Goal: Transaction & Acquisition: Purchase product/service

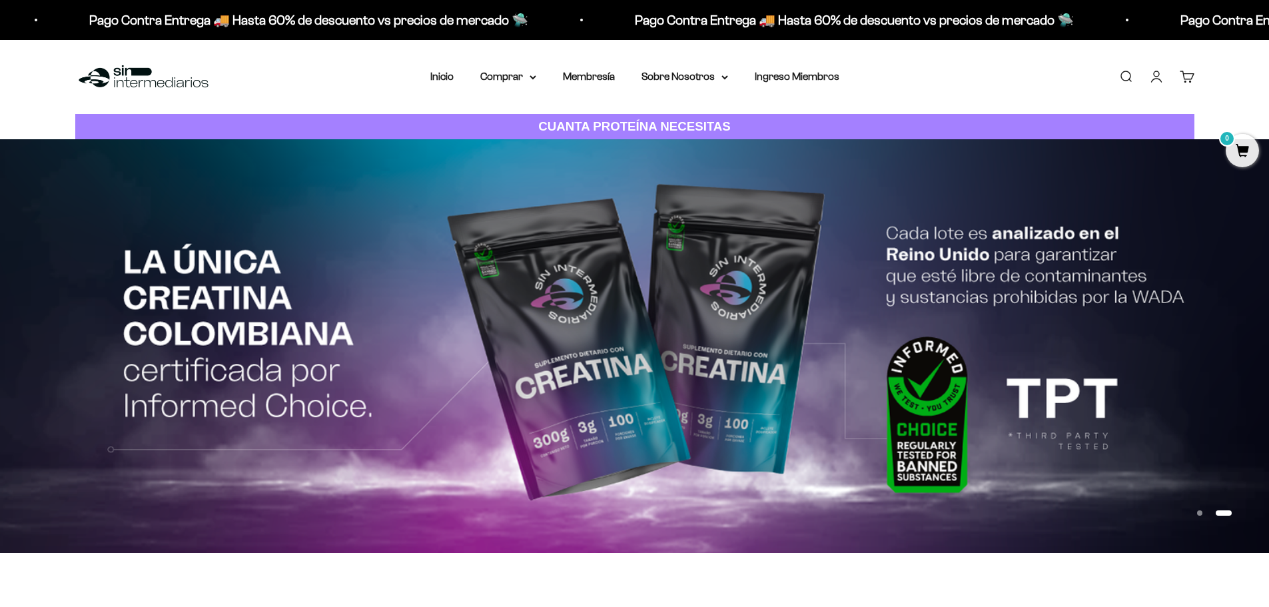
click at [1202, 512] on button "Ir al artículo 1" at bounding box center [1199, 512] width 5 height 5
click at [1155, 80] on link "Iniciar sesión" at bounding box center [1156, 76] width 15 height 15
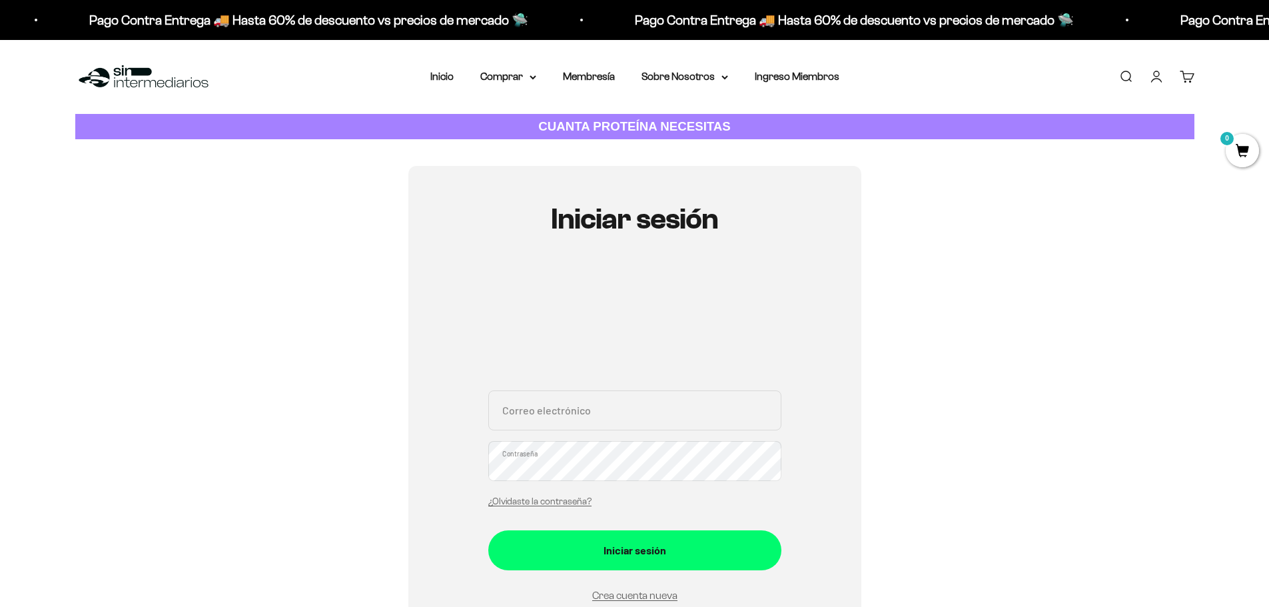
click at [606, 407] on input "Correo electrónico" at bounding box center [634, 410] width 293 height 40
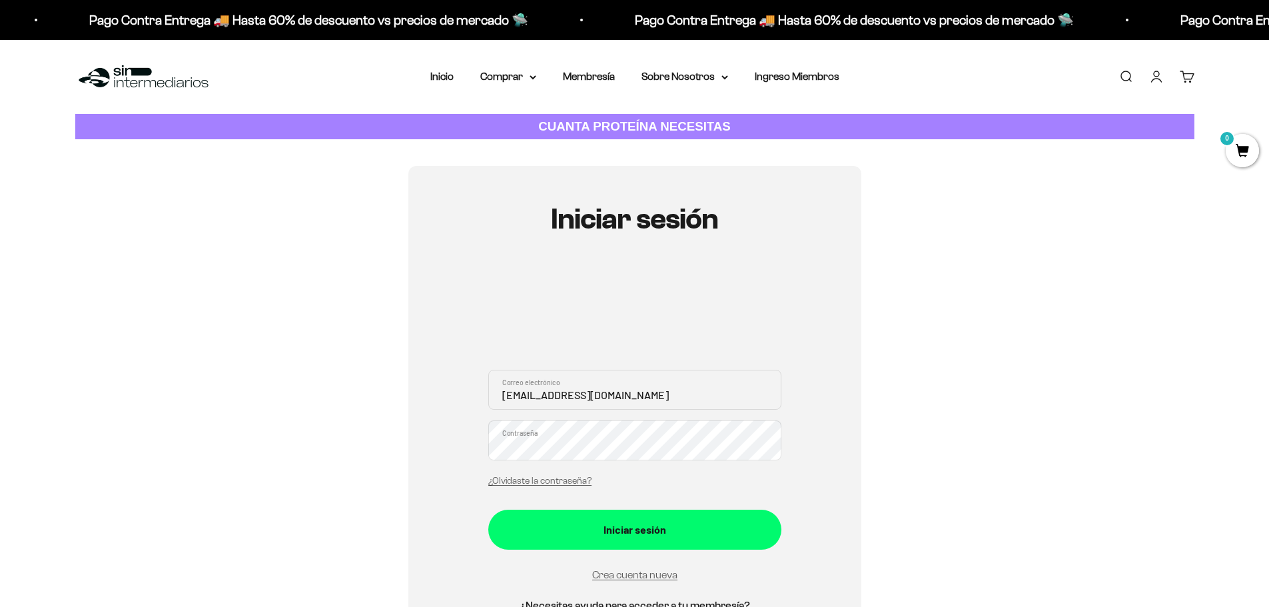
type input "CATHEHEVE@GMAIL.COM"
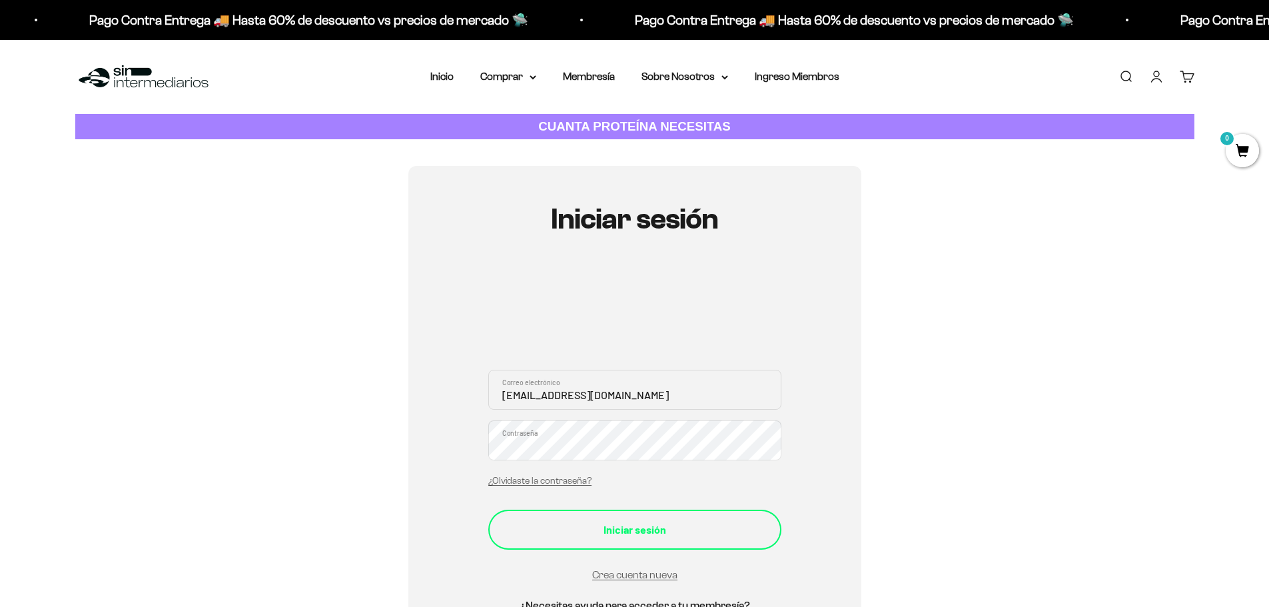
click at [643, 531] on div "Iniciar sesión" at bounding box center [635, 529] width 240 height 17
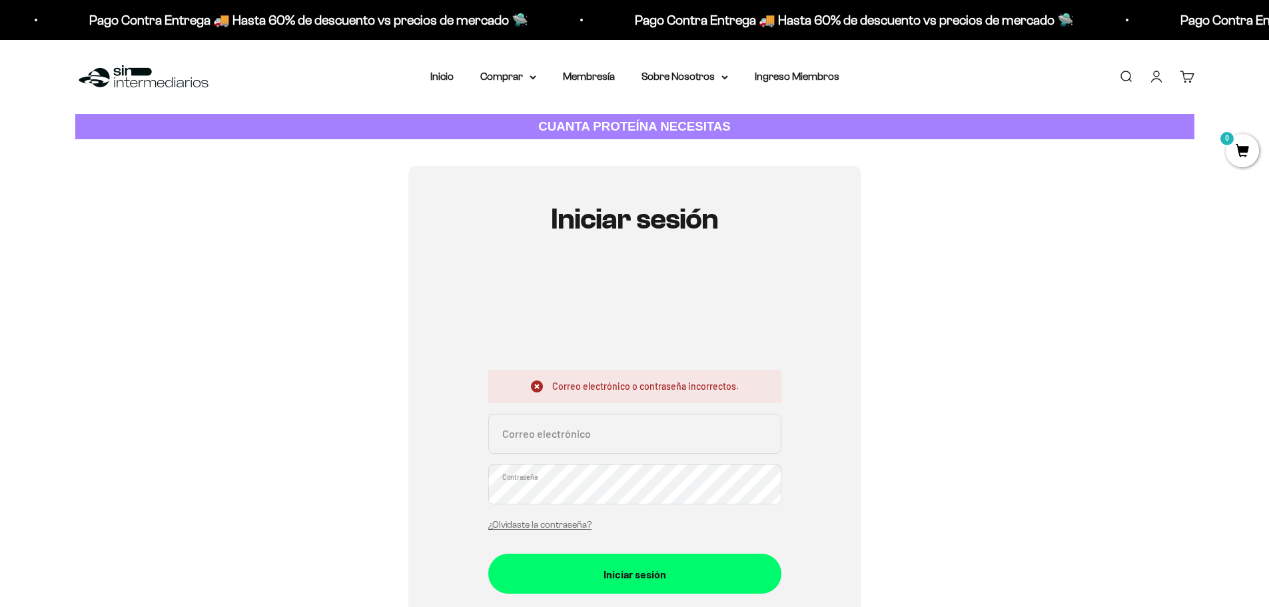
click at [598, 444] on input "Correo electrónico" at bounding box center [634, 434] width 293 height 40
type input "CATHEHEVE@GMAIL.COM"
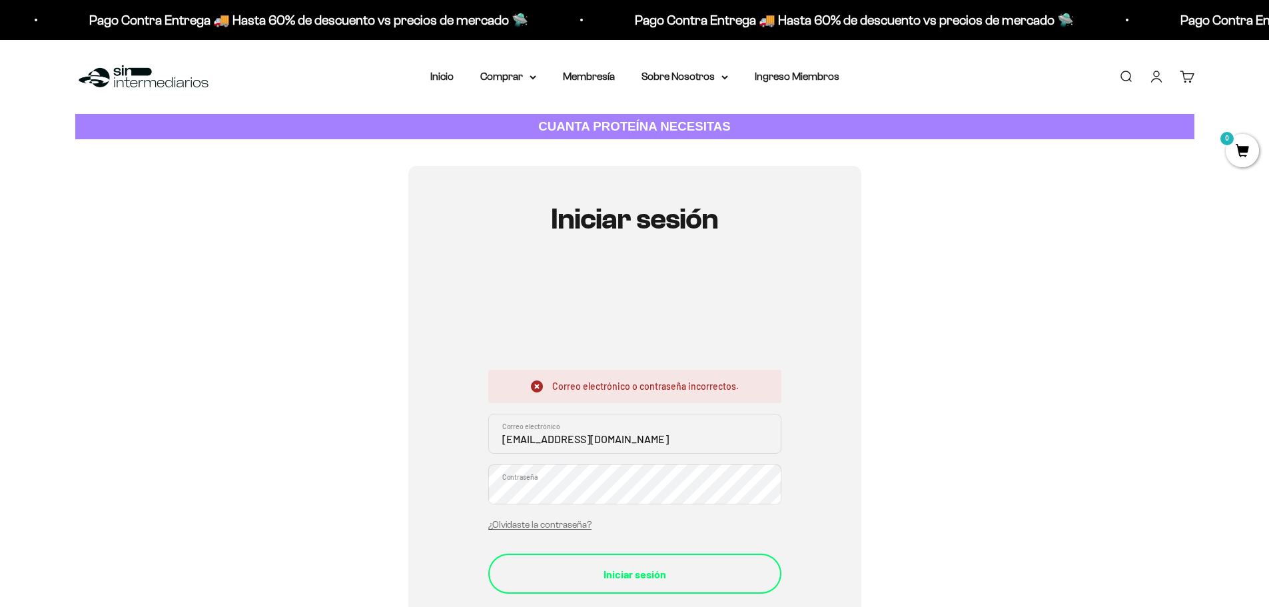
click at [666, 576] on div "Iniciar sesión" at bounding box center [635, 574] width 240 height 17
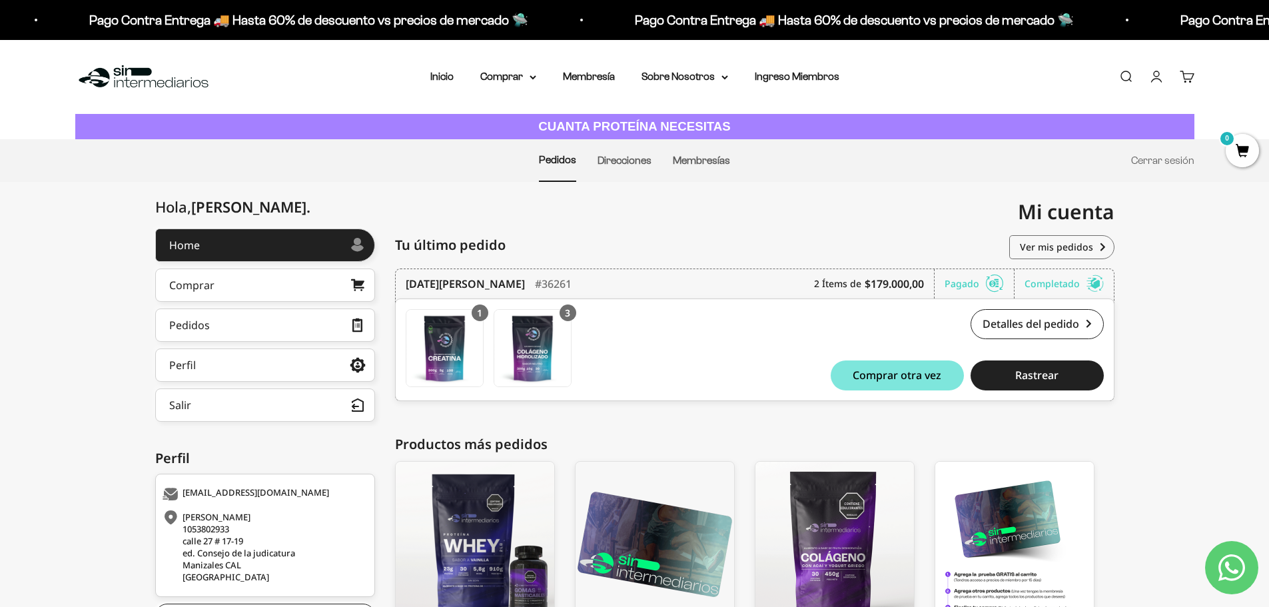
click at [1248, 341] on div "Hola, Catherine . Home Comprar Pedidos Perfil Información personal Direcciones …" at bounding box center [634, 460] width 1269 height 464
click at [1155, 79] on link "Cuenta" at bounding box center [1156, 76] width 15 height 15
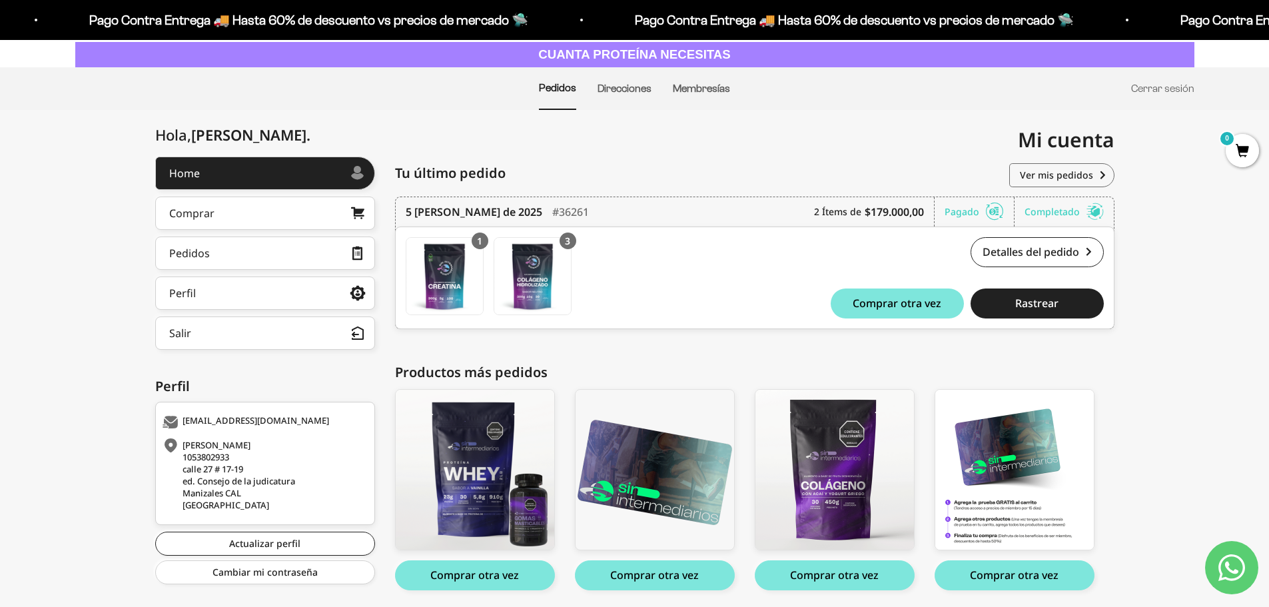
scroll to position [119, 0]
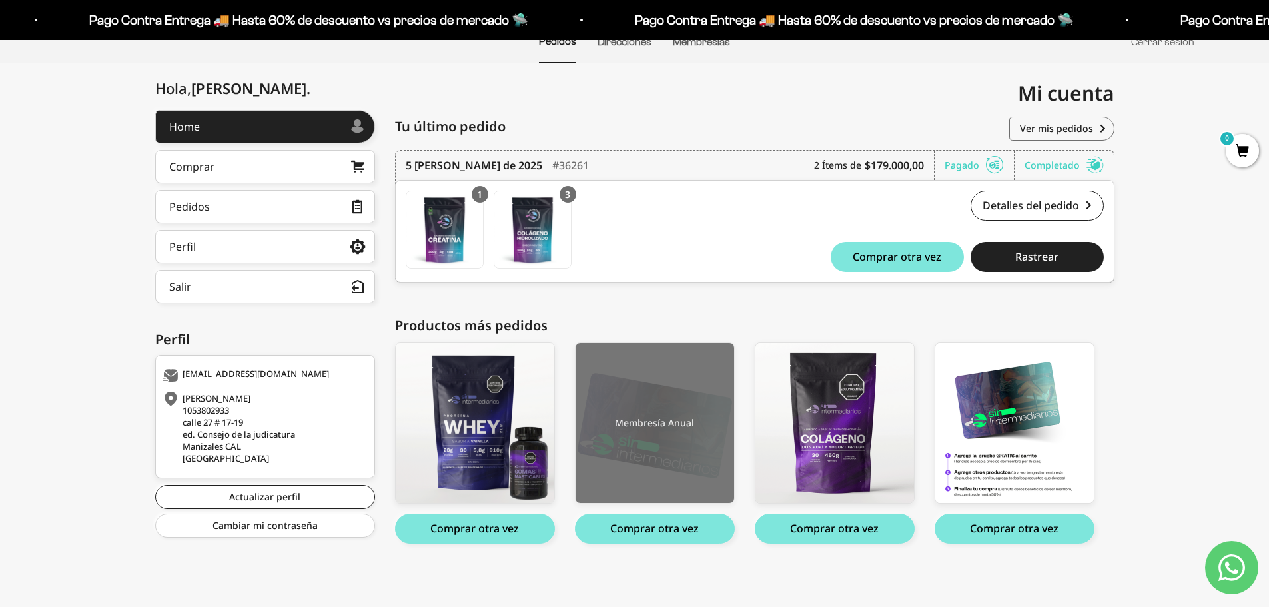
click at [665, 402] on img at bounding box center [655, 423] width 159 height 160
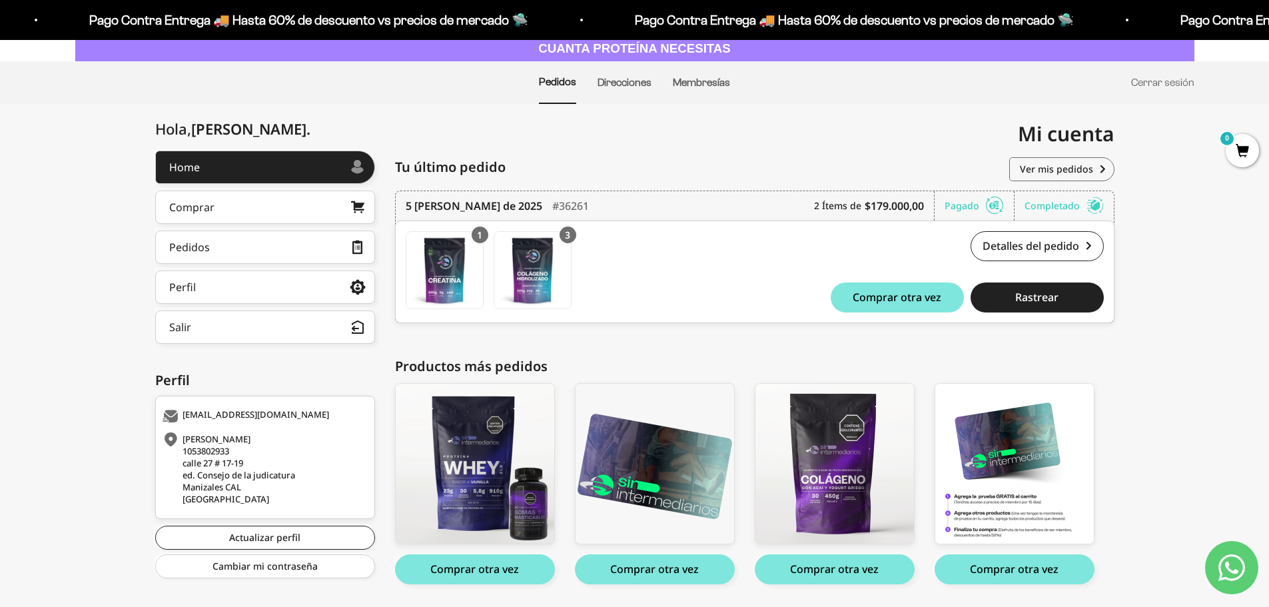
scroll to position [0, 0]
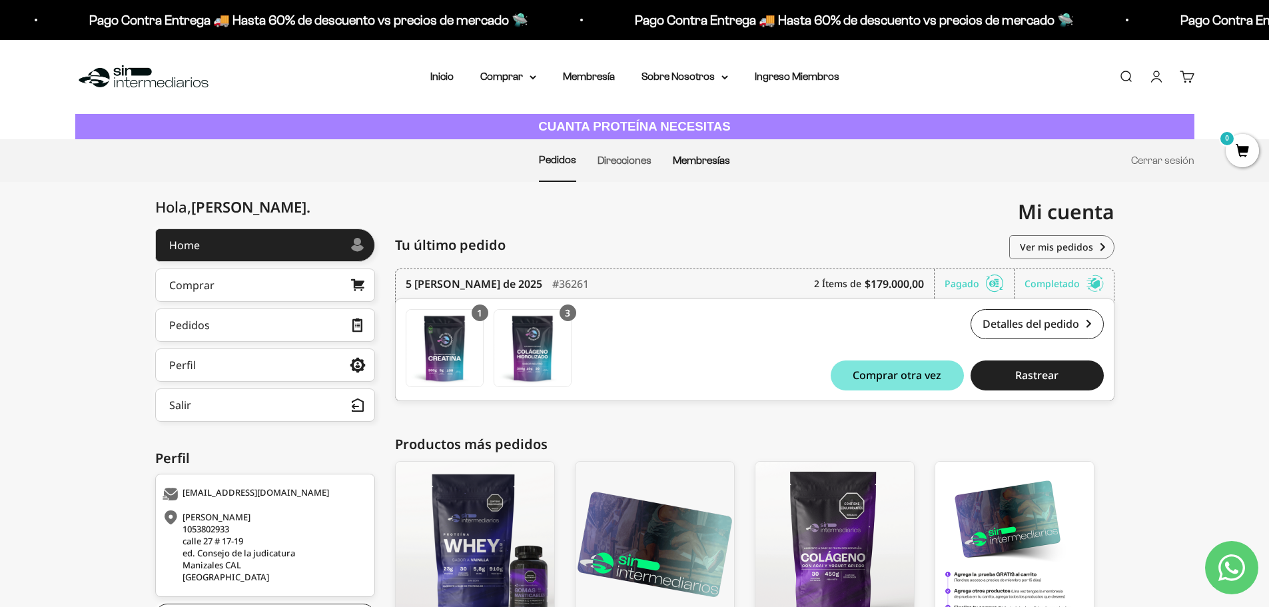
click at [716, 157] on link "Membresías" at bounding box center [701, 160] width 57 height 11
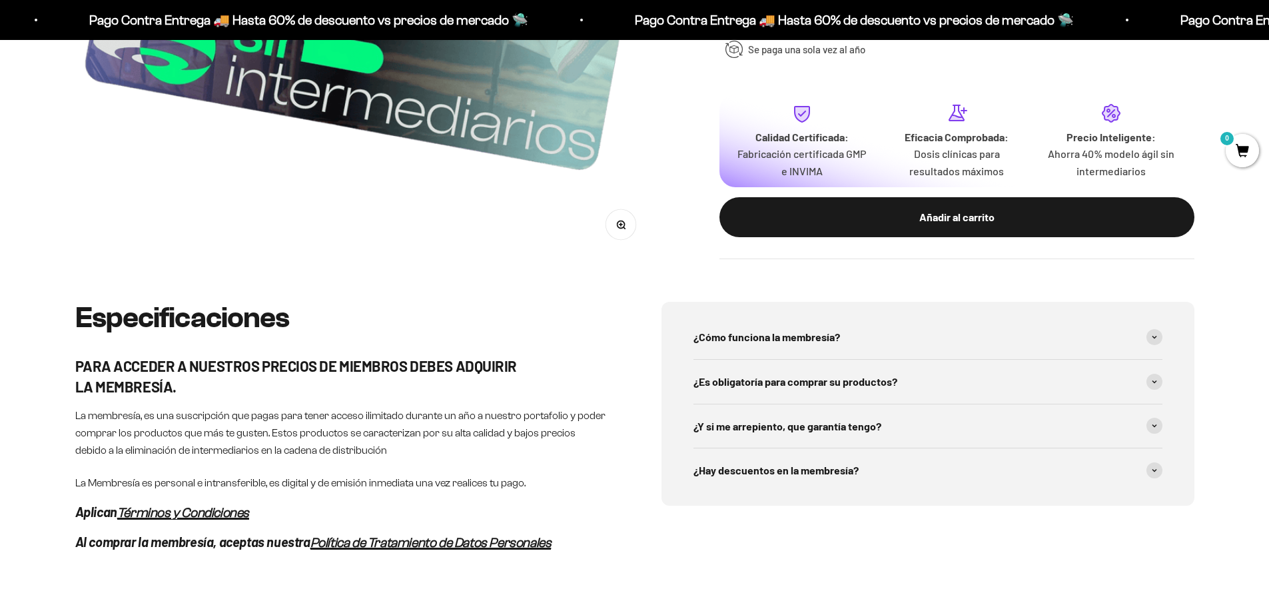
scroll to position [67, 0]
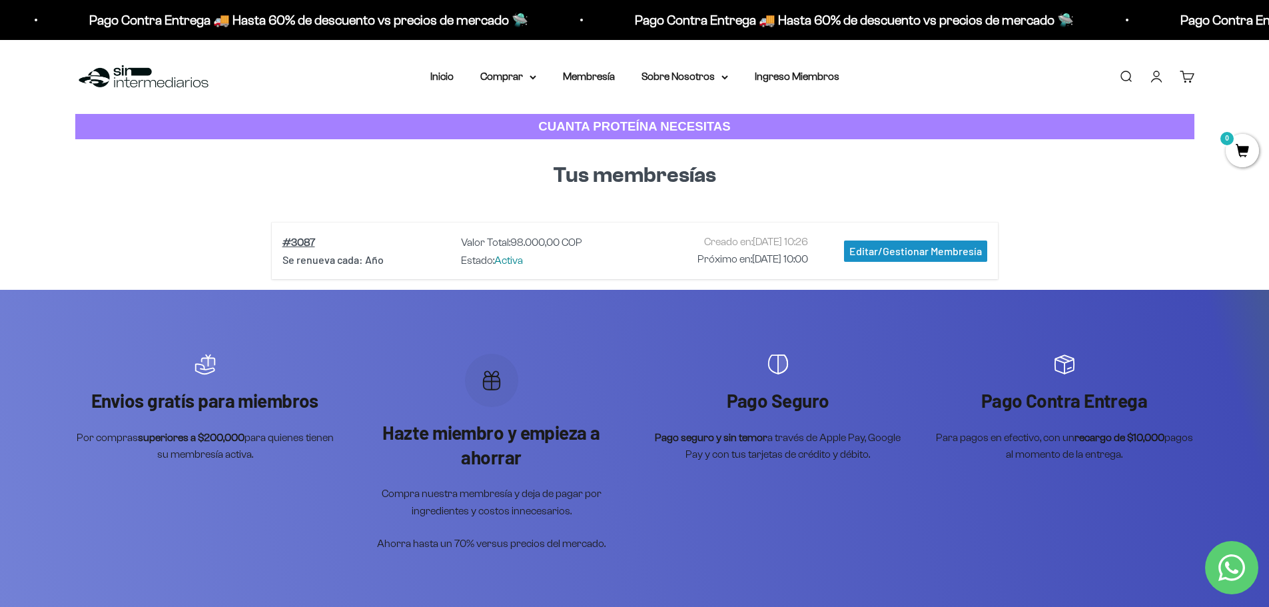
click at [906, 253] on div "Editar/Gestionar Membresía" at bounding box center [915, 250] width 143 height 21
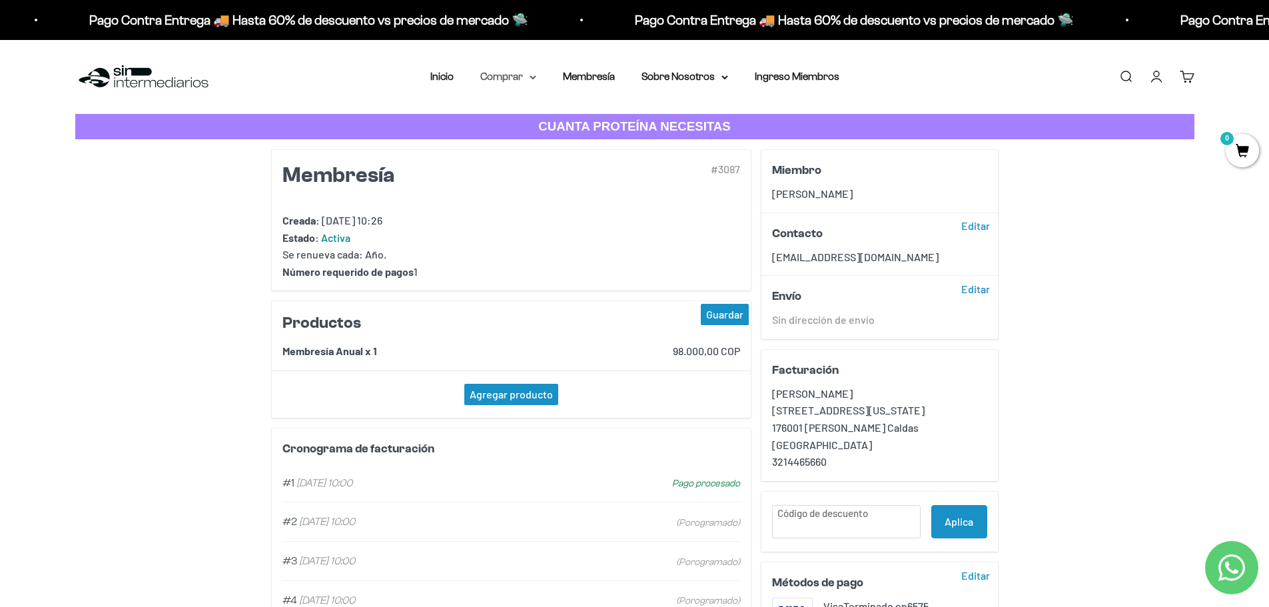
click at [507, 81] on summary "Comprar" at bounding box center [508, 76] width 56 height 17
click at [558, 148] on span "Otros Suplementos" at bounding box center [532, 144] width 89 height 11
click at [582, 167] on summary "Gomas sin azúcar" at bounding box center [543, 169] width 110 height 17
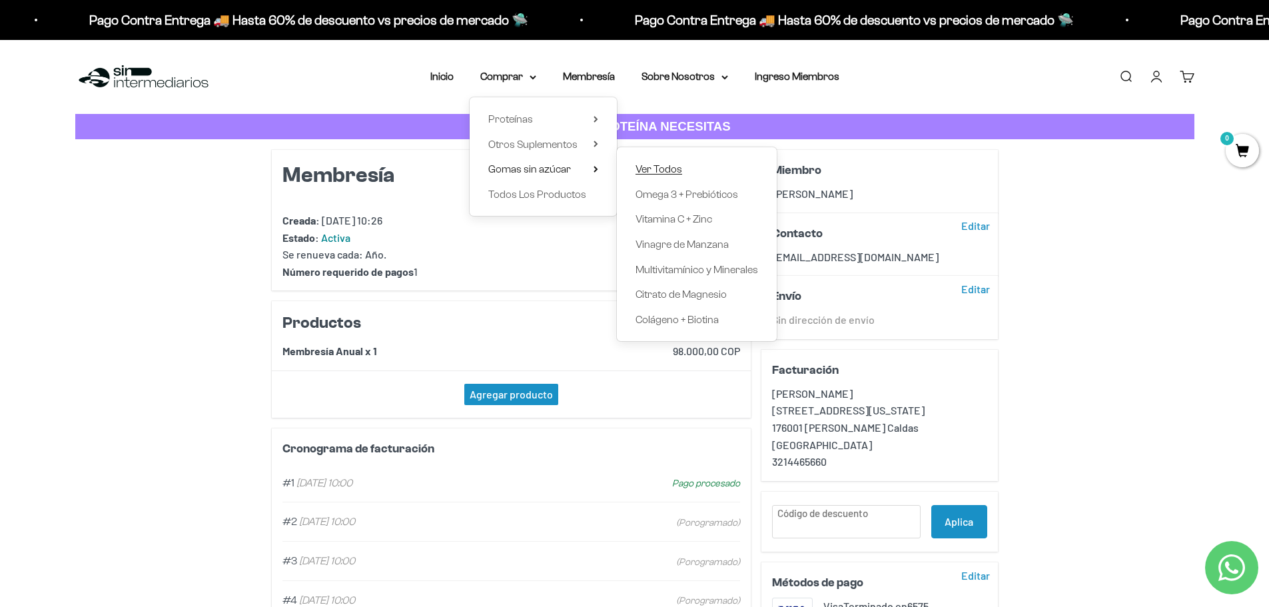
click at [649, 165] on span "Ver Todos" at bounding box center [658, 168] width 47 height 11
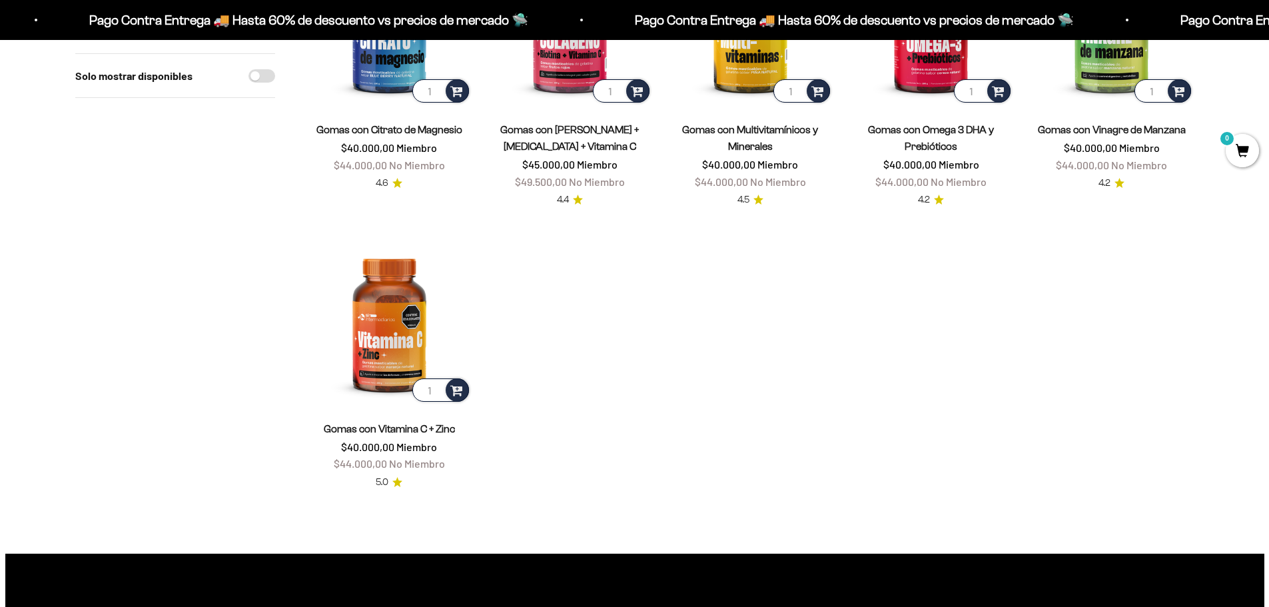
scroll to position [133, 0]
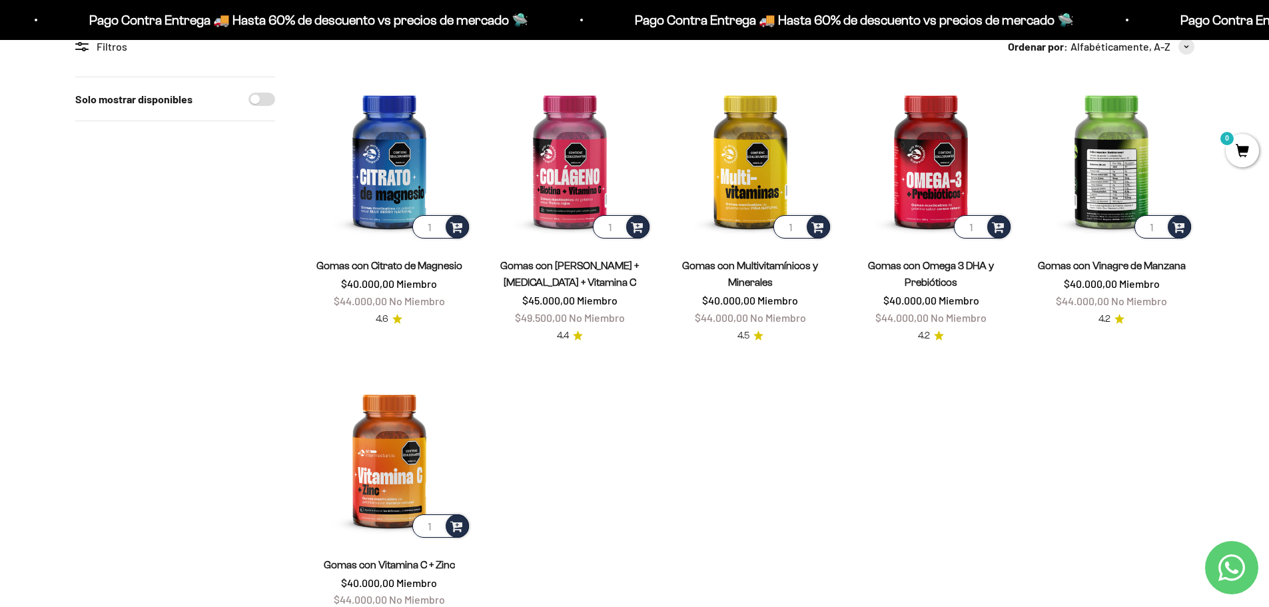
click at [1114, 149] on img at bounding box center [1111, 159] width 165 height 165
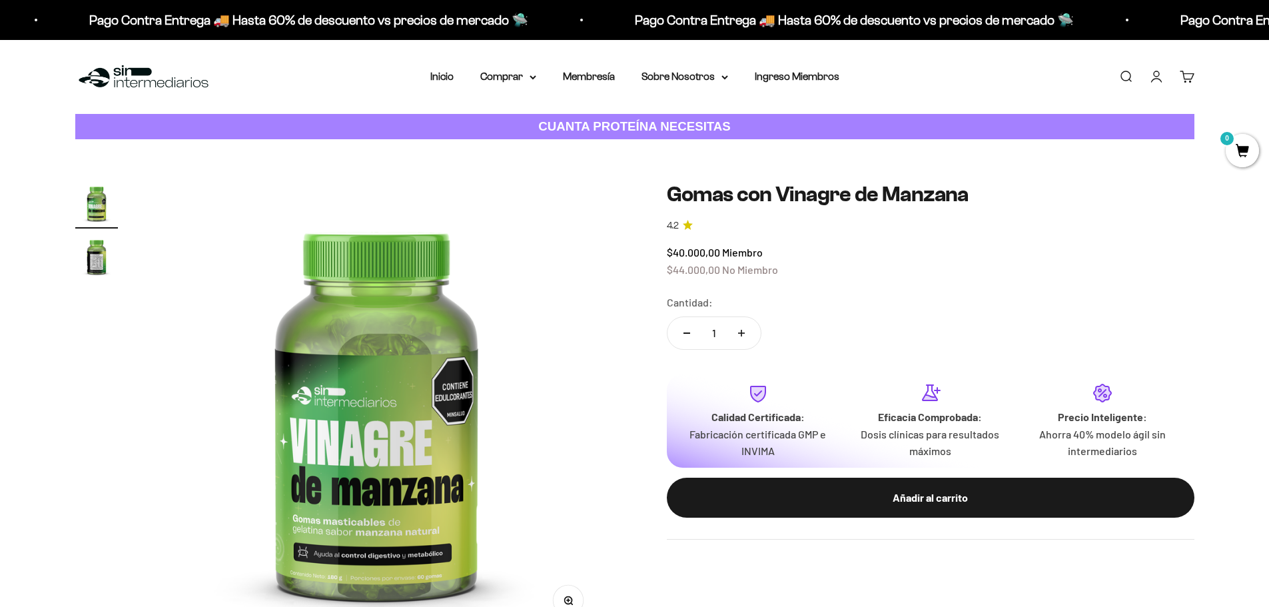
click at [85, 256] on img "Ir al artículo 2" at bounding box center [96, 256] width 43 height 43
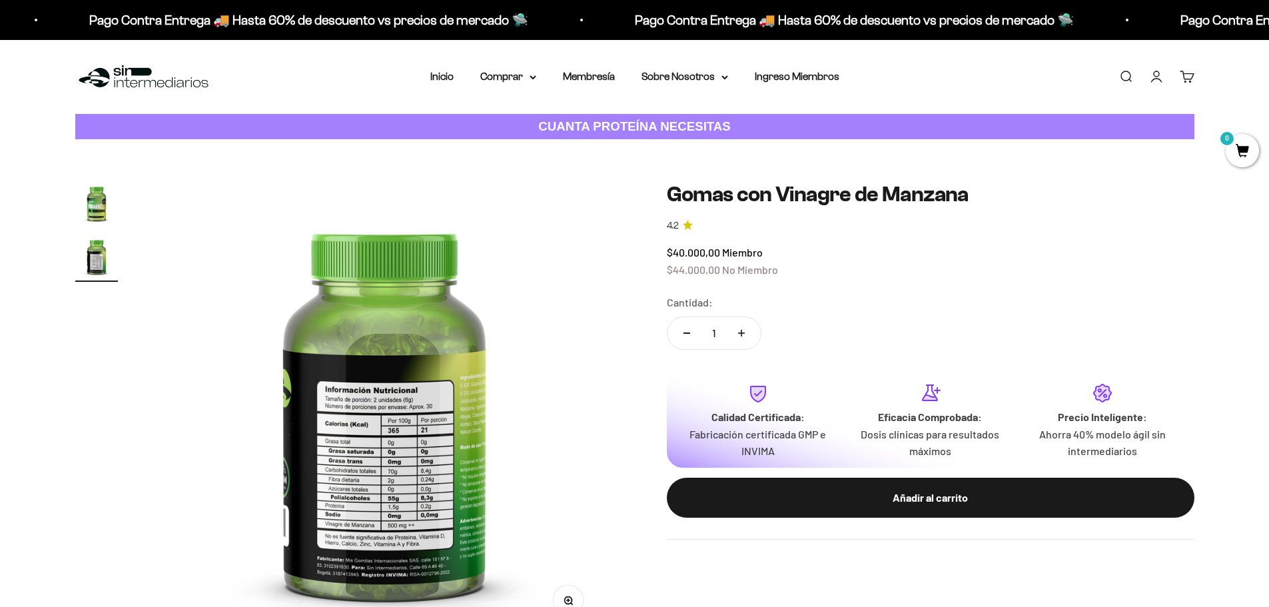
scroll to position [0, 469]
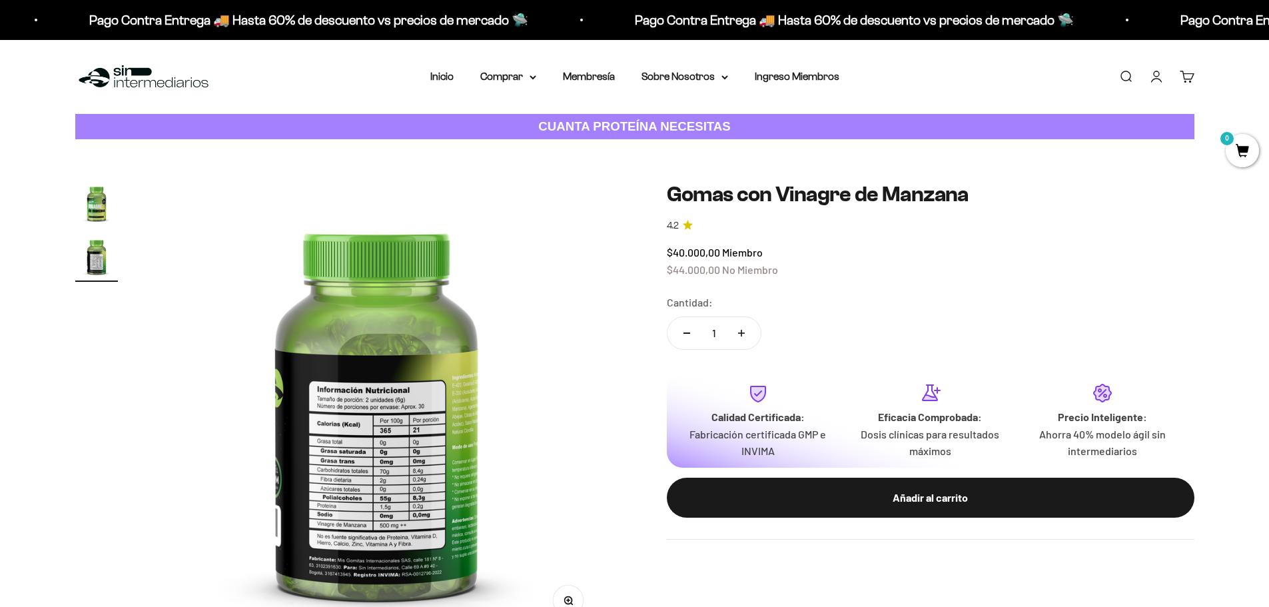
click at [417, 430] on img at bounding box center [376, 408] width 453 height 453
click at [81, 205] on img "Ir al artículo 1" at bounding box center [96, 203] width 43 height 43
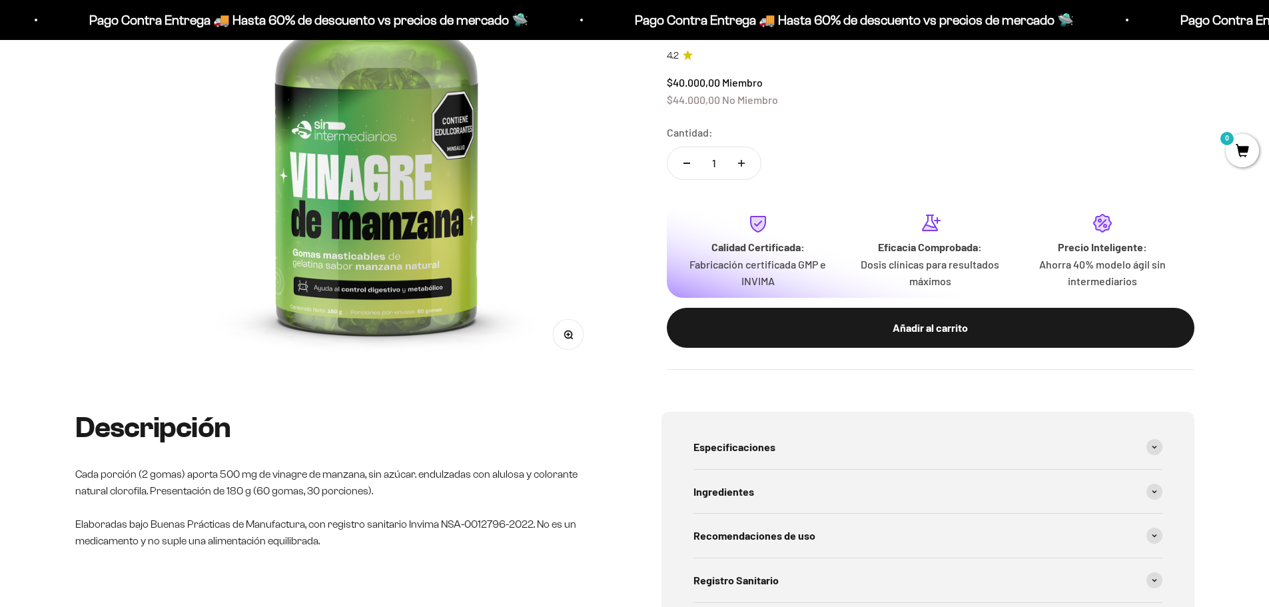
scroll to position [466, 0]
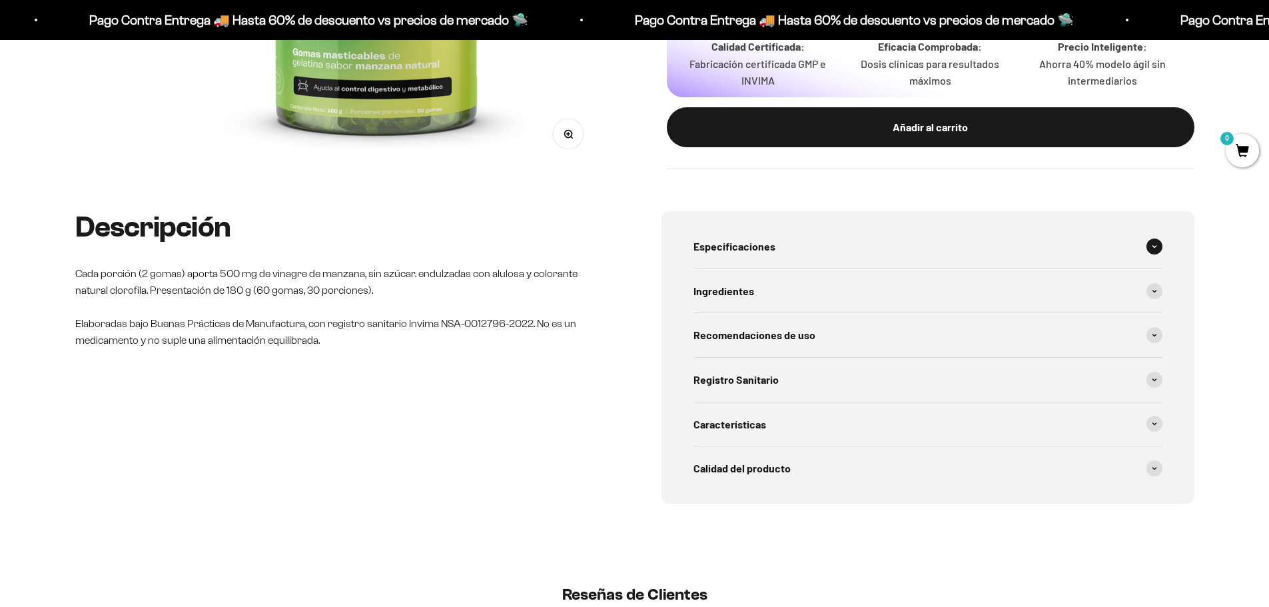
click at [1153, 244] on span at bounding box center [1154, 246] width 16 height 16
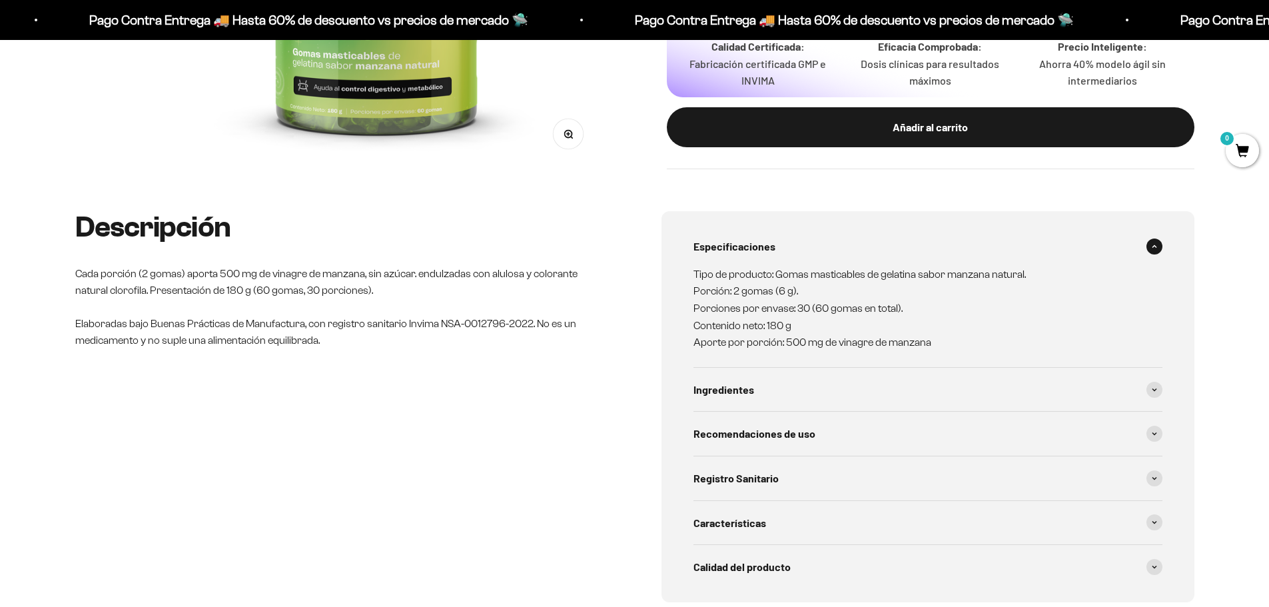
click at [1152, 250] on span at bounding box center [1154, 246] width 16 height 16
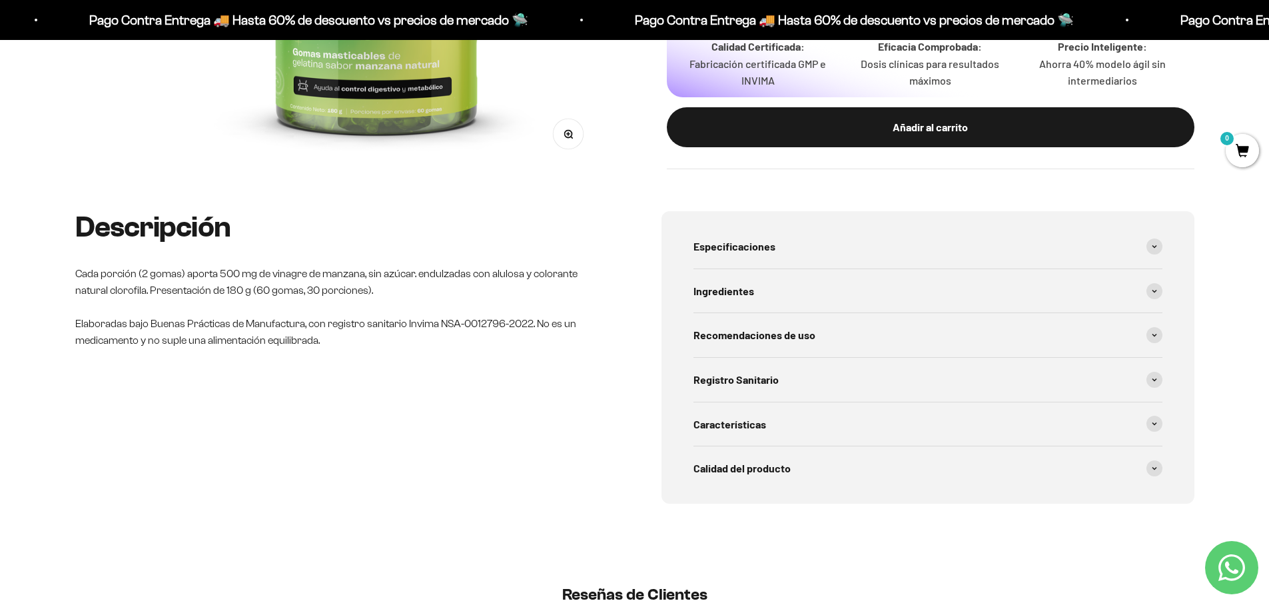
scroll to position [0, 0]
click at [1157, 291] on span at bounding box center [1154, 291] width 16 height 16
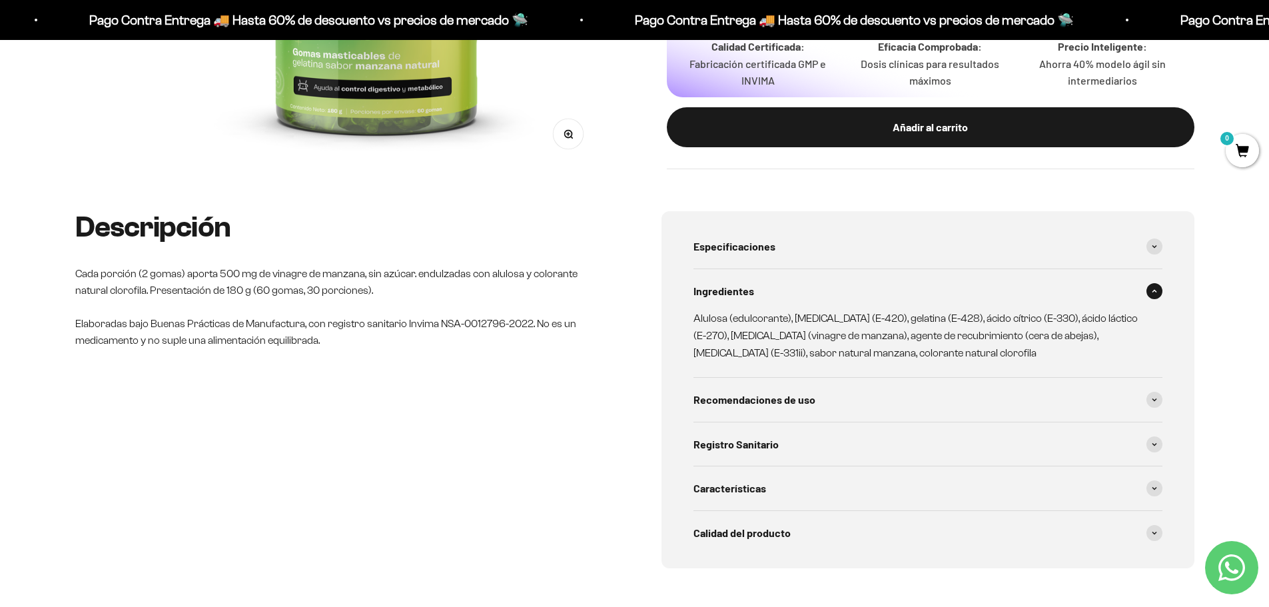
click at [1154, 282] on div "Ingredientes" at bounding box center [927, 291] width 469 height 44
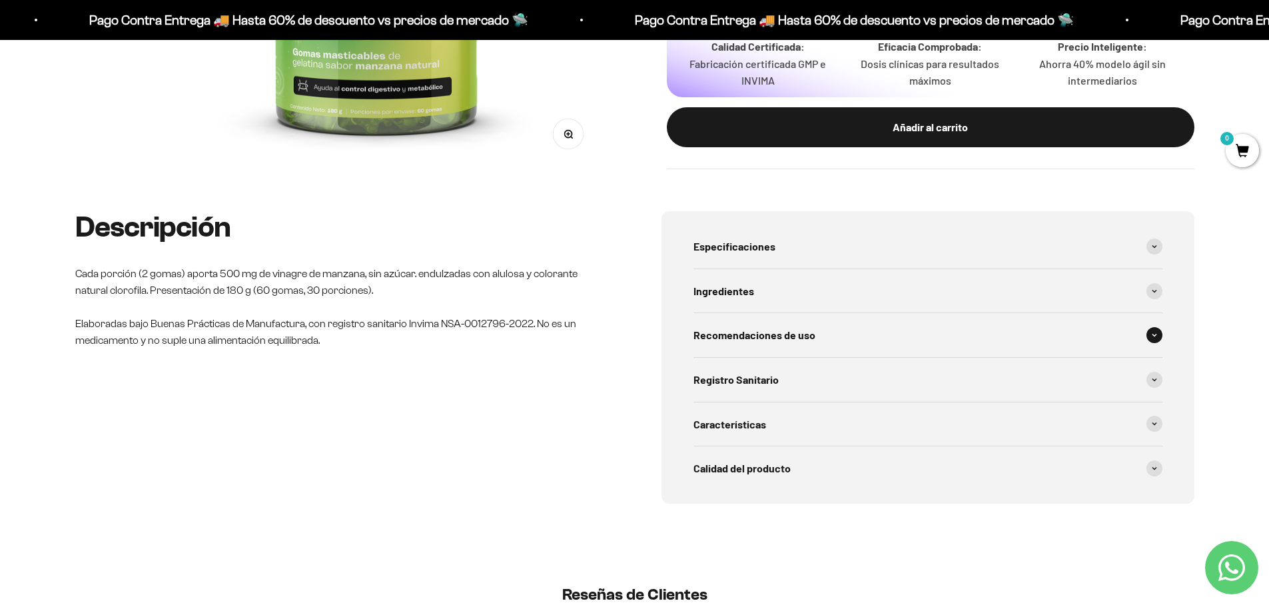
click at [1155, 338] on span at bounding box center [1154, 335] width 16 height 16
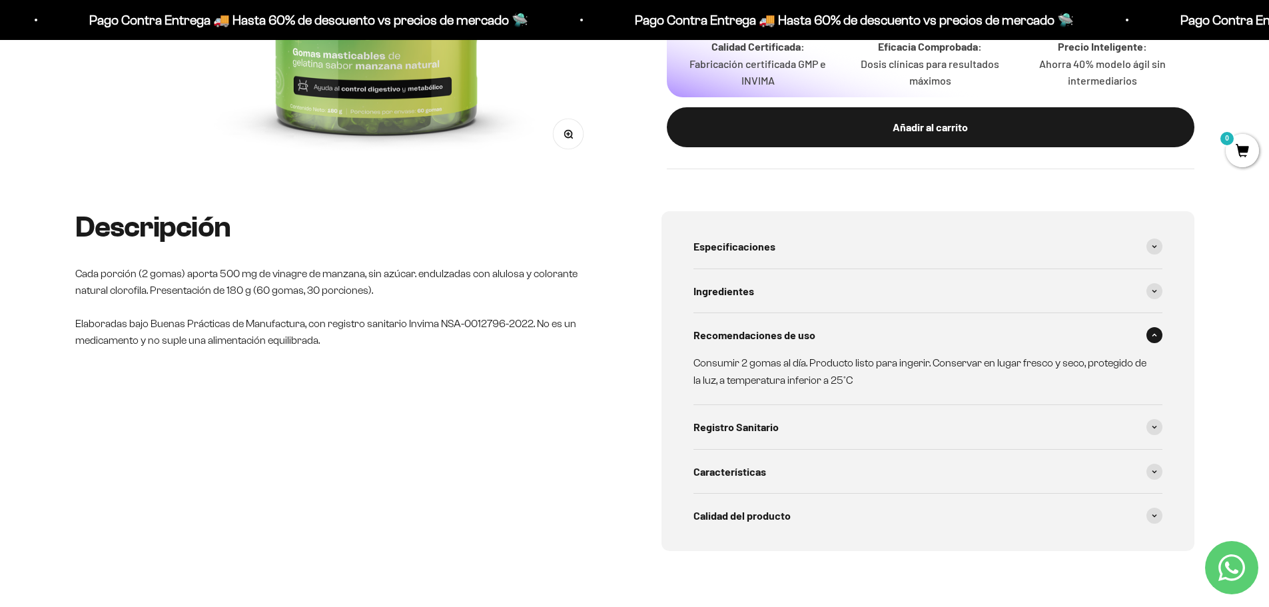
click at [1159, 337] on span at bounding box center [1154, 335] width 16 height 16
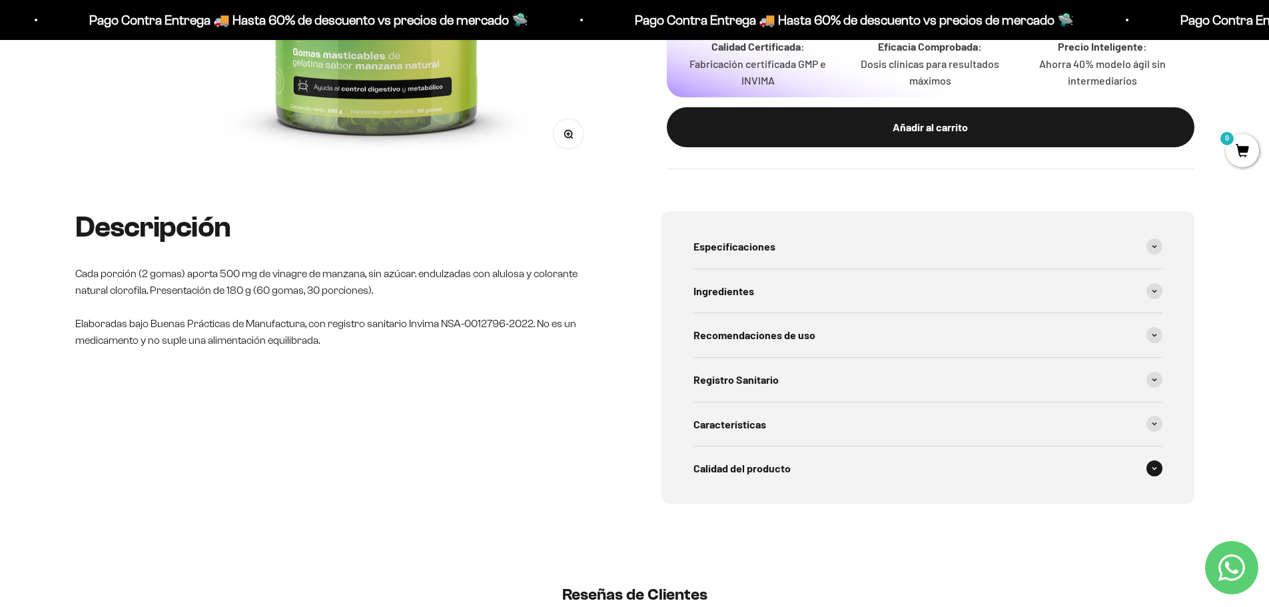
click at [1160, 469] on span at bounding box center [1154, 468] width 16 height 16
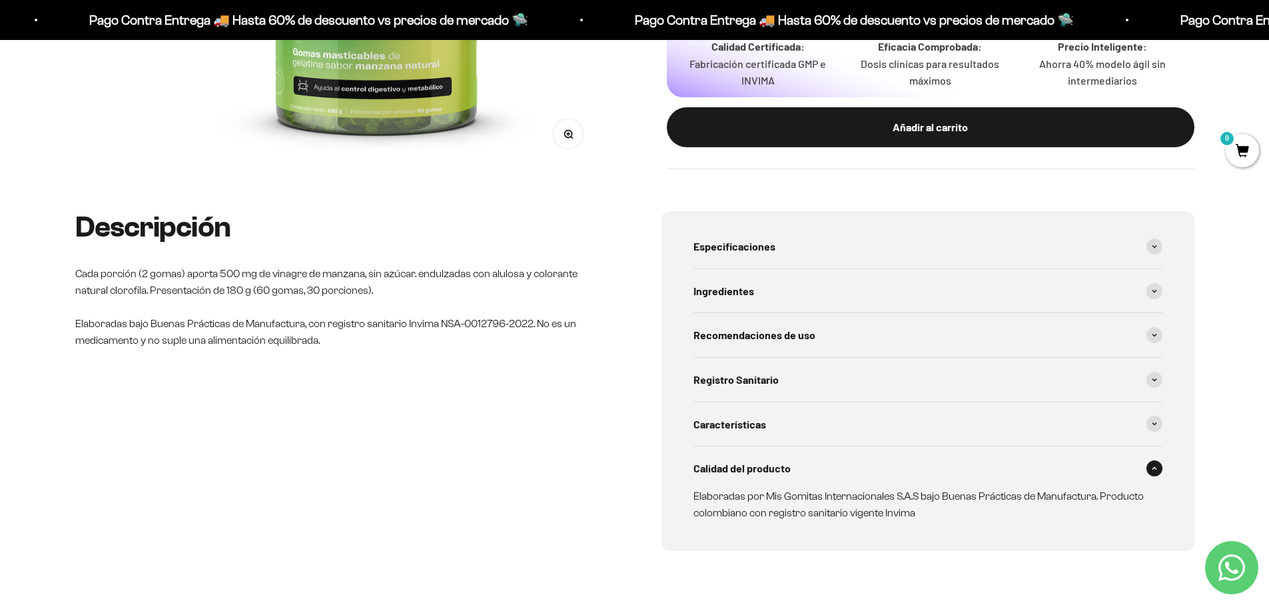
click at [1151, 471] on span at bounding box center [1154, 468] width 16 height 16
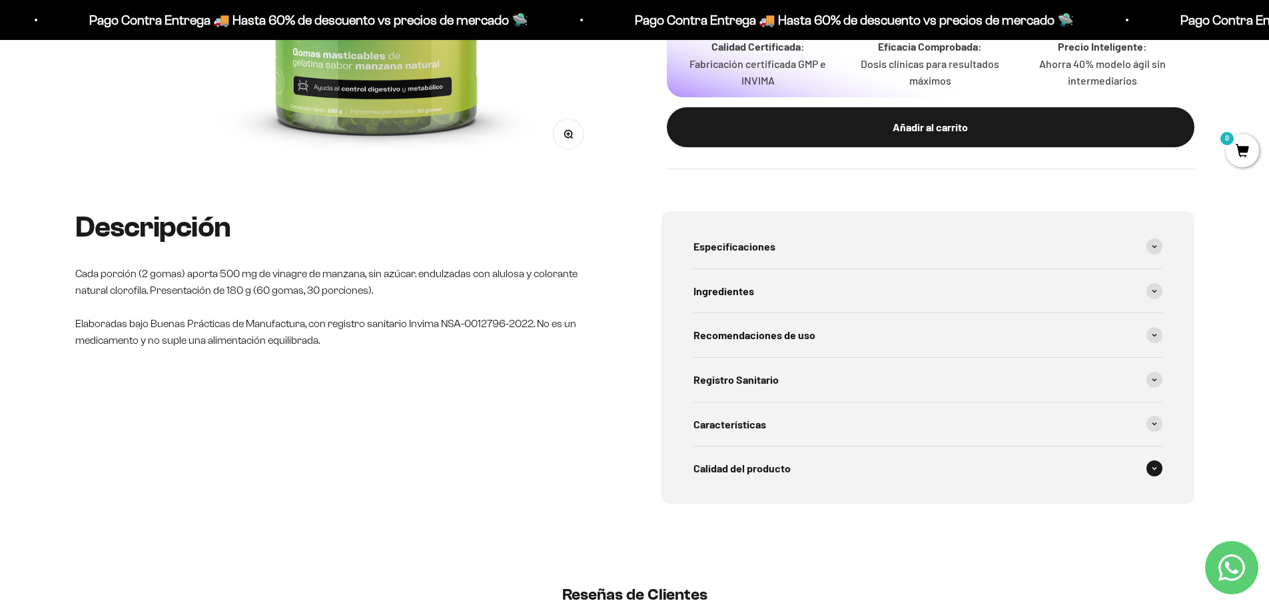
click at [1151, 471] on span at bounding box center [1154, 468] width 16 height 16
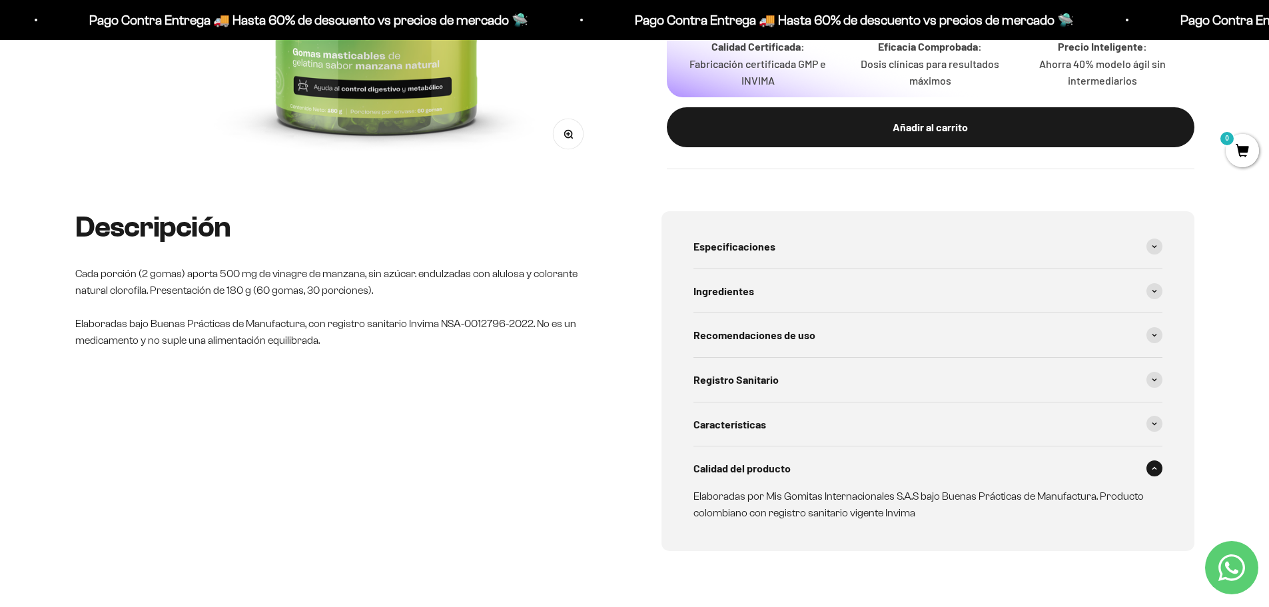
click at [1151, 471] on span at bounding box center [1154, 468] width 16 height 16
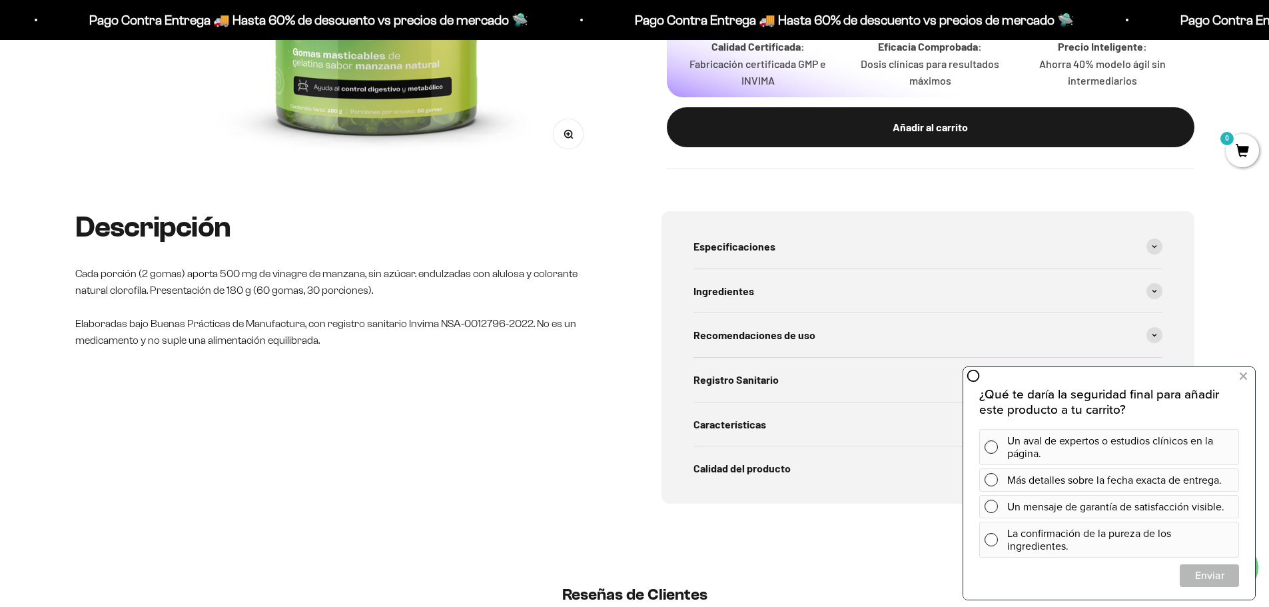
drag, startPoint x: 1237, startPoint y: 376, endPoint x: 1217, endPoint y: 378, distance: 20.1
click at [1236, 378] on button at bounding box center [1243, 376] width 24 height 21
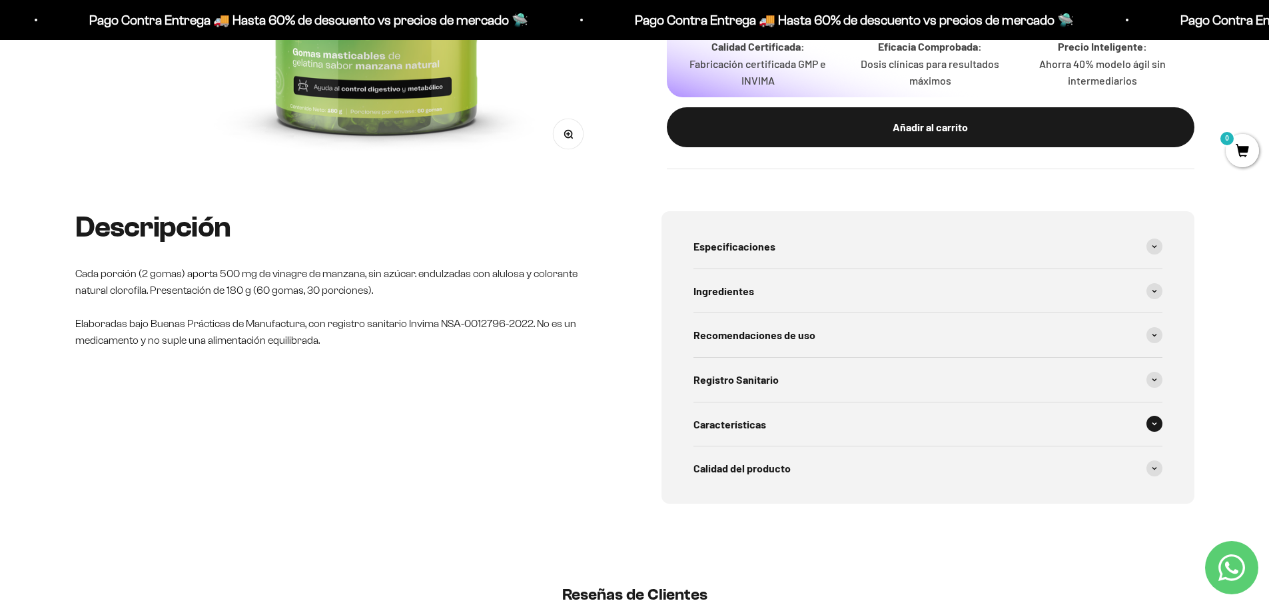
click at [1152, 423] on icon at bounding box center [1154, 424] width 5 height 4
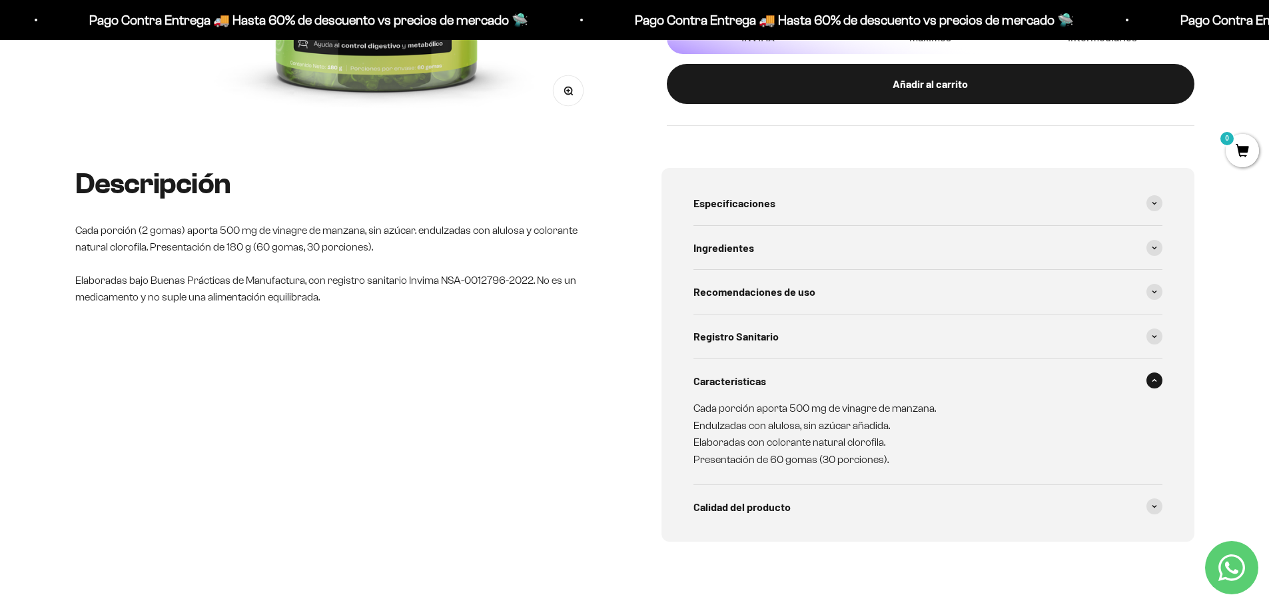
scroll to position [533, 0]
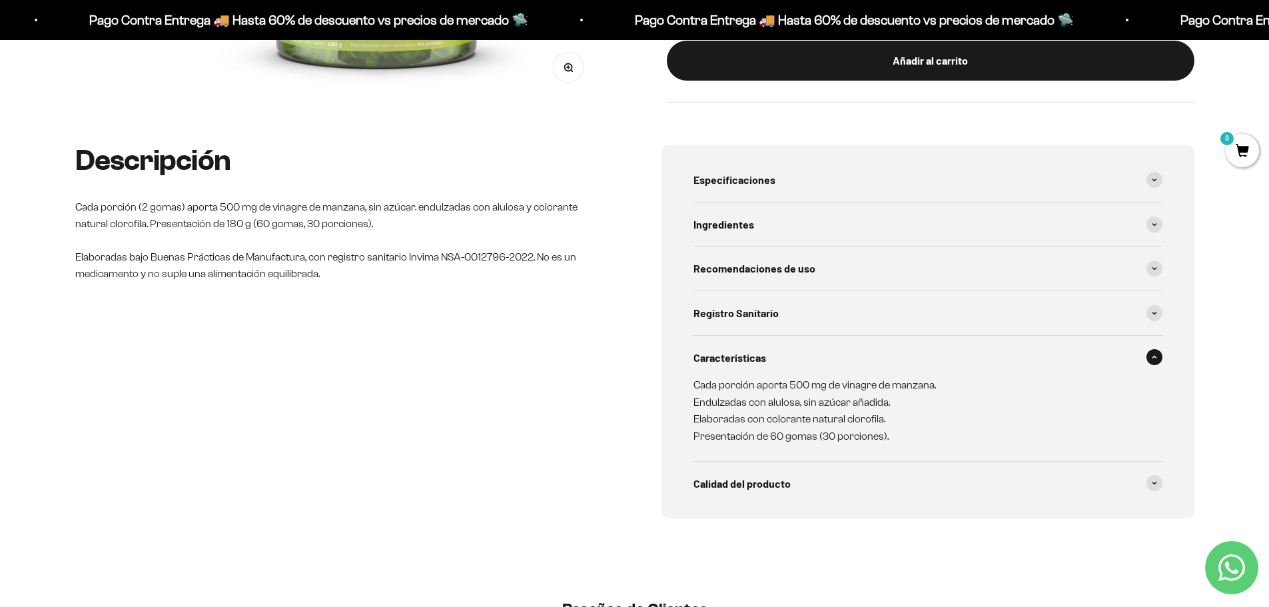
drag, startPoint x: 1152, startPoint y: 360, endPoint x: 1142, endPoint y: 357, distance: 10.5
click at [1152, 360] on span at bounding box center [1154, 357] width 16 height 16
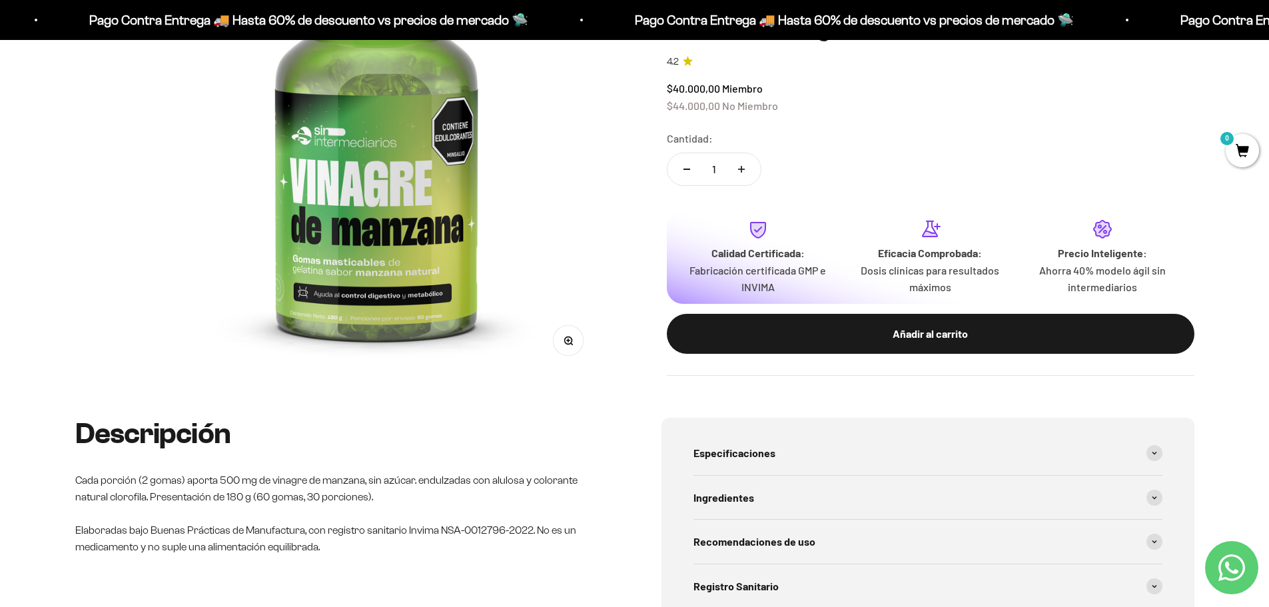
scroll to position [67, 0]
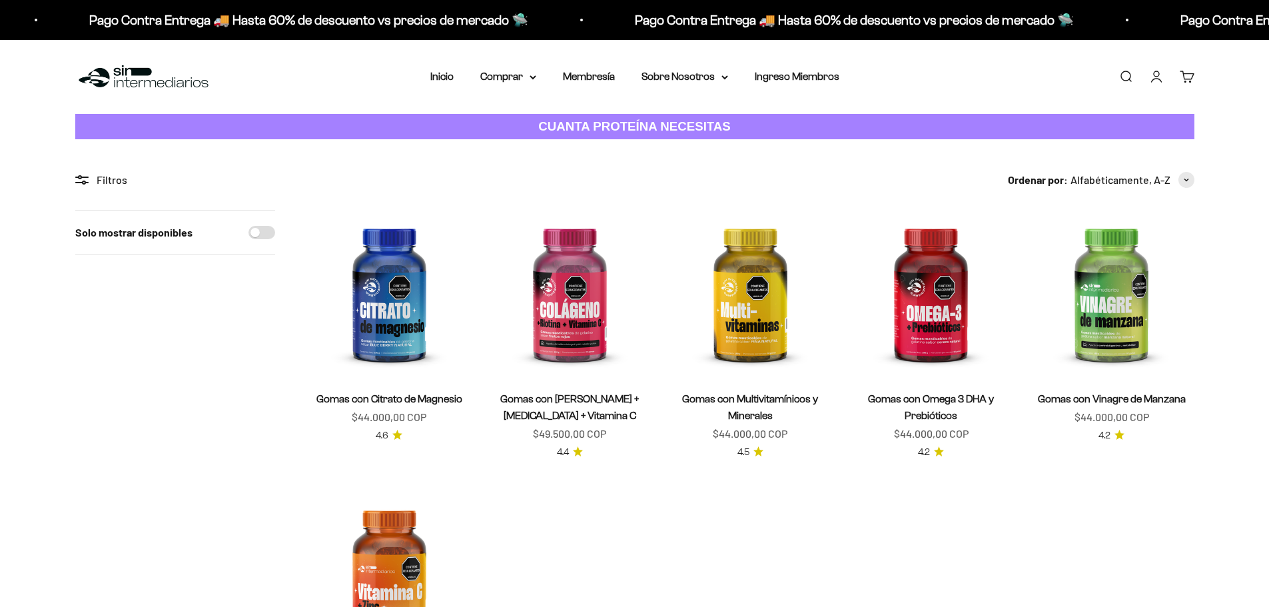
scroll to position [133, 0]
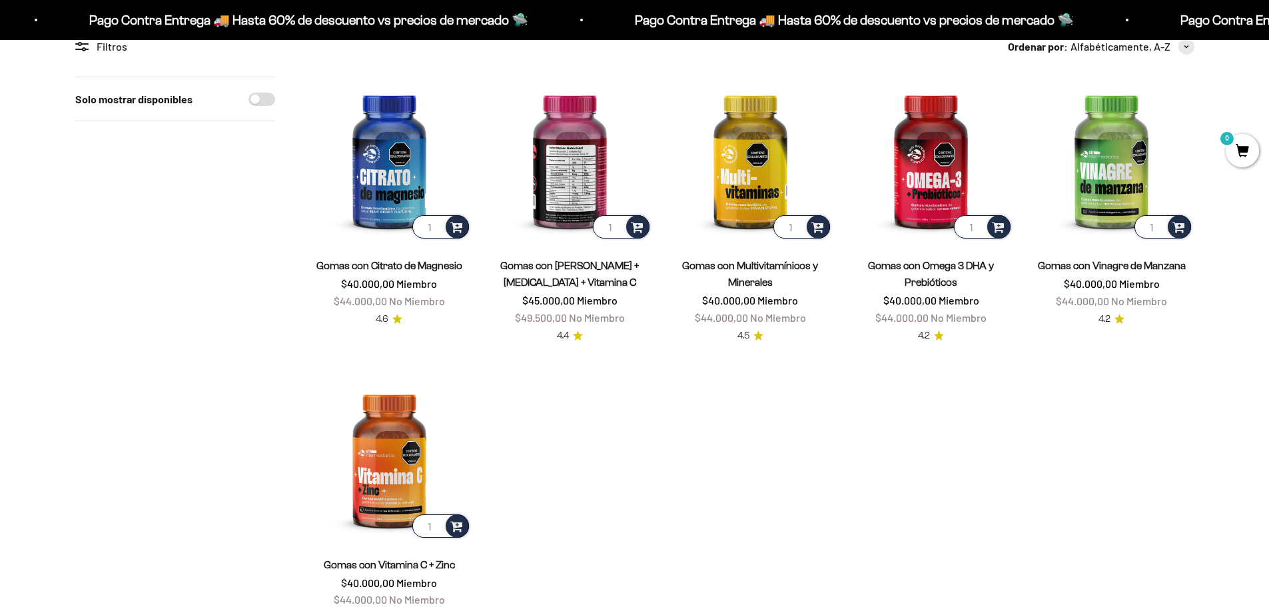
click at [568, 174] on img at bounding box center [570, 159] width 165 height 165
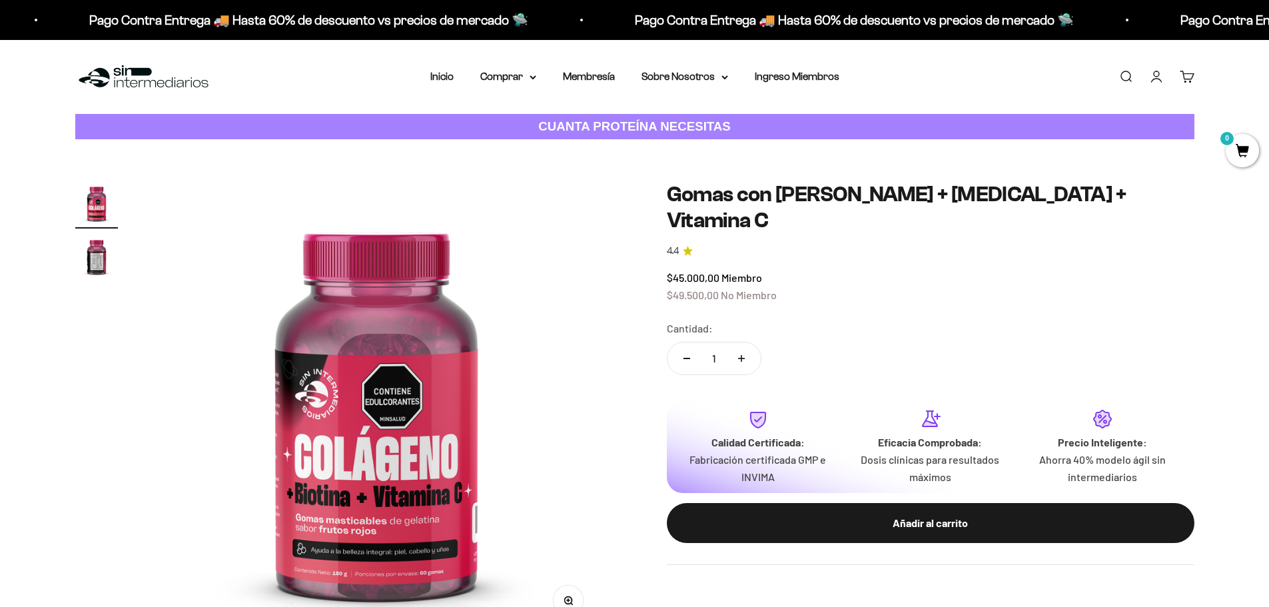
click at [103, 264] on img "Ir al artículo 2" at bounding box center [96, 256] width 43 height 43
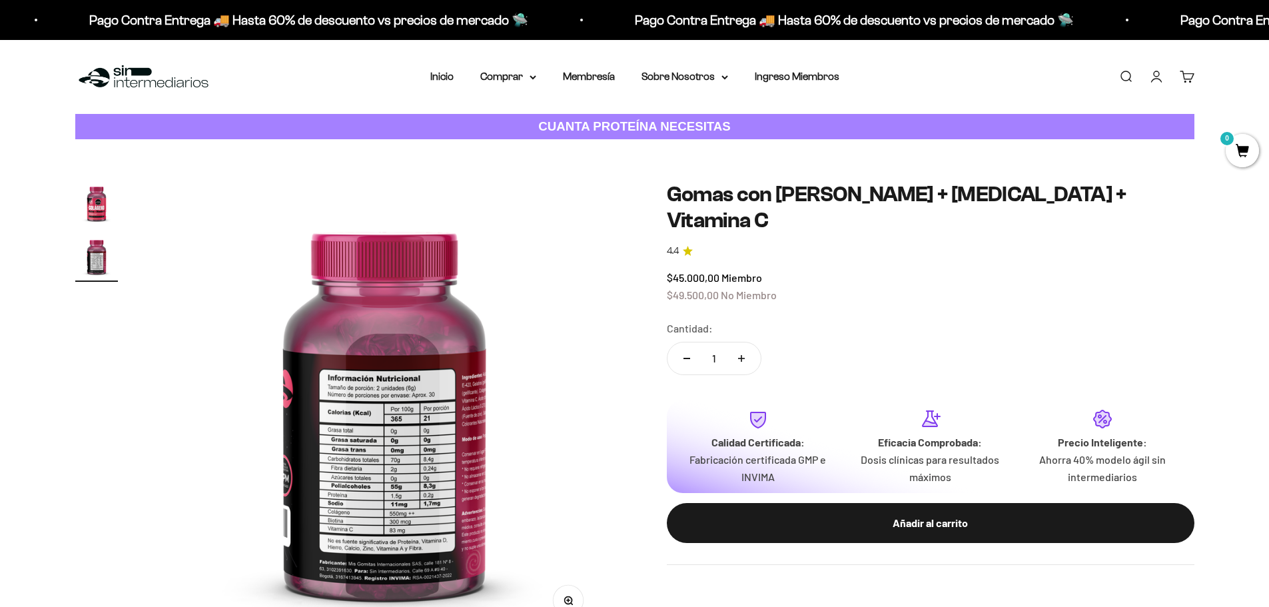
scroll to position [0, 469]
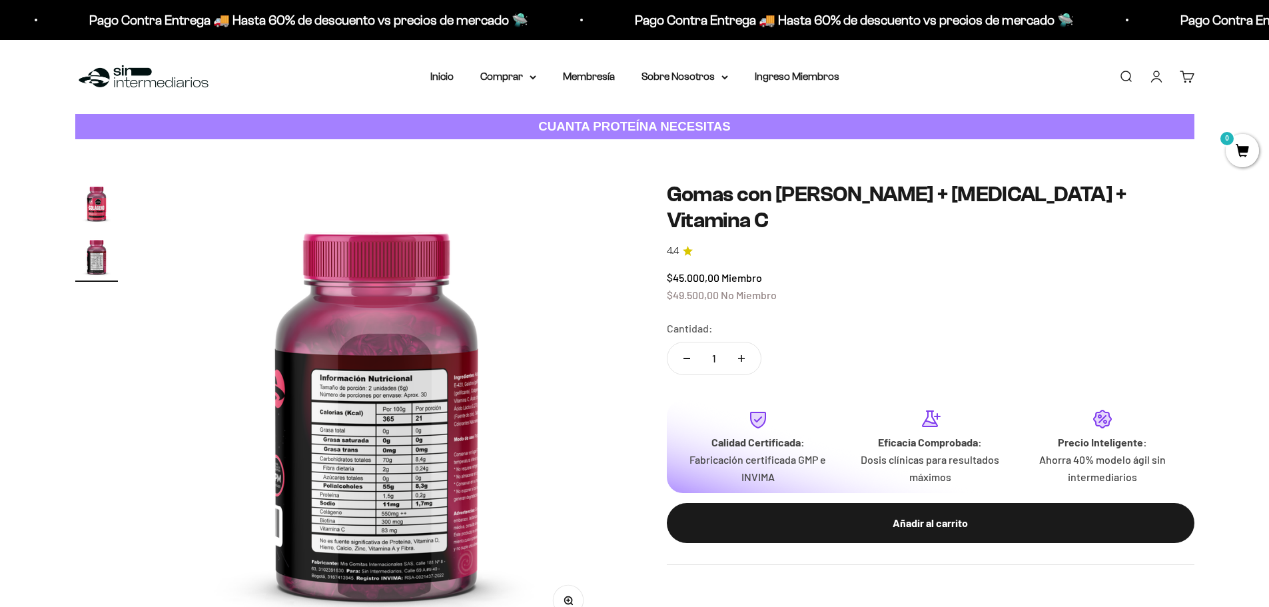
click at [406, 455] on img at bounding box center [376, 408] width 453 height 453
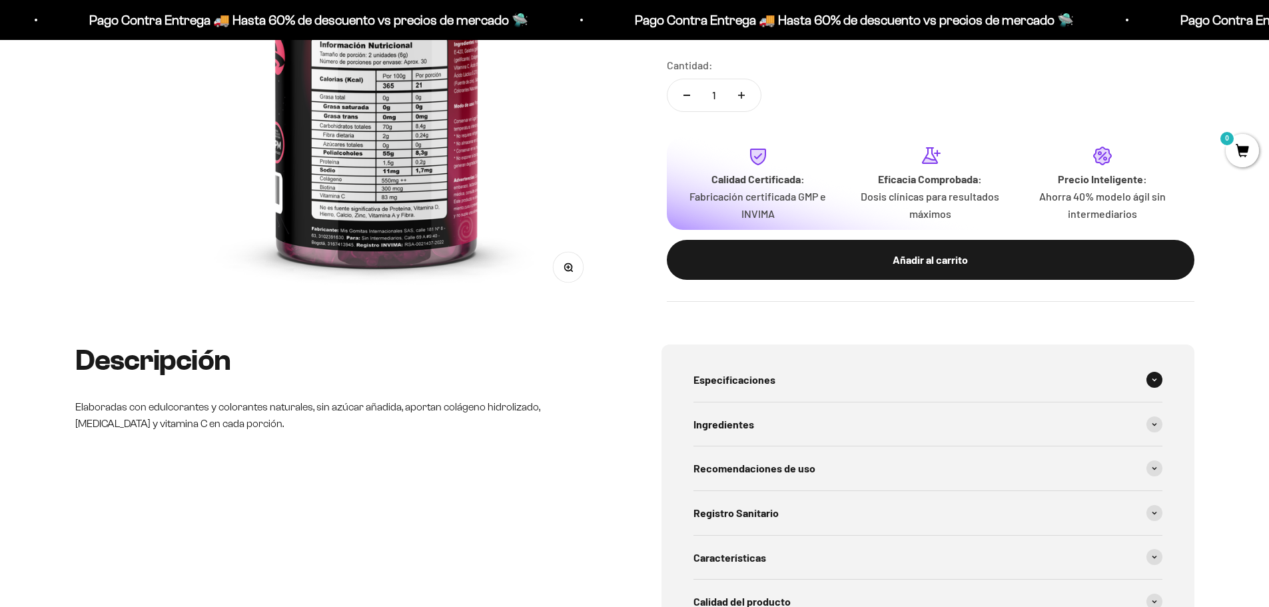
click at [1158, 379] on span at bounding box center [1154, 380] width 16 height 16
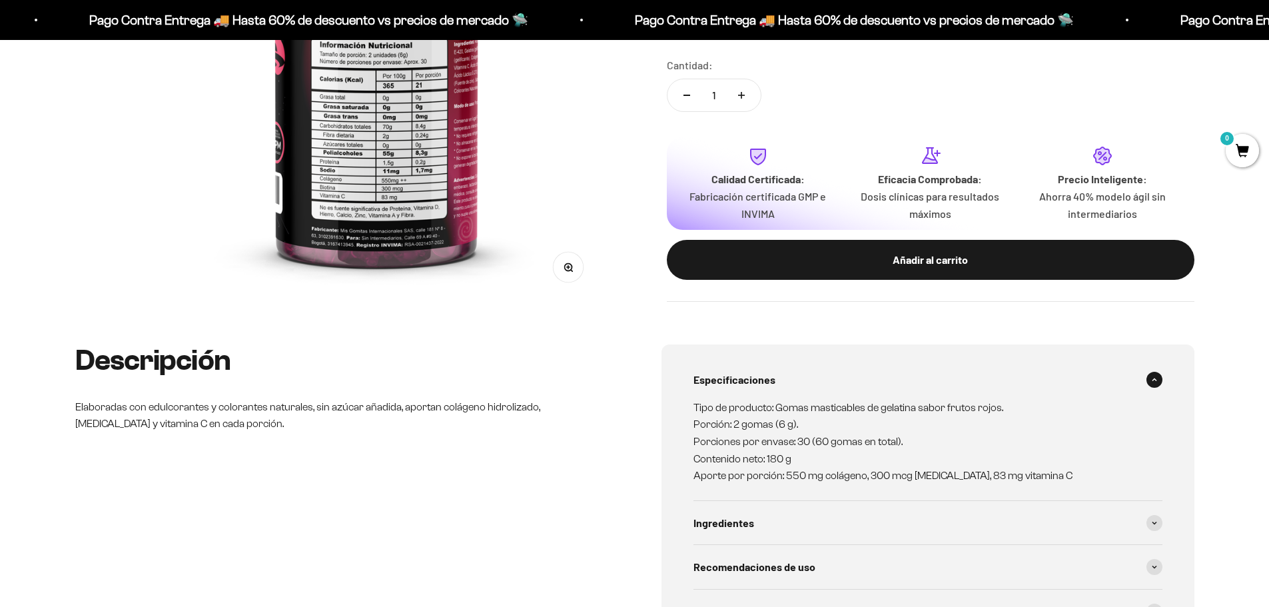
click at [1154, 376] on span at bounding box center [1154, 380] width 16 height 16
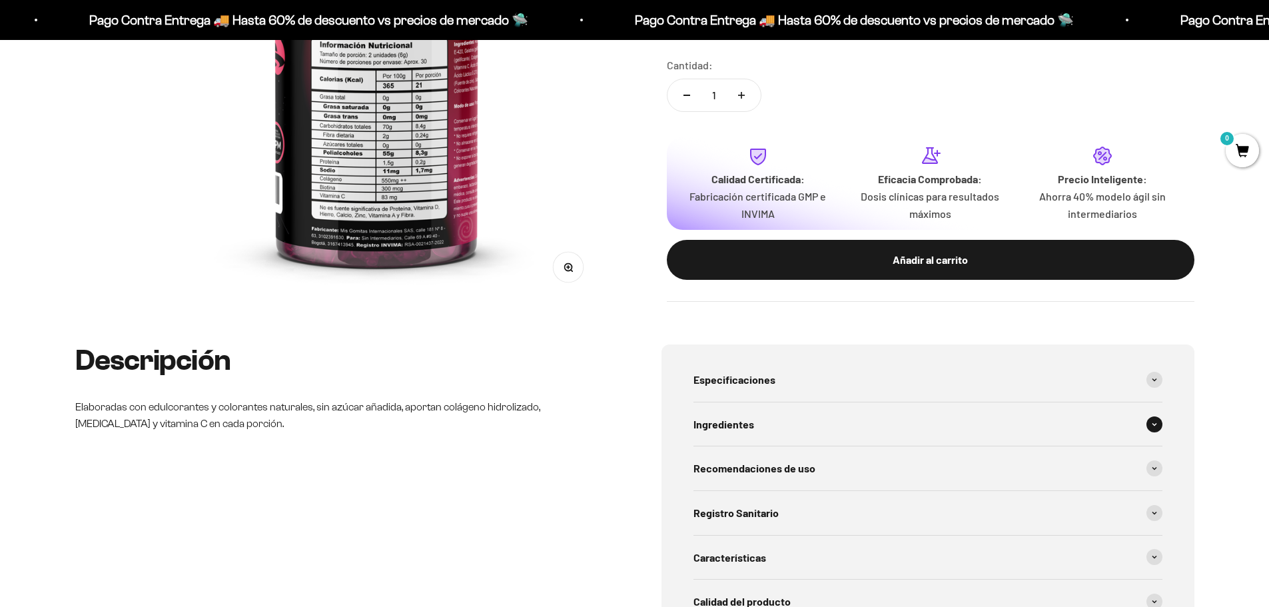
click at [1152, 424] on icon at bounding box center [1154, 424] width 4 height 2
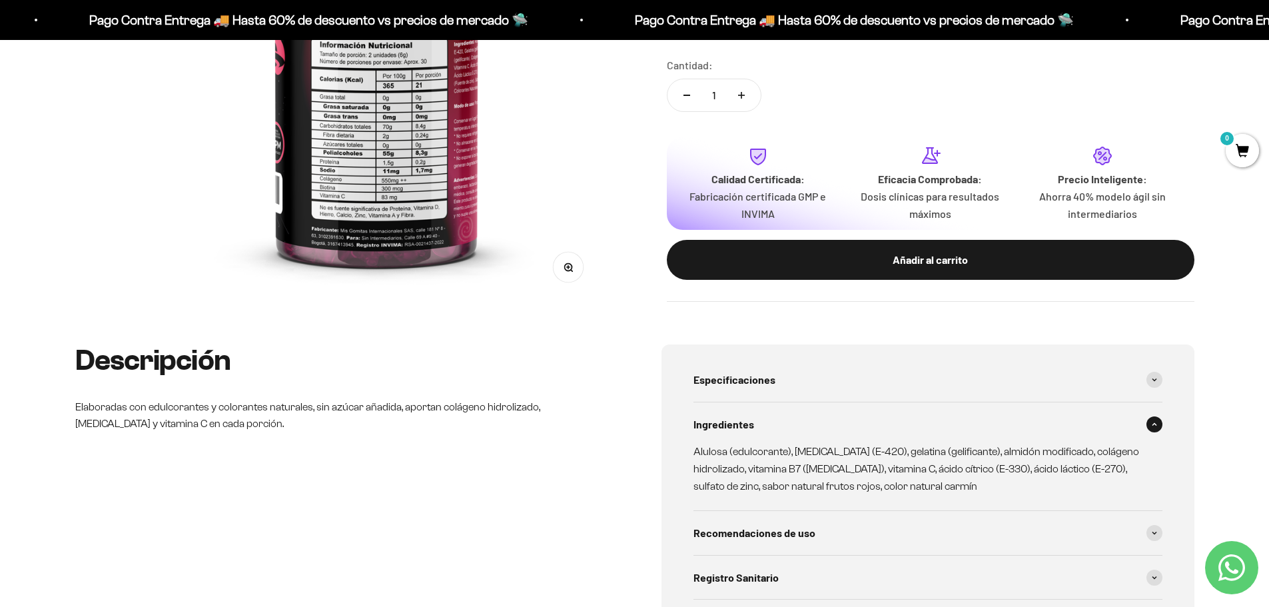
click at [1154, 426] on span at bounding box center [1154, 424] width 16 height 16
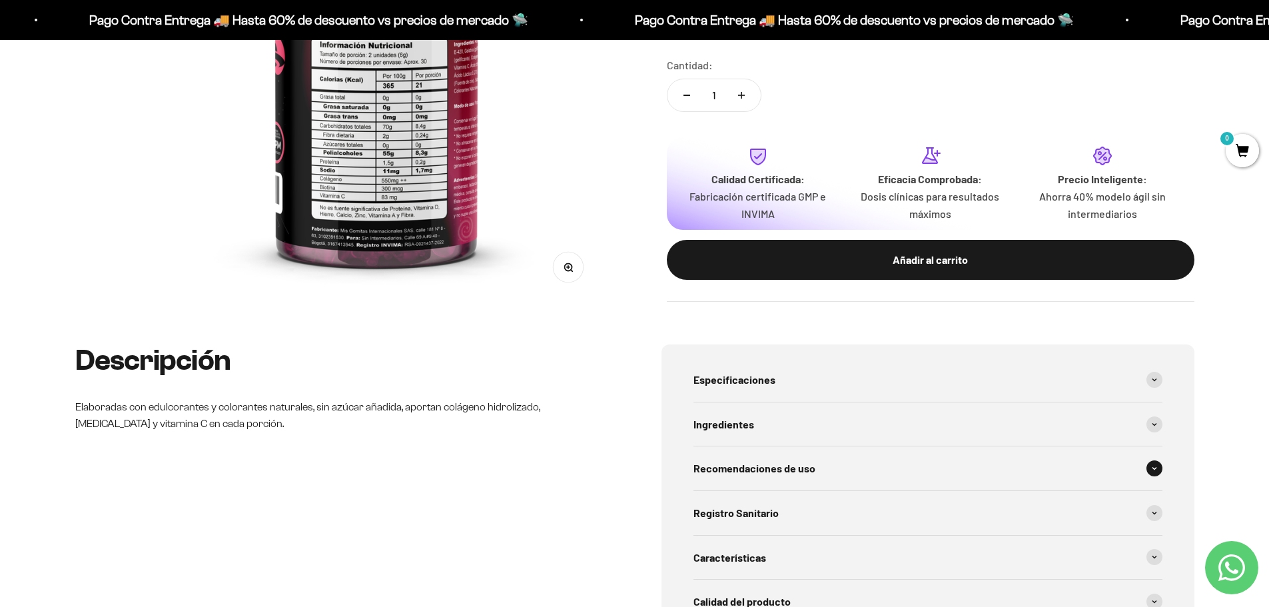
click at [1145, 466] on div "Recomendaciones de uso" at bounding box center [927, 468] width 469 height 44
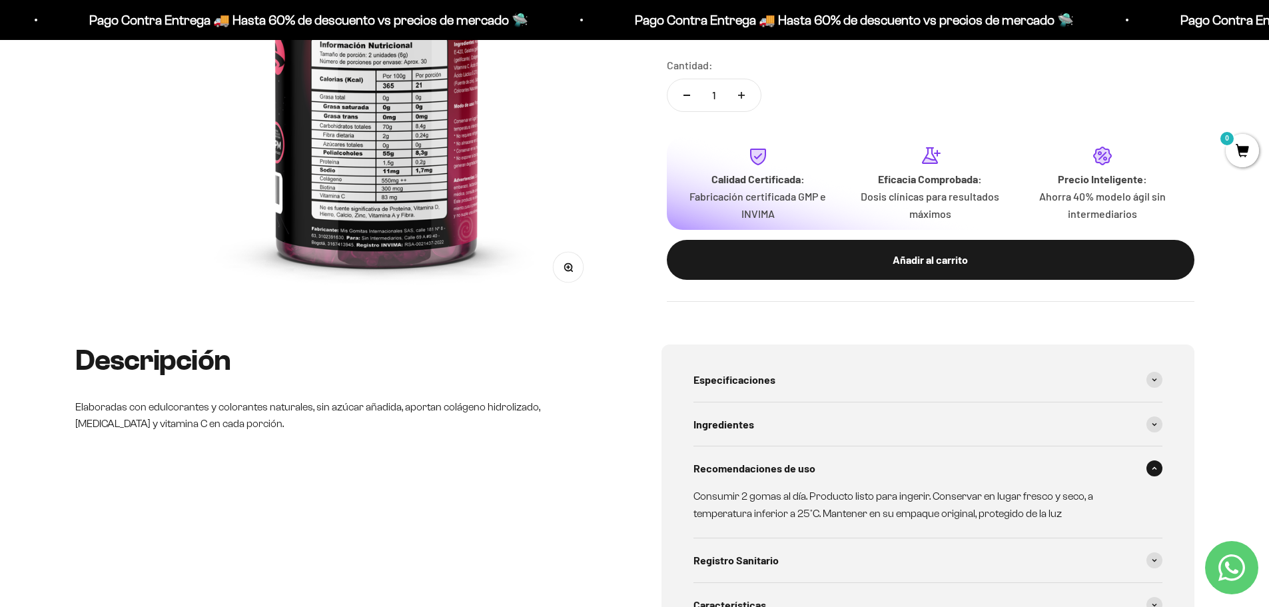
scroll to position [400, 0]
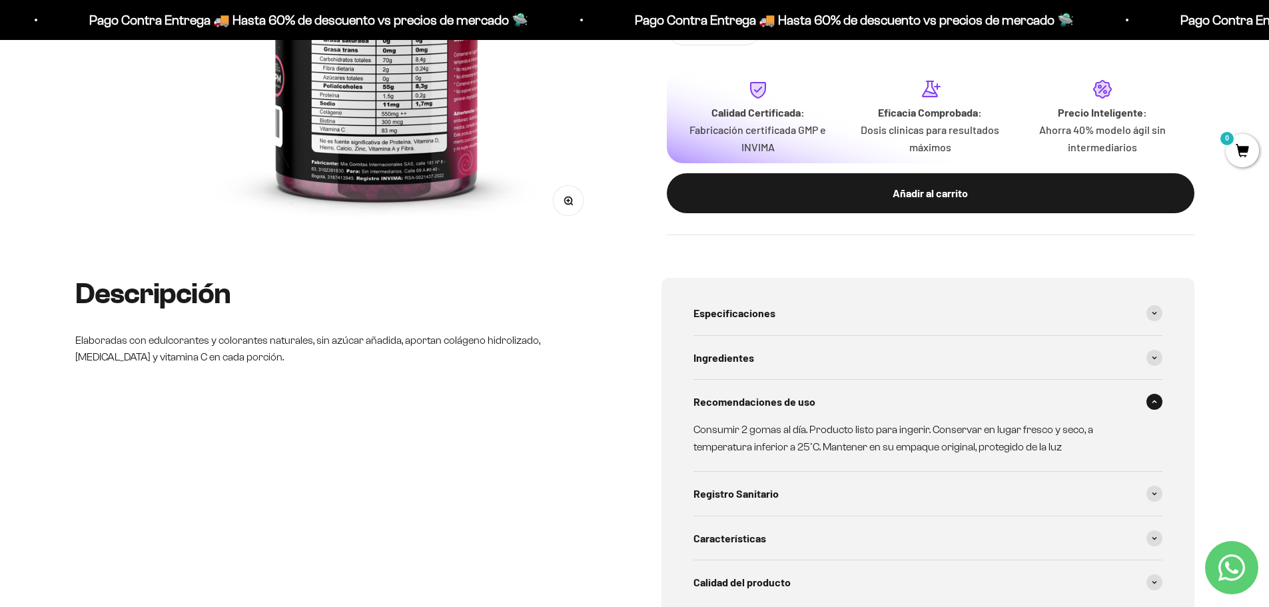
click at [1147, 404] on span at bounding box center [1154, 402] width 16 height 16
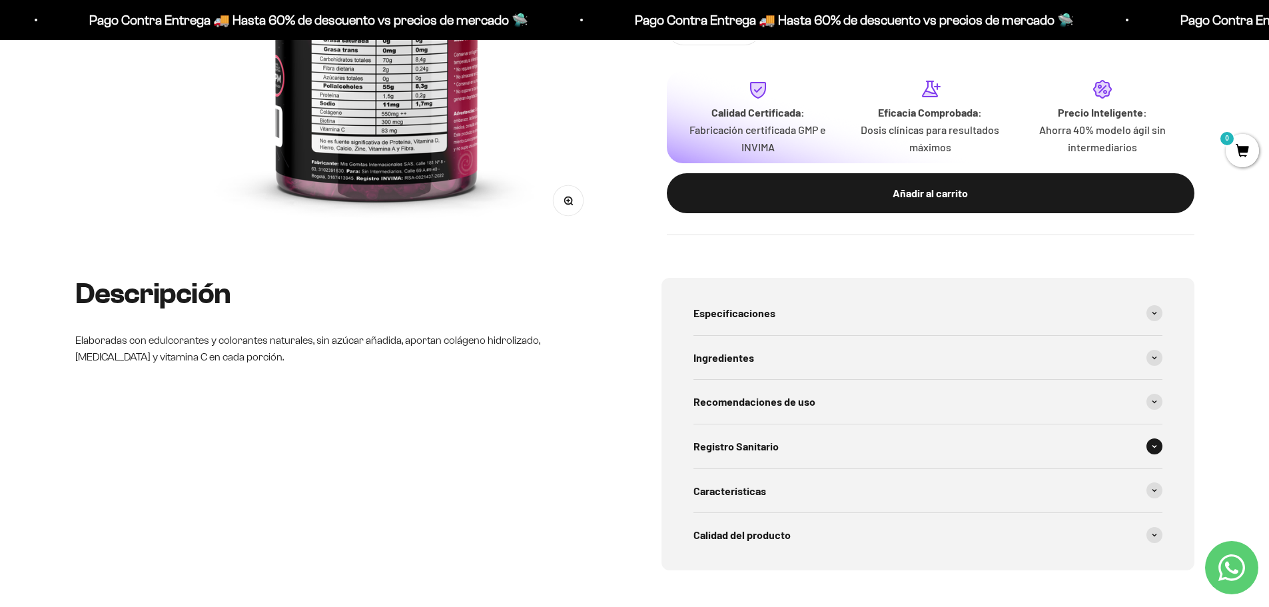
click at [1154, 448] on icon at bounding box center [1154, 446] width 5 height 4
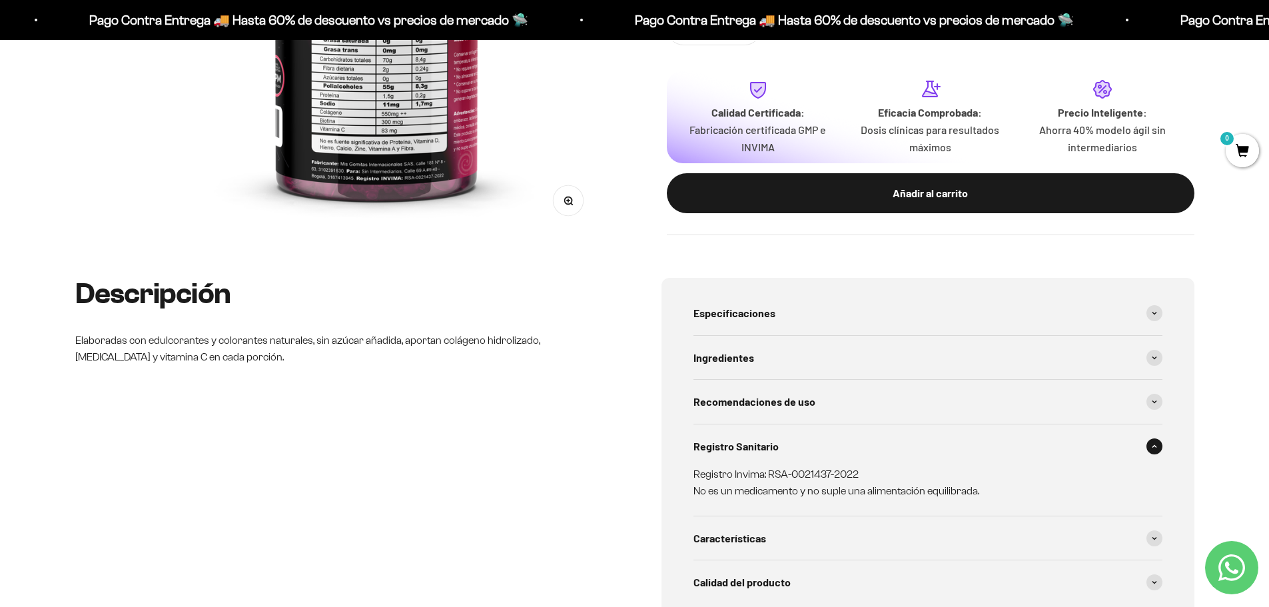
click at [1155, 446] on icon at bounding box center [1154, 446] width 4 height 2
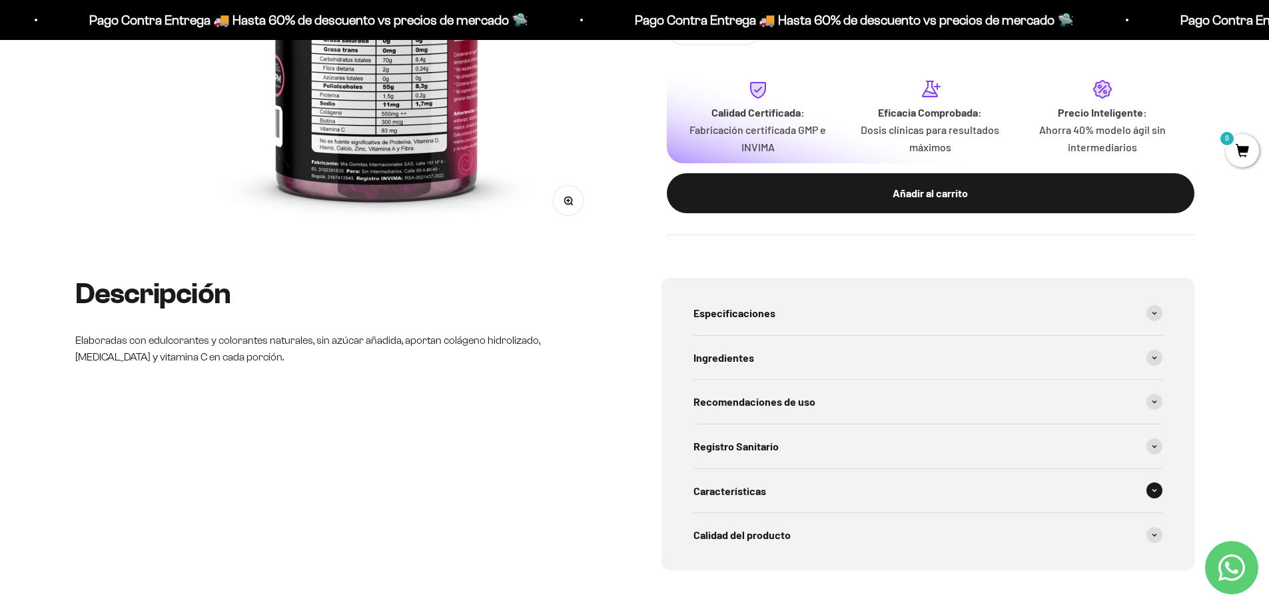
click at [1156, 488] on span at bounding box center [1154, 490] width 16 height 16
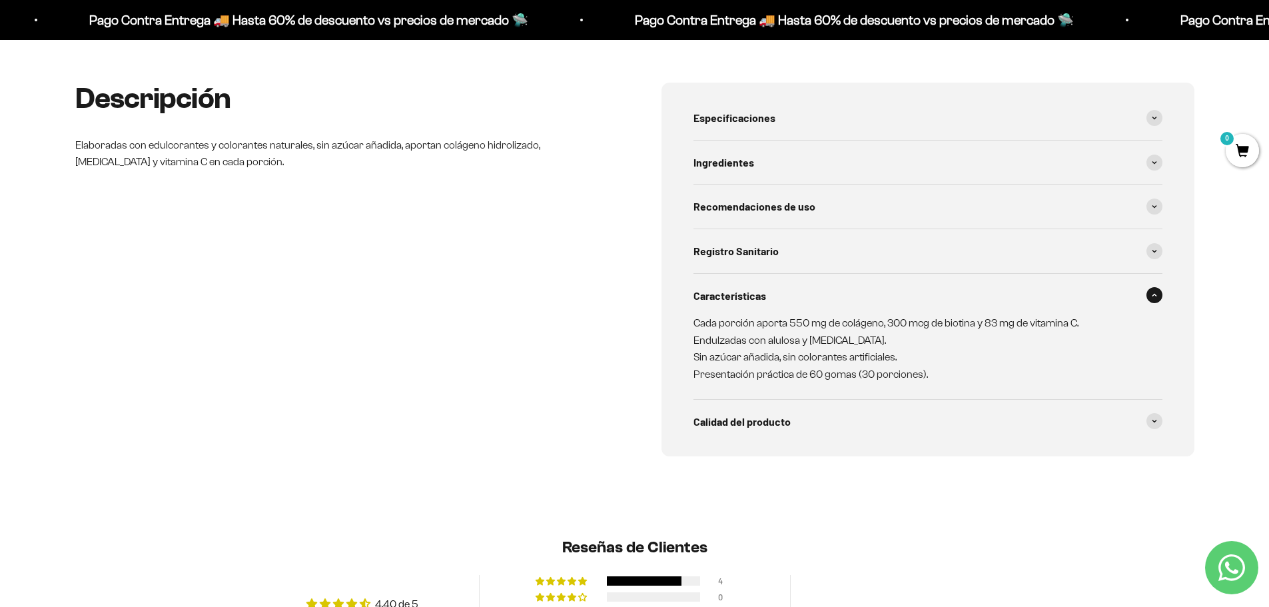
scroll to position [600, 0]
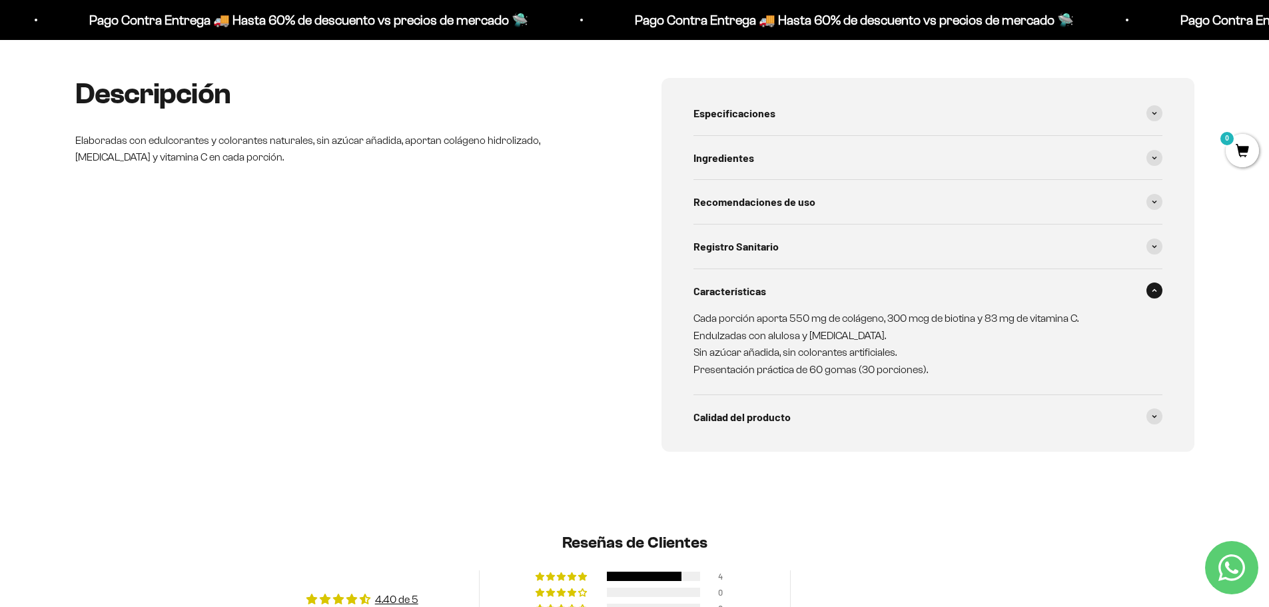
click at [1155, 286] on span at bounding box center [1154, 290] width 16 height 16
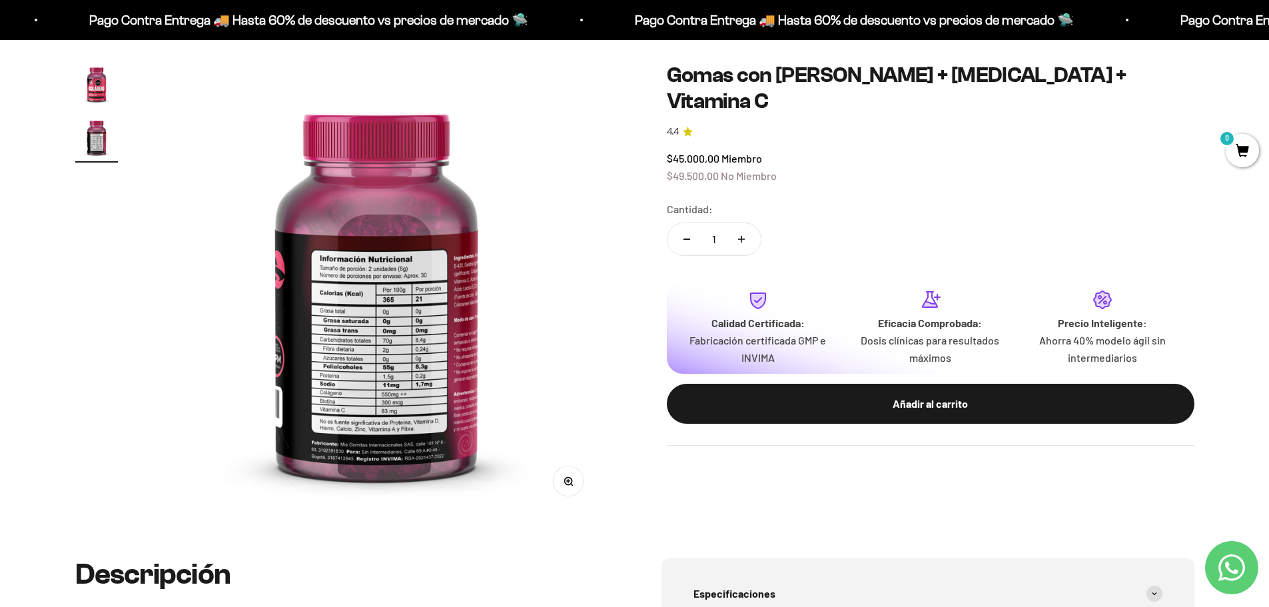
scroll to position [0, 0]
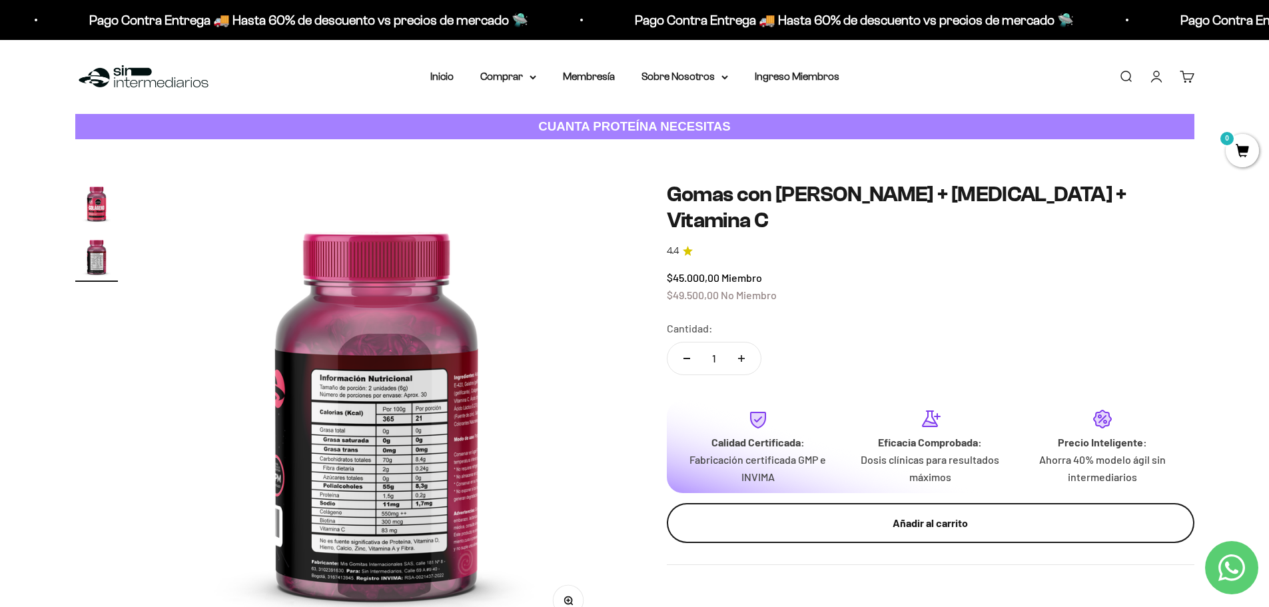
click at [961, 514] on div "Añadir al carrito" at bounding box center [930, 522] width 474 height 17
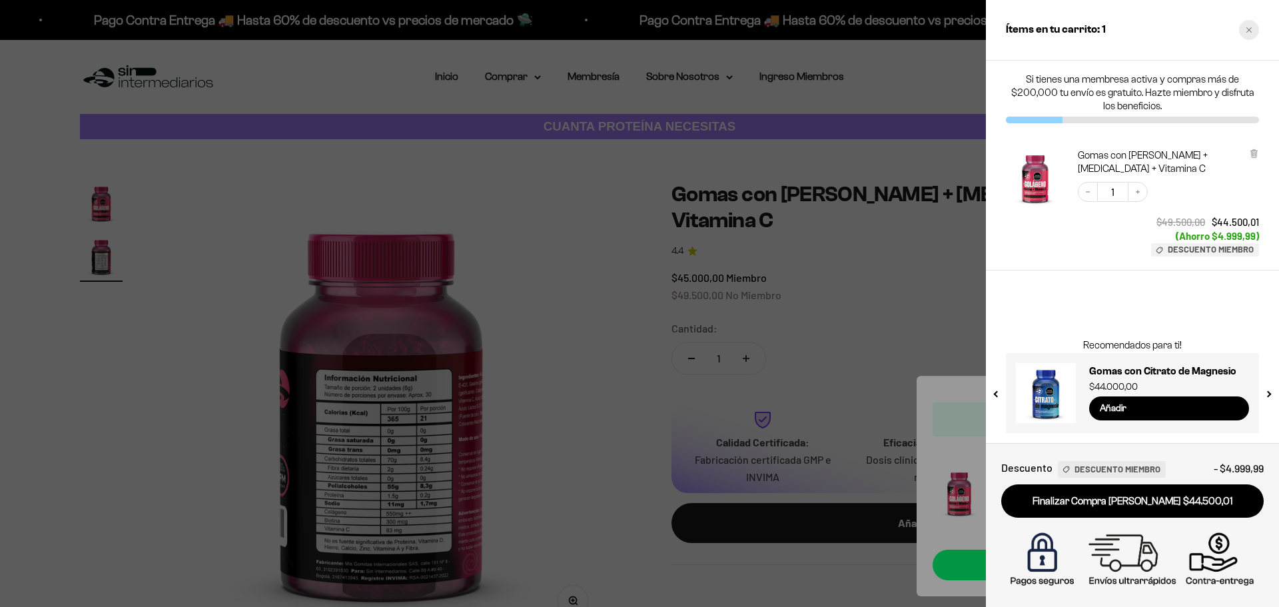
click at [1256, 29] on div "Close cart" at bounding box center [1249, 30] width 20 height 20
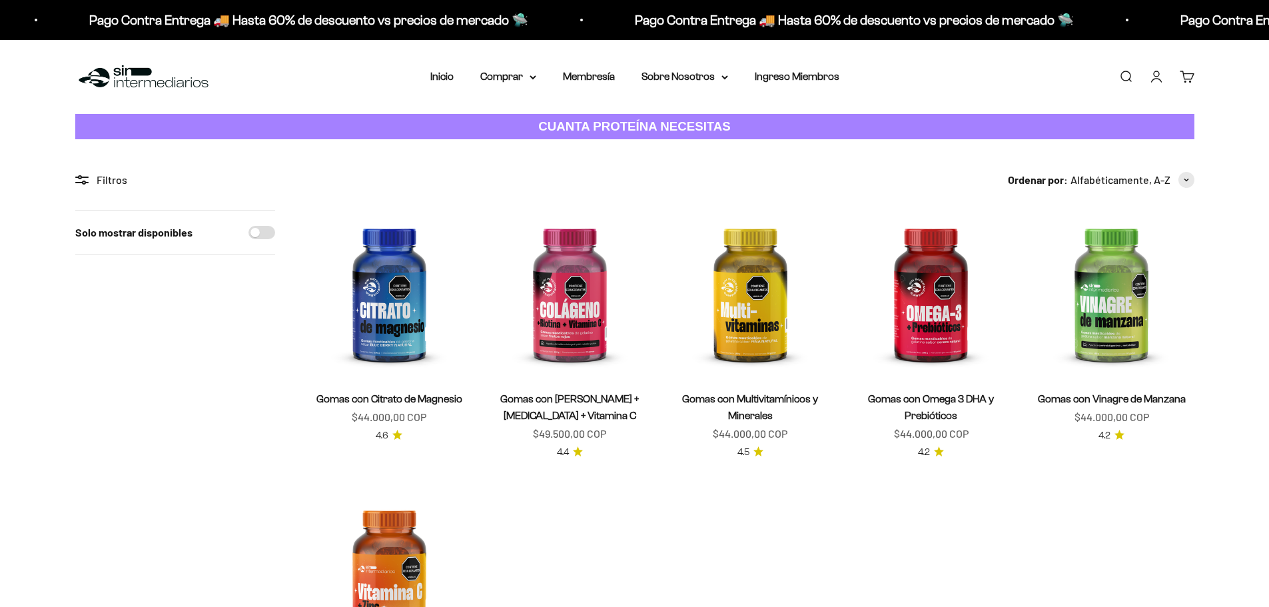
scroll to position [133, 0]
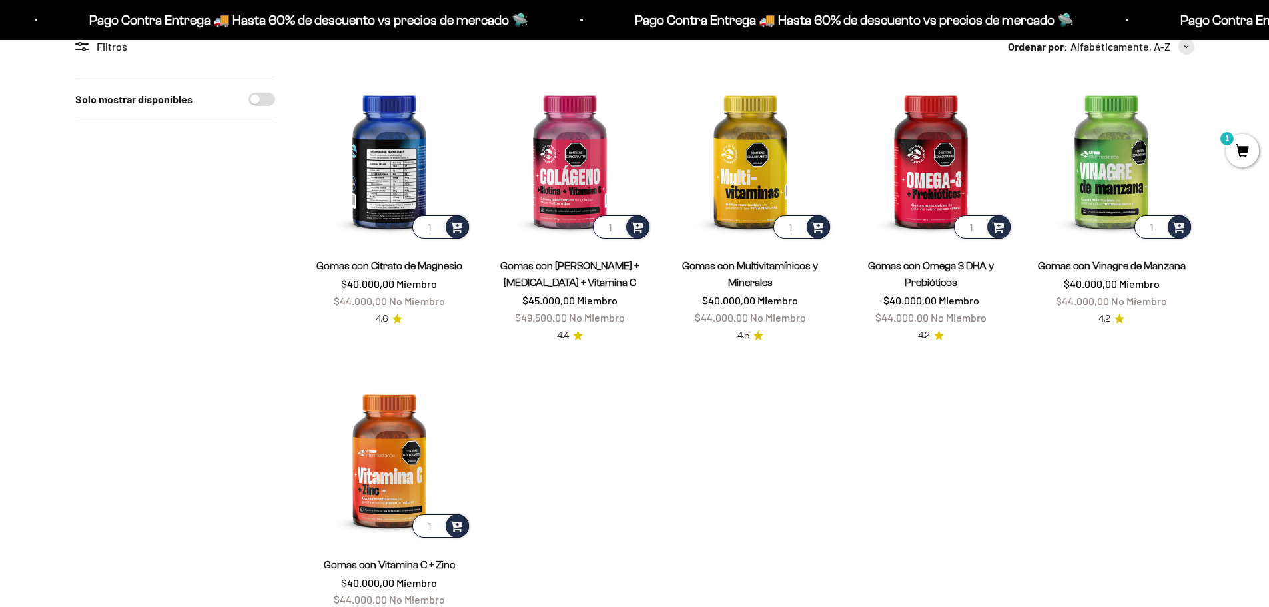
click at [382, 173] on img at bounding box center [389, 159] width 165 height 165
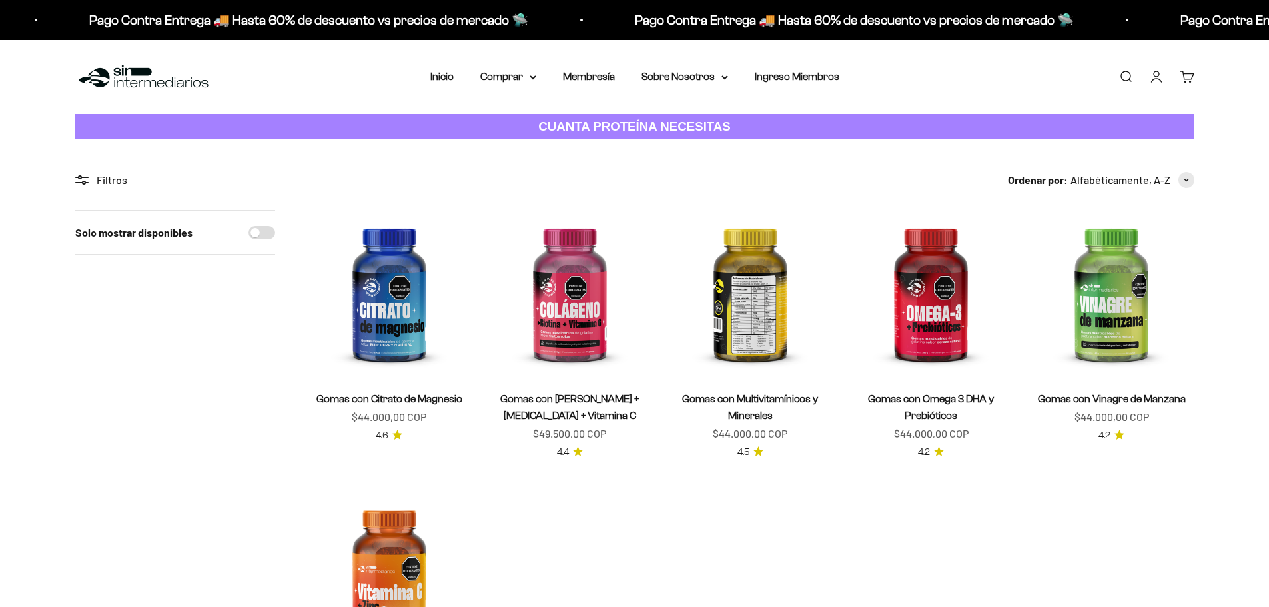
scroll to position [133, 0]
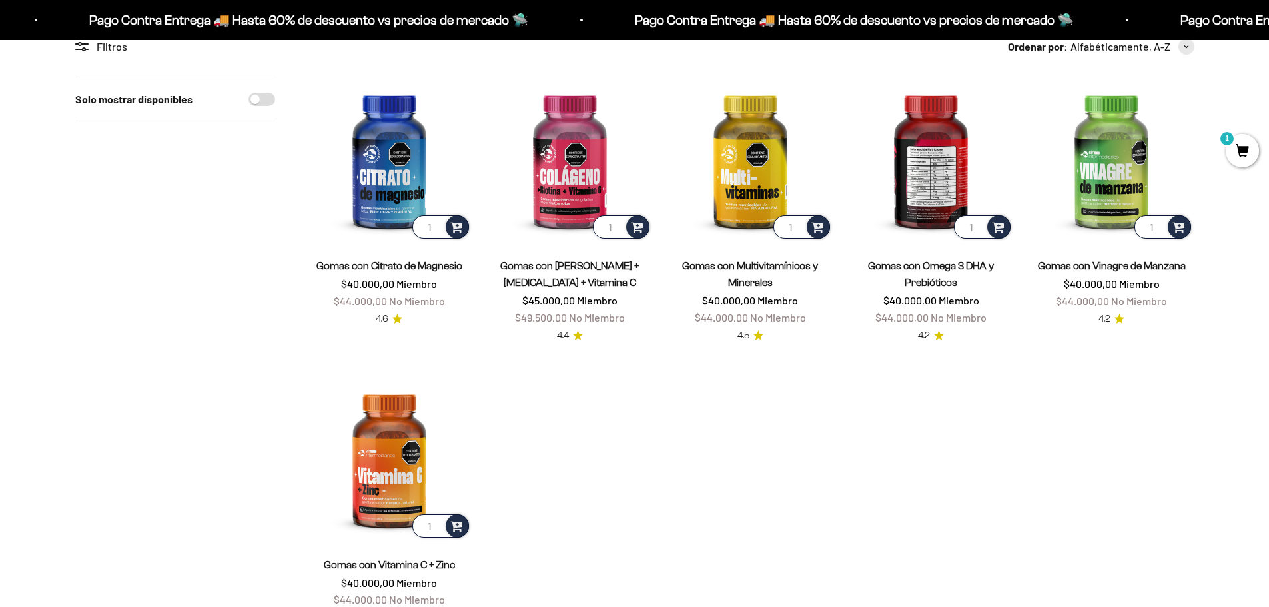
click at [919, 176] on img at bounding box center [931, 159] width 165 height 165
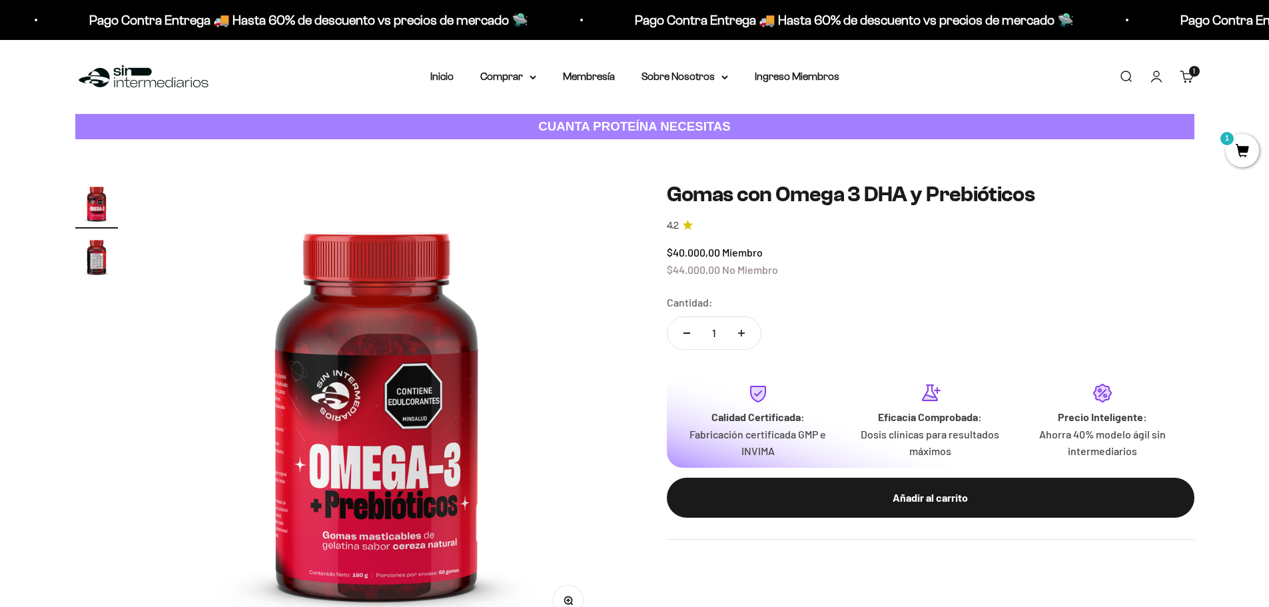
click at [105, 247] on img "Ir al artículo 2" at bounding box center [96, 256] width 43 height 43
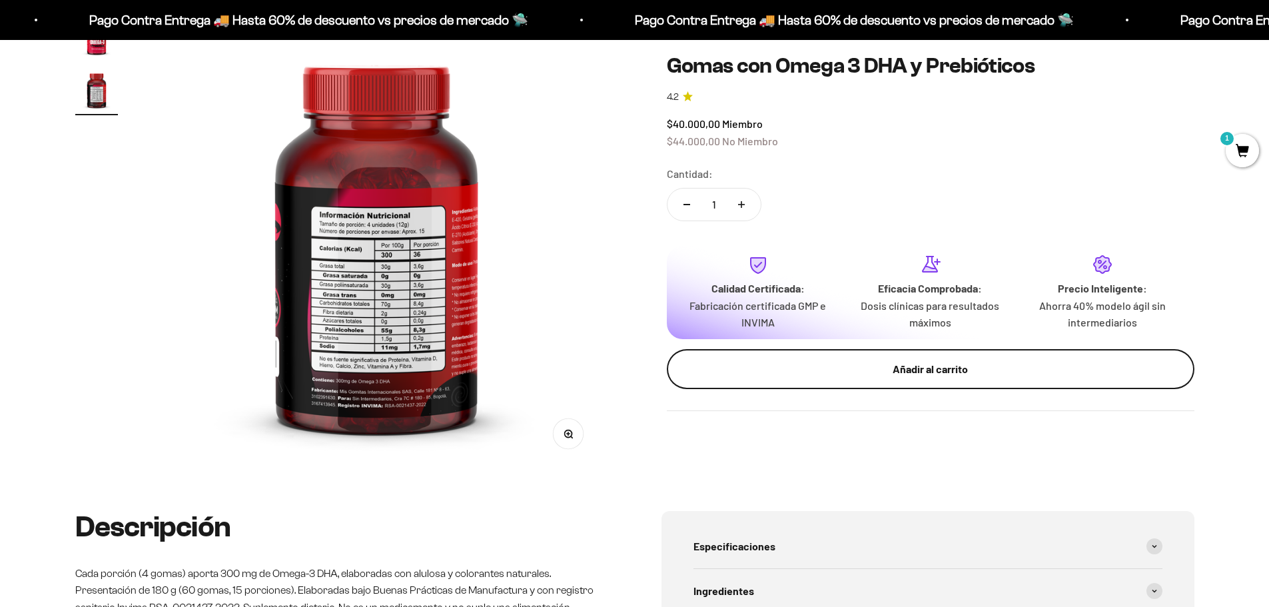
scroll to position [333, 0]
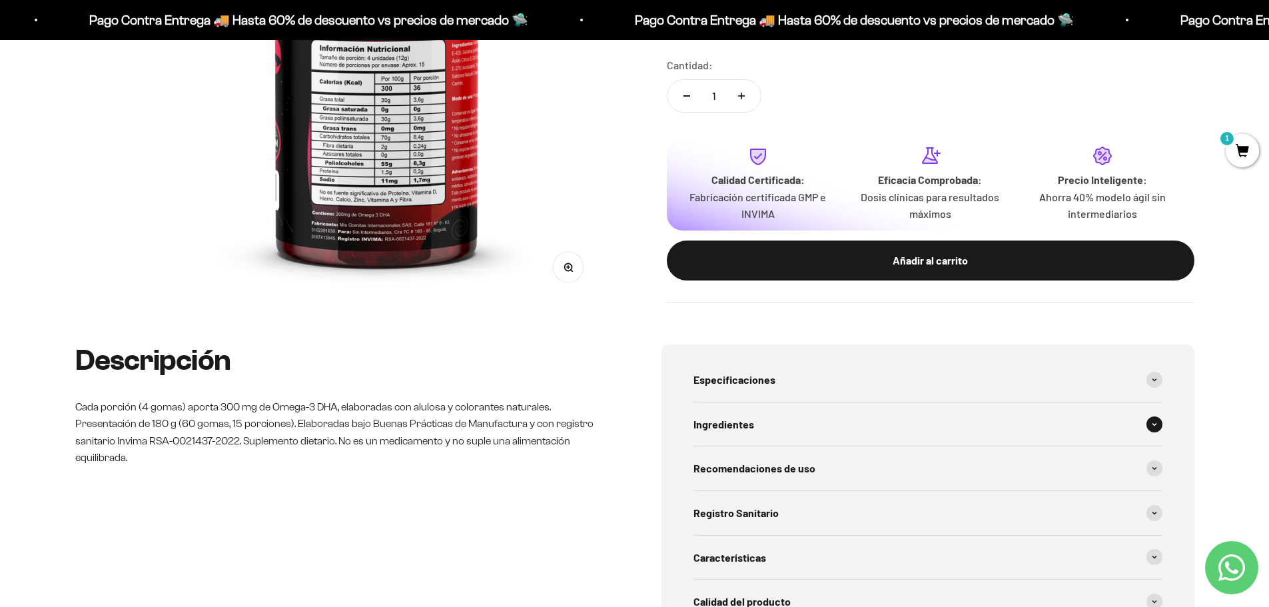
click at [1152, 426] on span at bounding box center [1154, 424] width 16 height 16
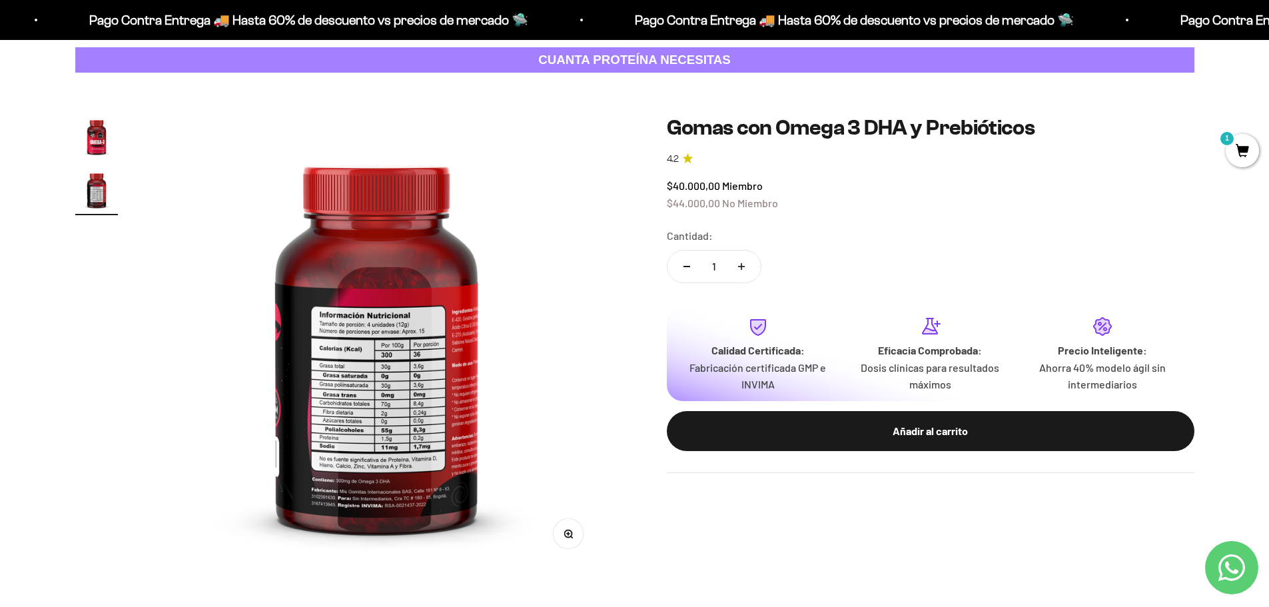
scroll to position [466, 0]
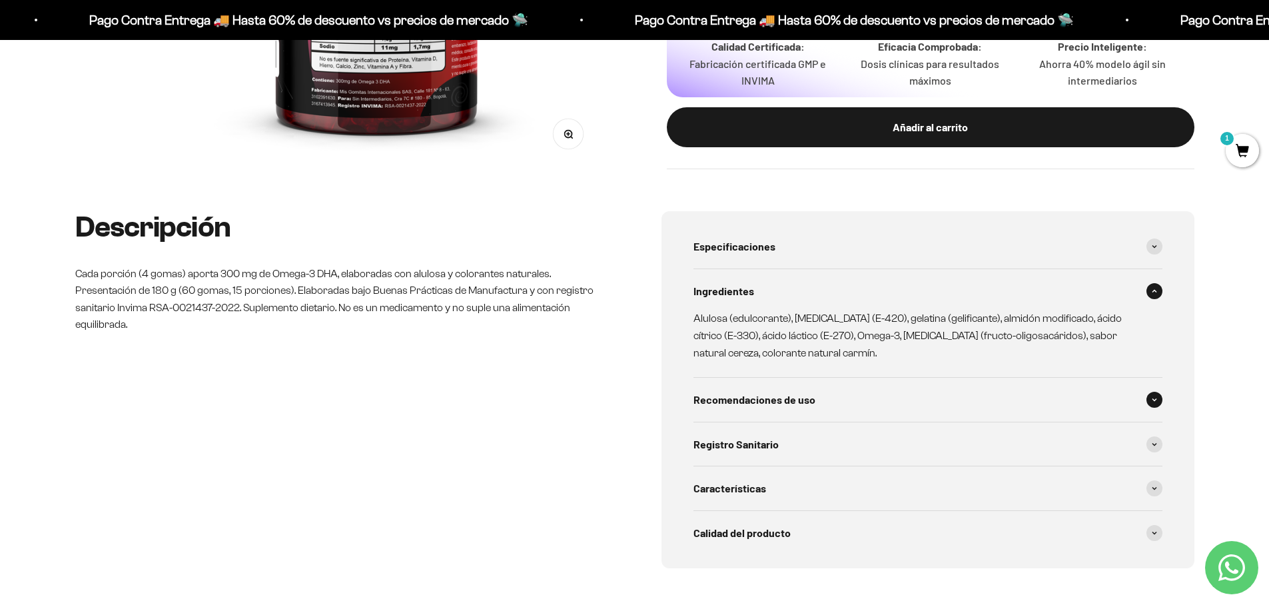
drag, startPoint x: 1152, startPoint y: 398, endPoint x: 1158, endPoint y: 319, distance: 78.8
click at [1153, 396] on span at bounding box center [1154, 400] width 16 height 16
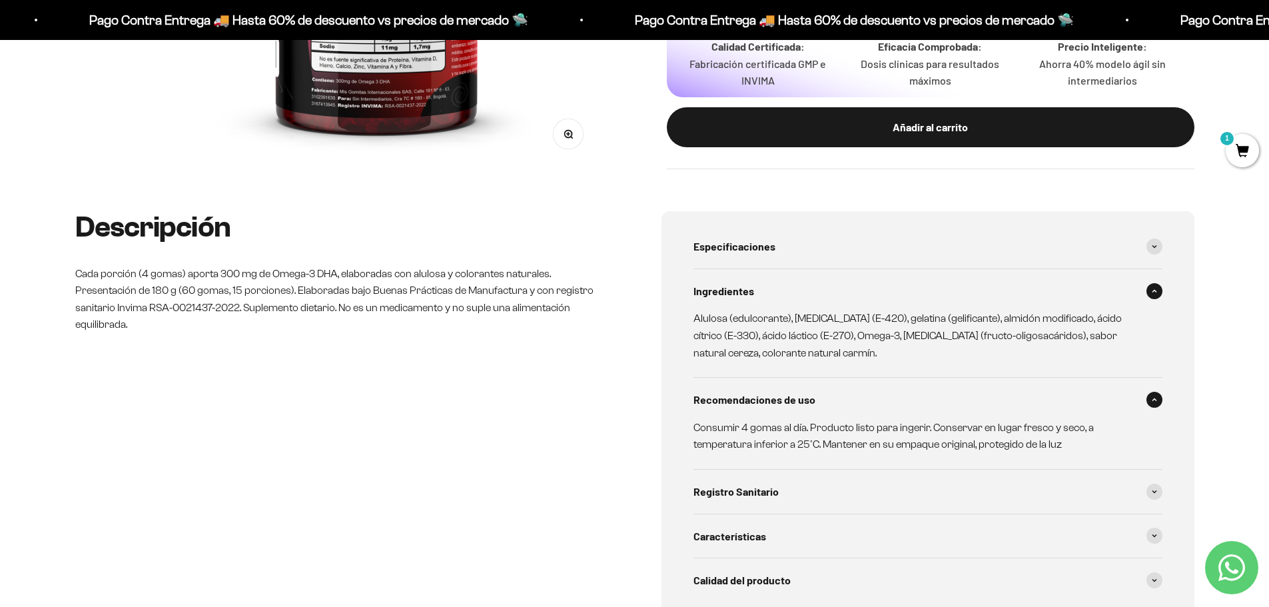
click at [1155, 296] on span at bounding box center [1154, 291] width 16 height 16
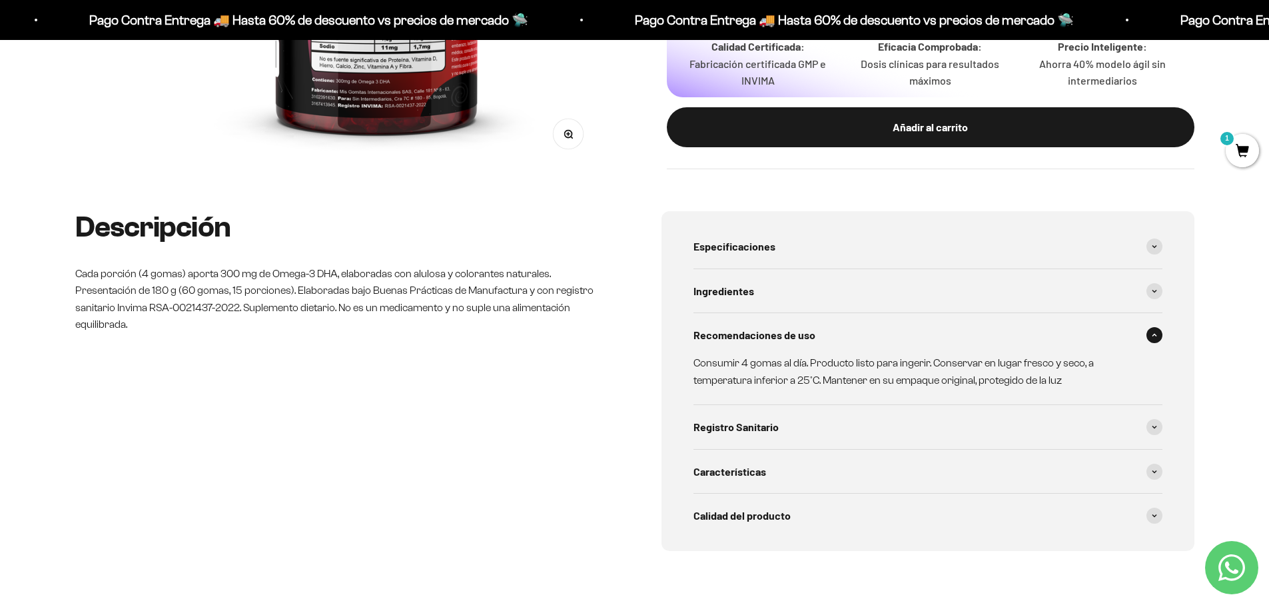
click at [1163, 335] on div "Especificaciones Tipo de producto: Gomas masticables de gelatina sabor cereza n…" at bounding box center [927, 381] width 533 height 340
click at [1156, 330] on span at bounding box center [1154, 335] width 16 height 16
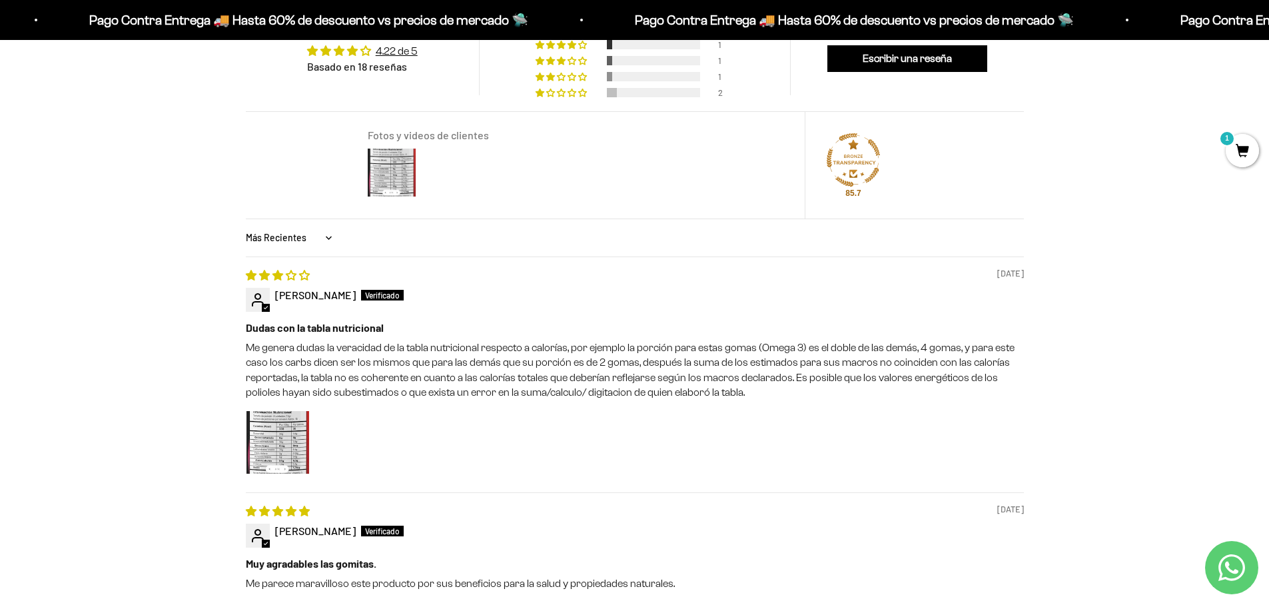
scroll to position [1199, 0]
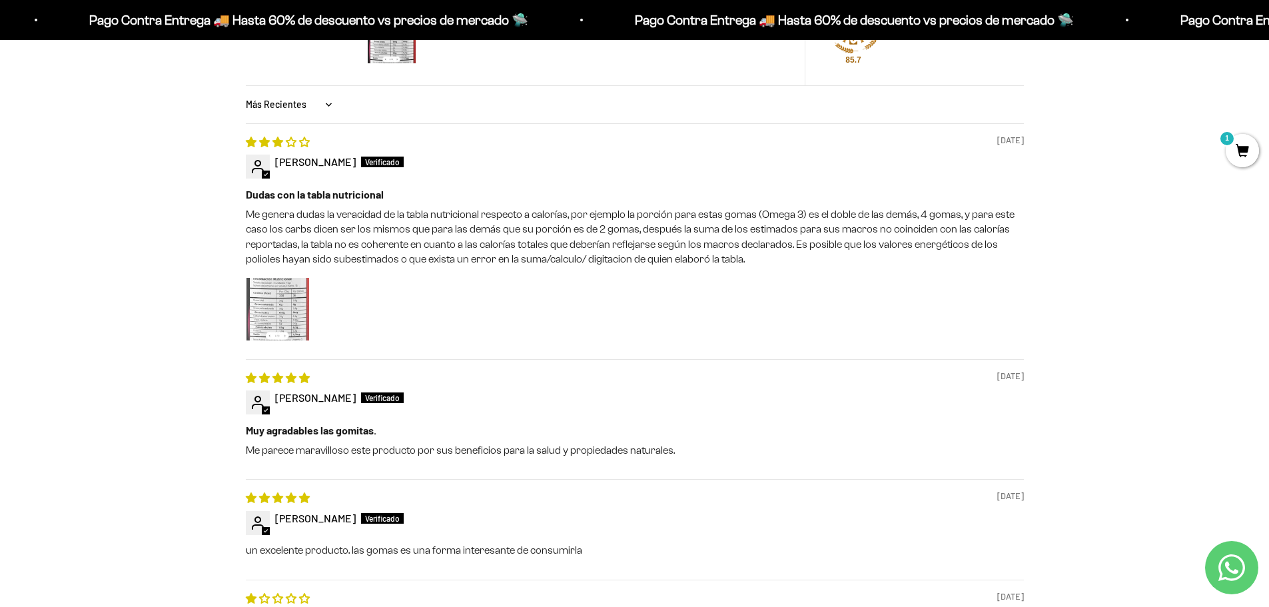
click at [282, 324] on img "Link to user picture 1" at bounding box center [277, 309] width 63 height 63
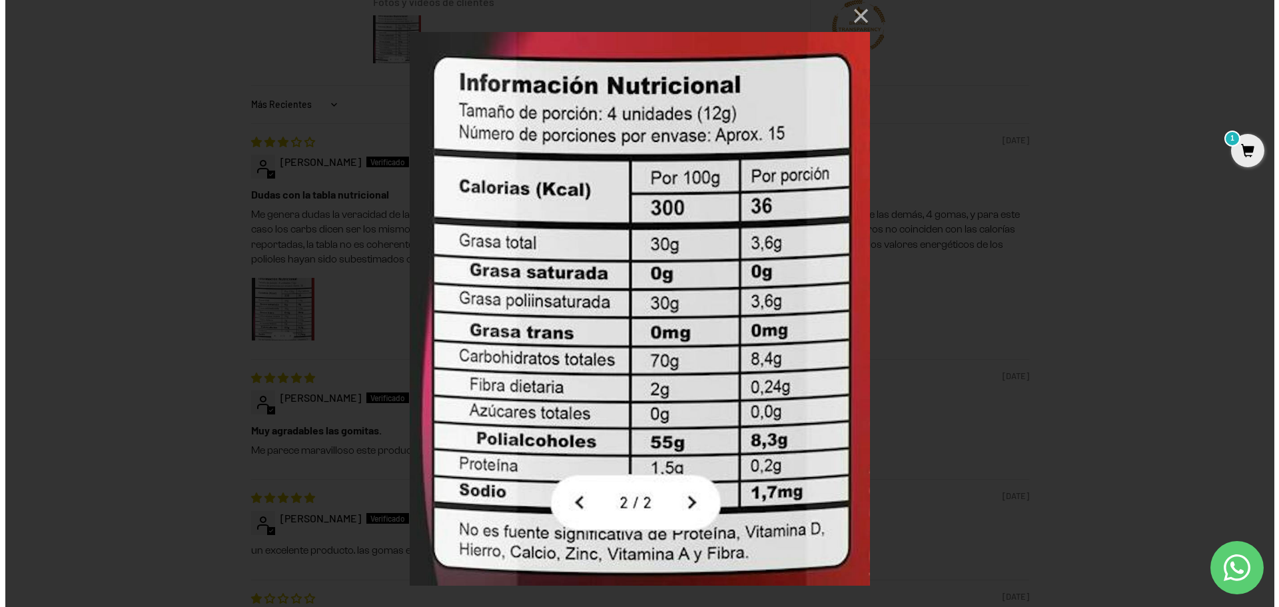
scroll to position [0, 0]
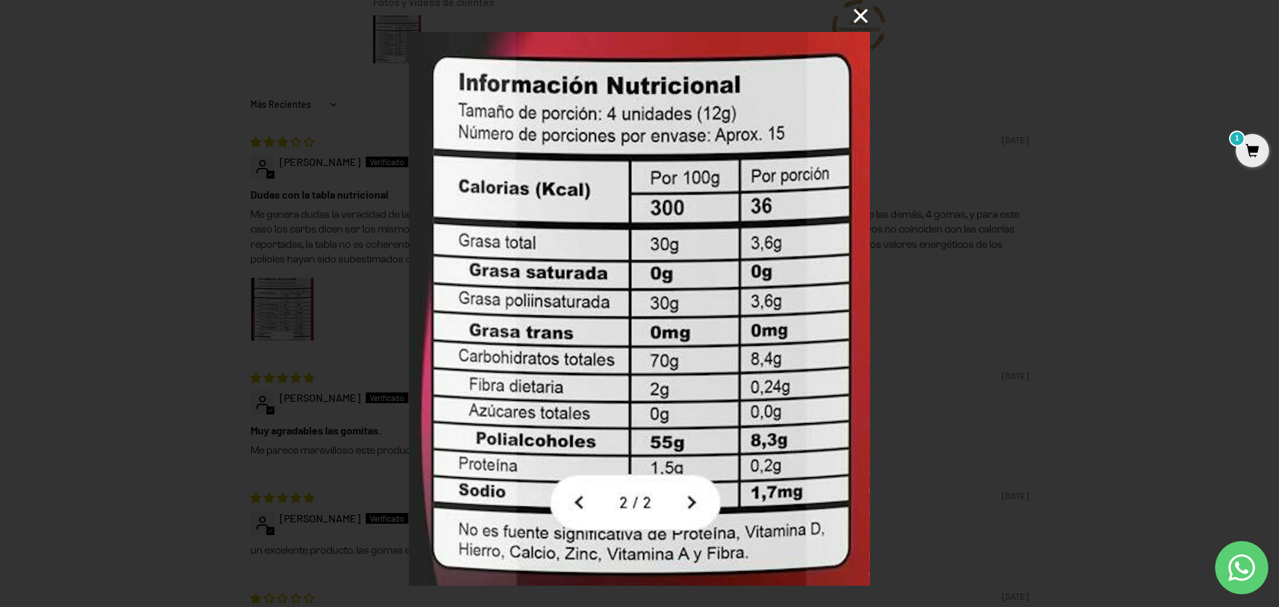
click at [860, 15] on button "×" at bounding box center [854, 16] width 32 height 32
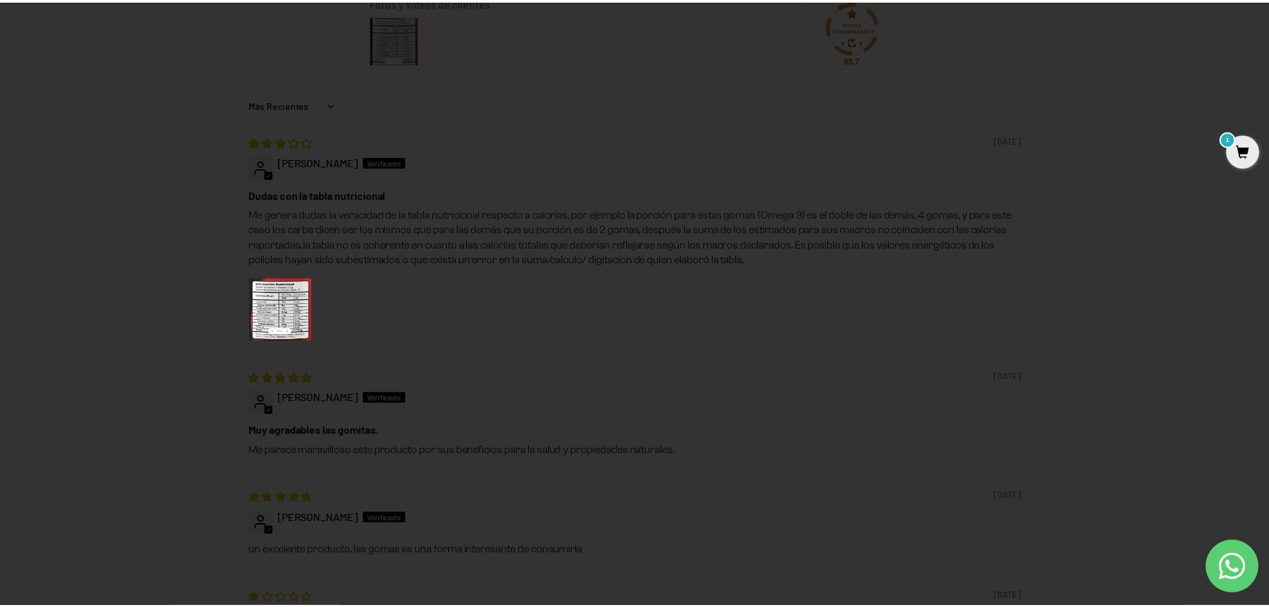
scroll to position [1199, 0]
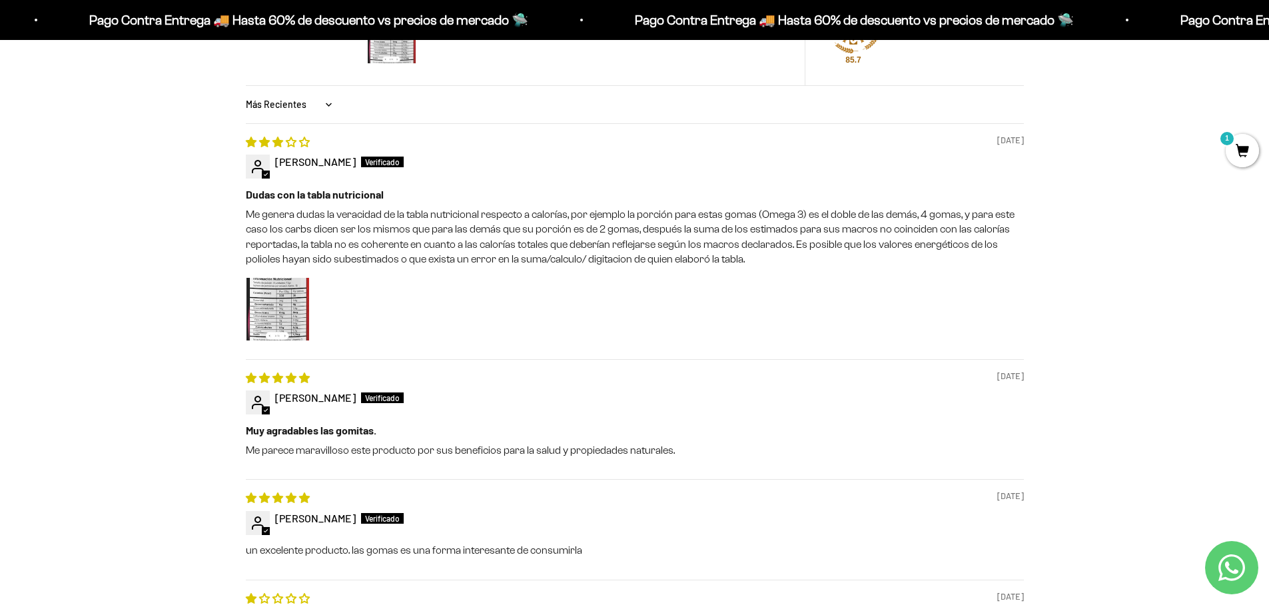
click at [742, 320] on div at bounding box center [635, 310] width 778 height 67
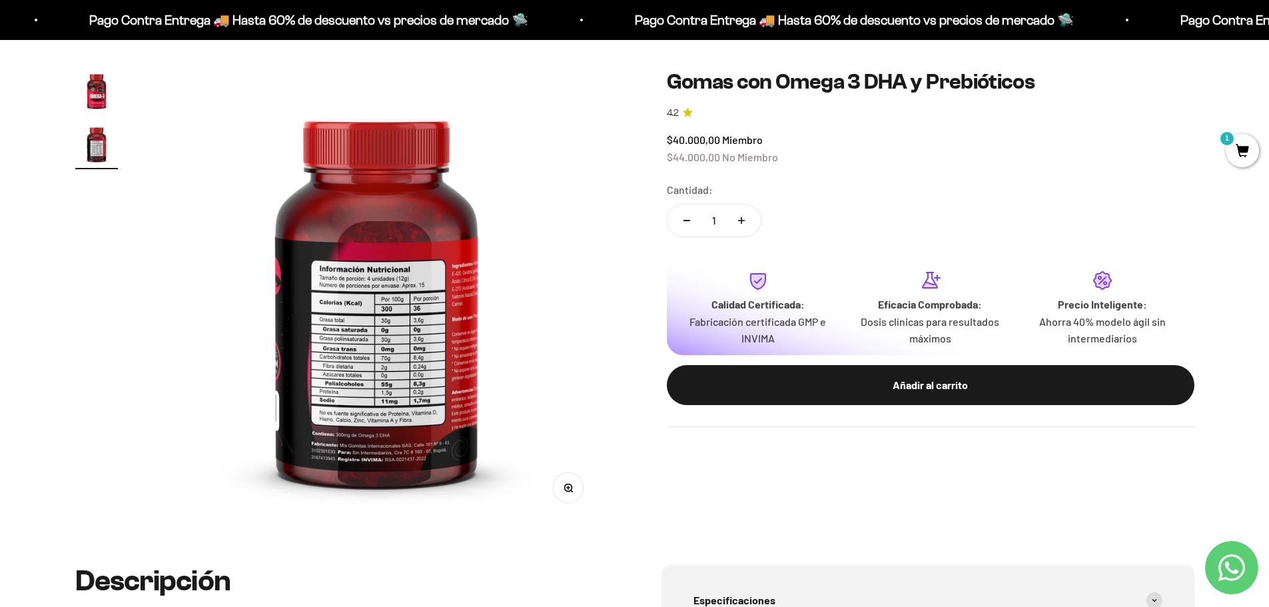
scroll to position [0, 0]
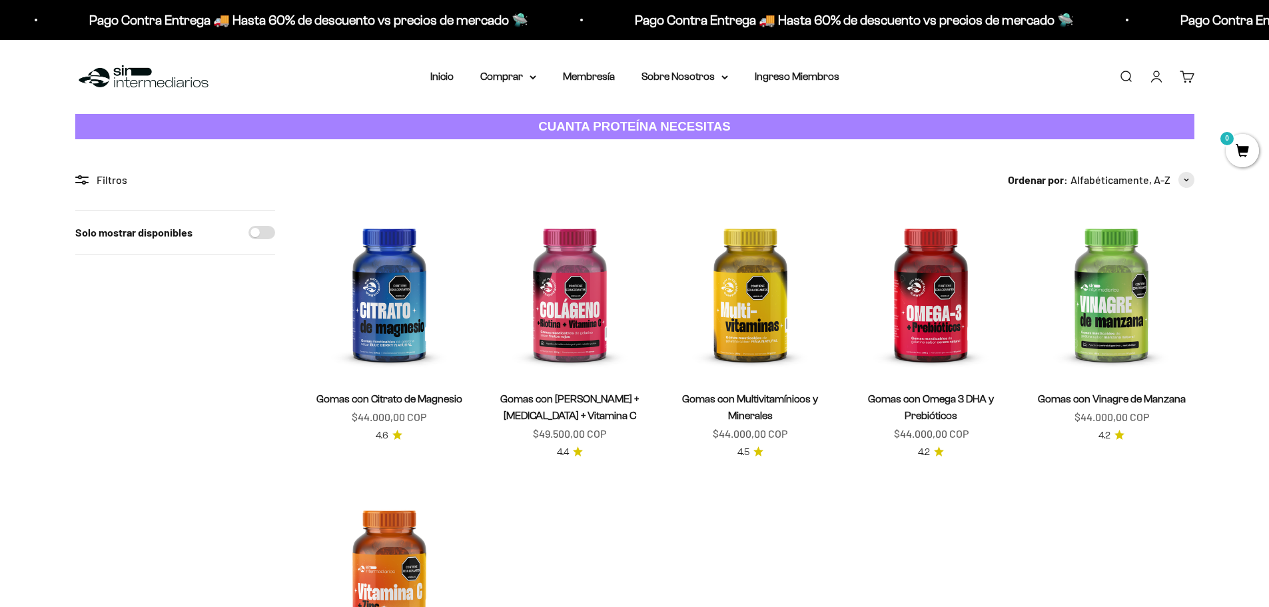
scroll to position [133, 0]
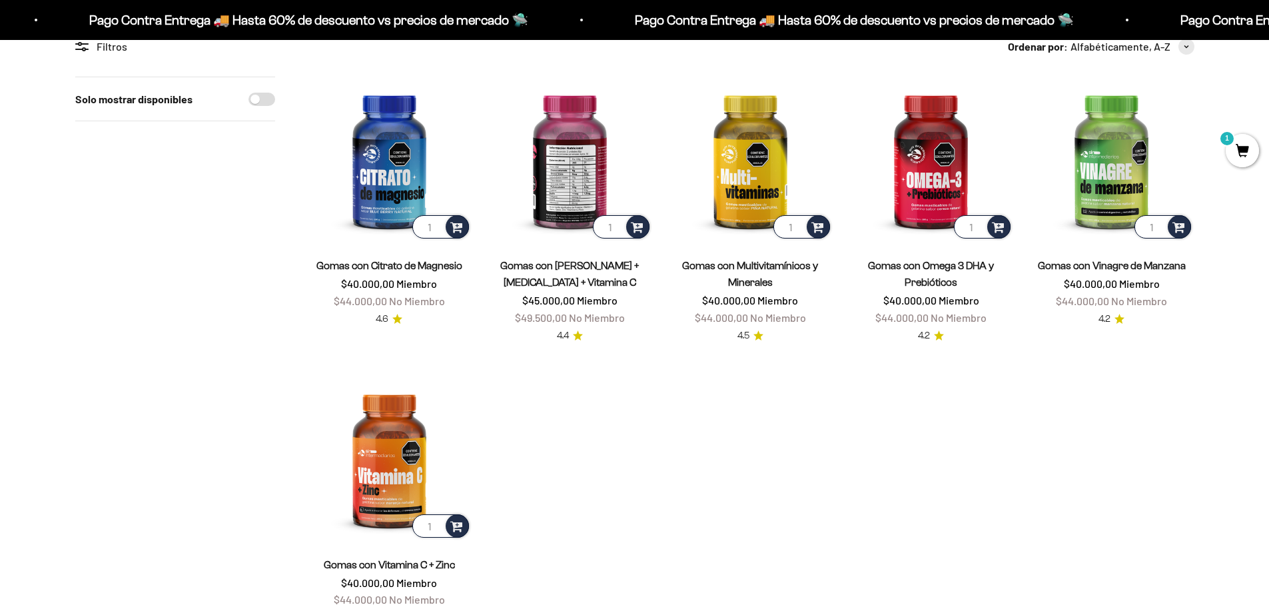
click at [570, 186] on img at bounding box center [570, 159] width 165 height 165
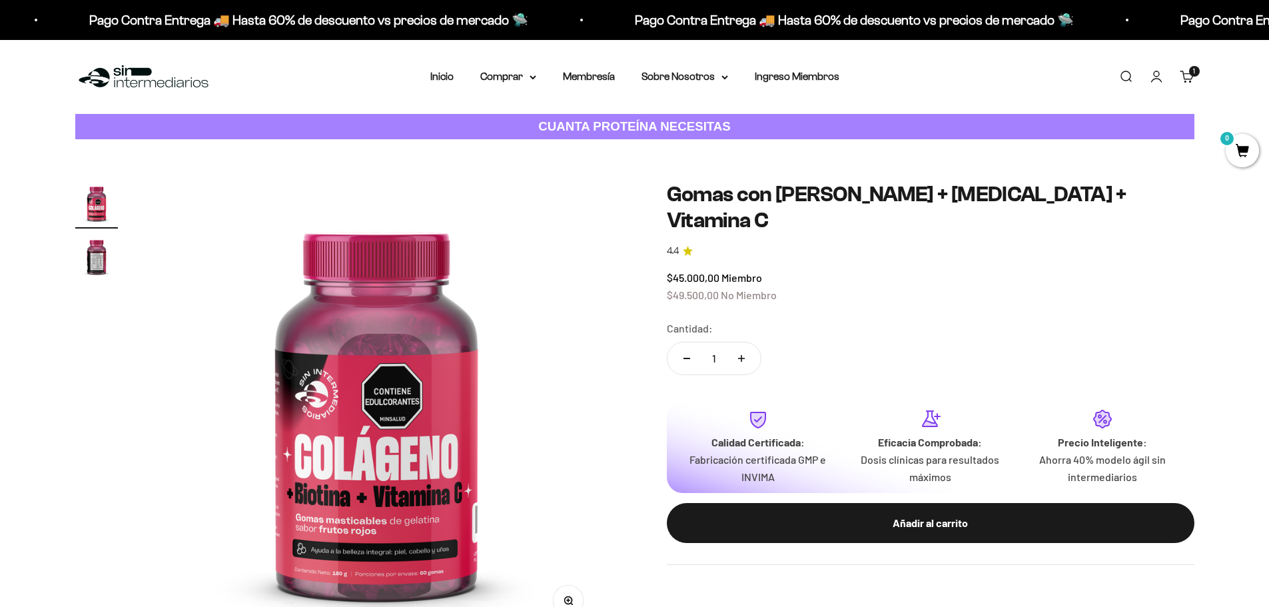
click at [101, 254] on img "Ir al artículo 2" at bounding box center [96, 256] width 43 height 43
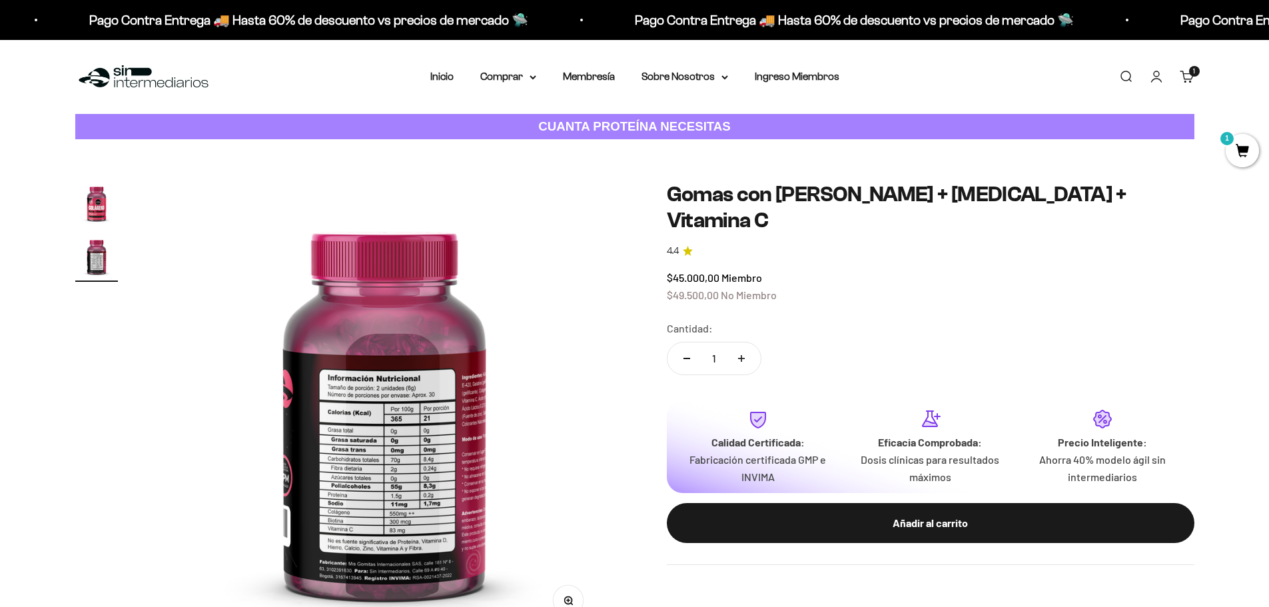
scroll to position [0, 469]
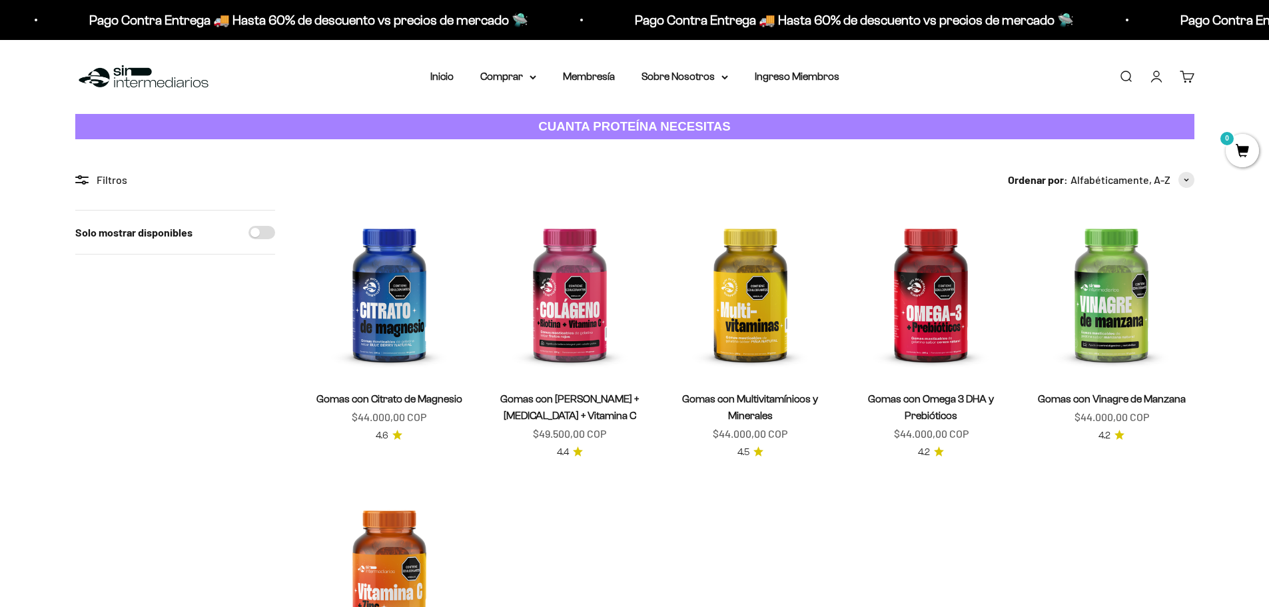
scroll to position [133, 0]
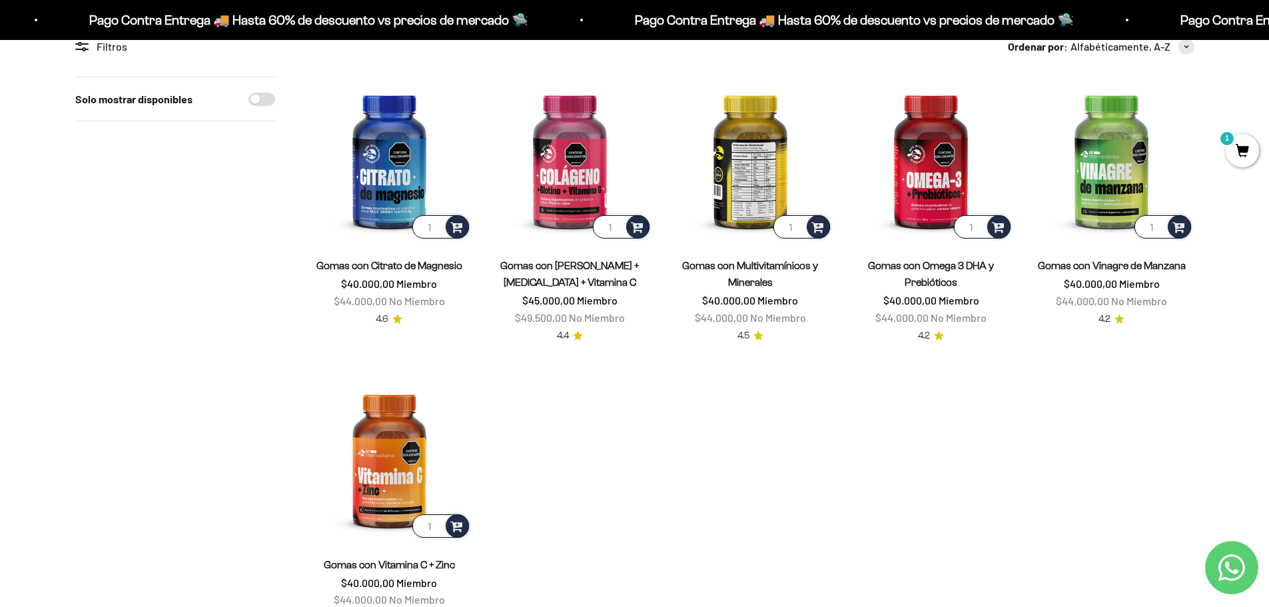
click at [756, 158] on img at bounding box center [750, 159] width 165 height 165
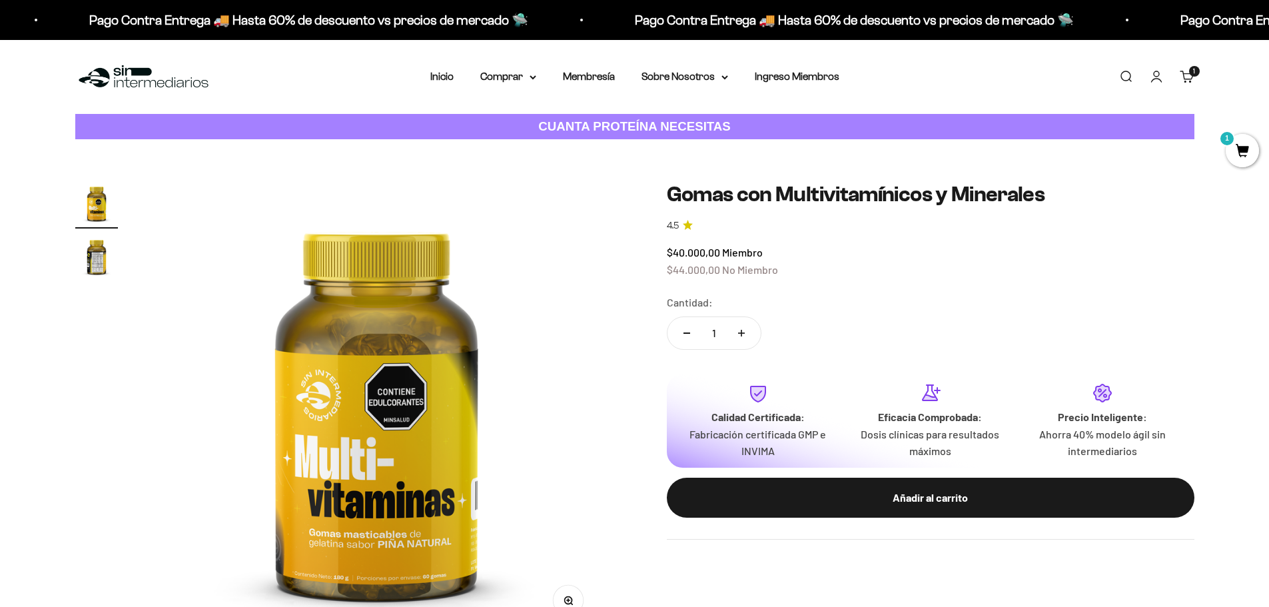
click at [105, 251] on img "Ir al artículo 2" at bounding box center [96, 256] width 43 height 43
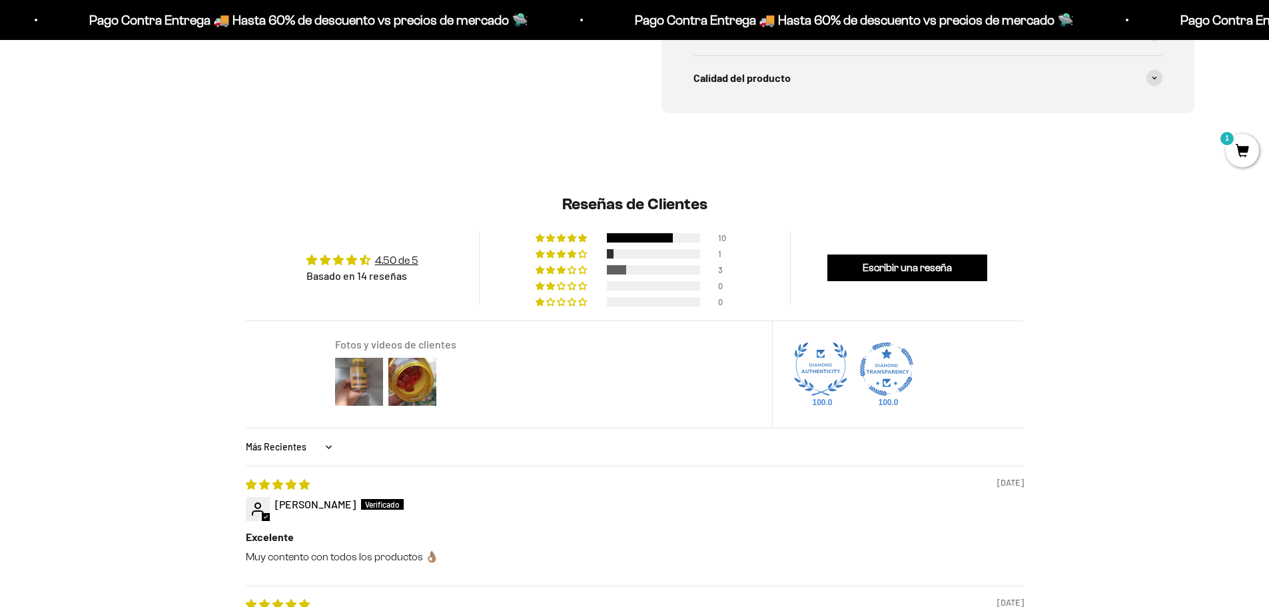
scroll to position [999, 0]
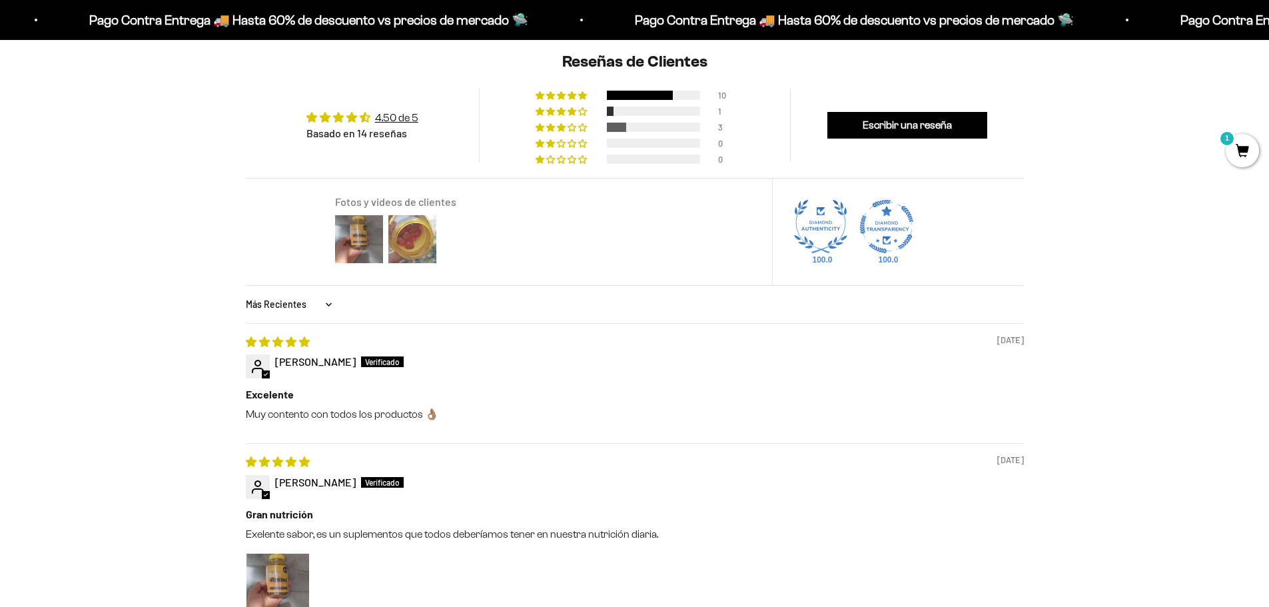
click at [390, 238] on img at bounding box center [412, 238] width 53 height 53
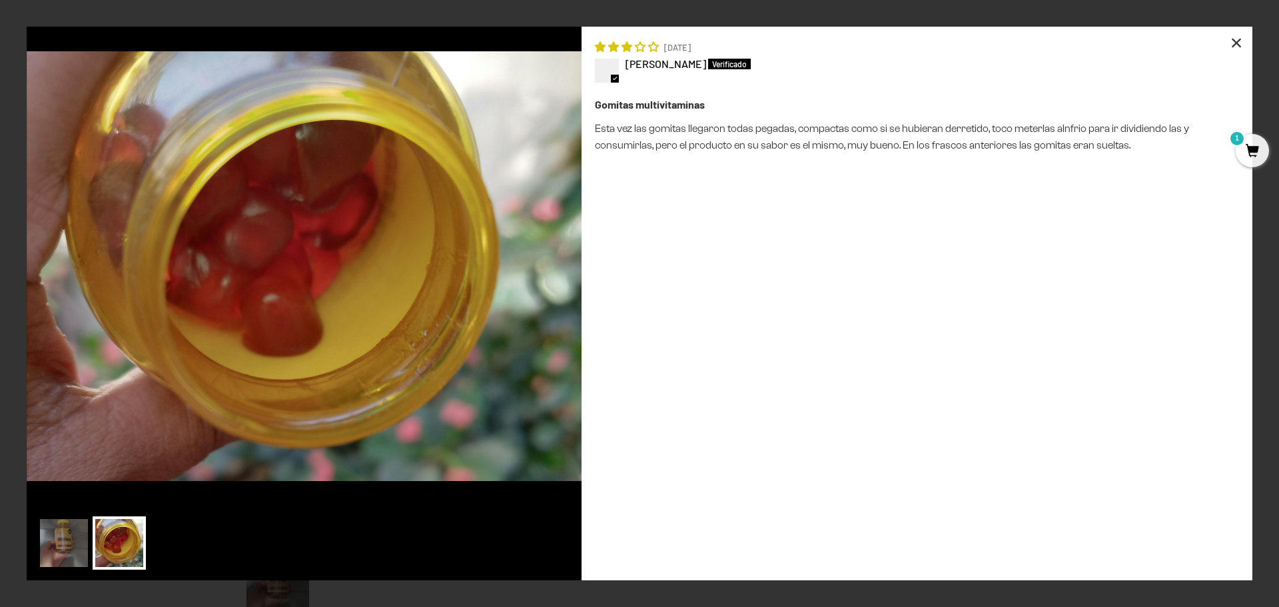
click at [1240, 42] on div "×" at bounding box center [1236, 43] width 32 height 32
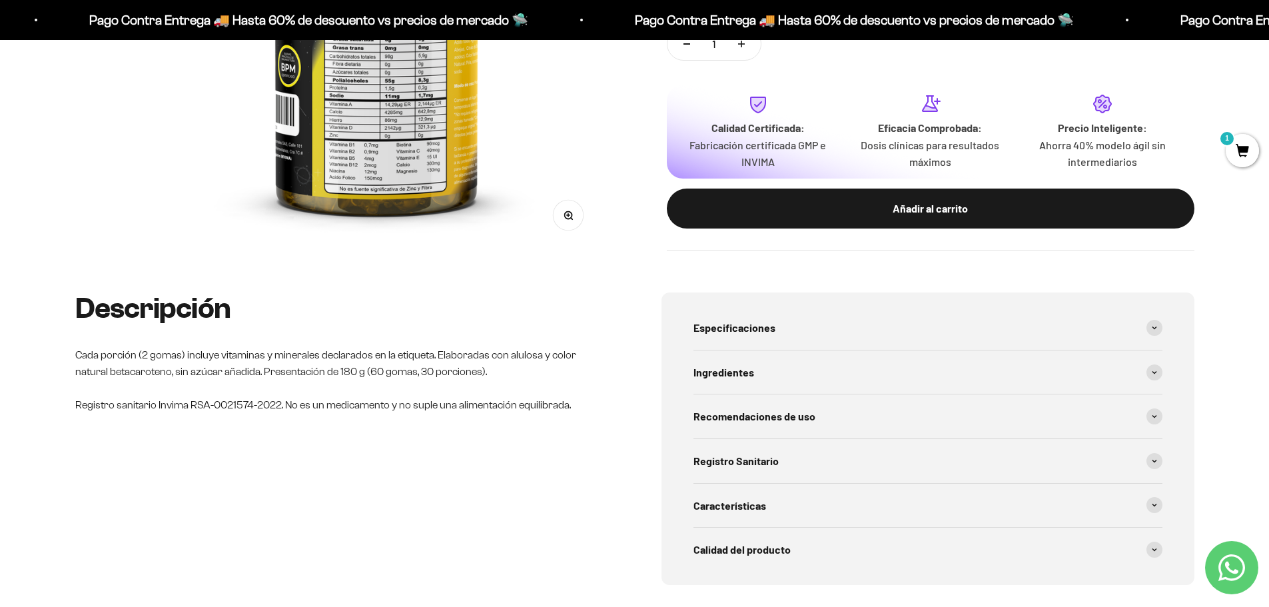
scroll to position [0, 0]
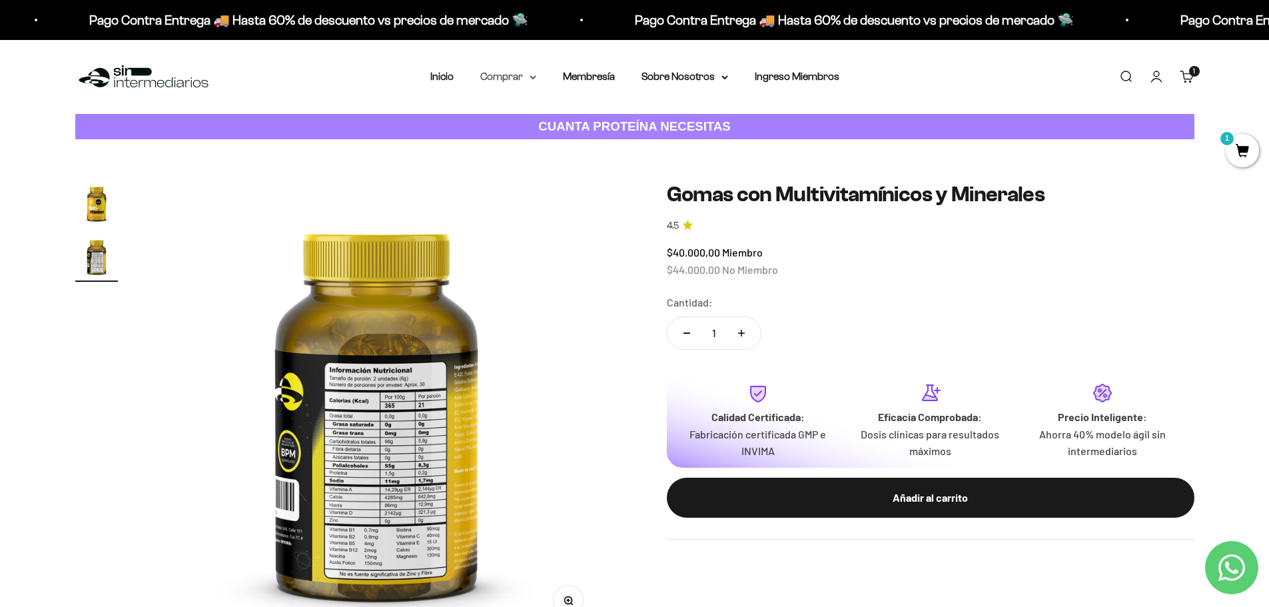
click at [499, 78] on summary "Comprar" at bounding box center [508, 76] width 56 height 17
click at [516, 114] on span "Proteínas" at bounding box center [510, 118] width 45 height 11
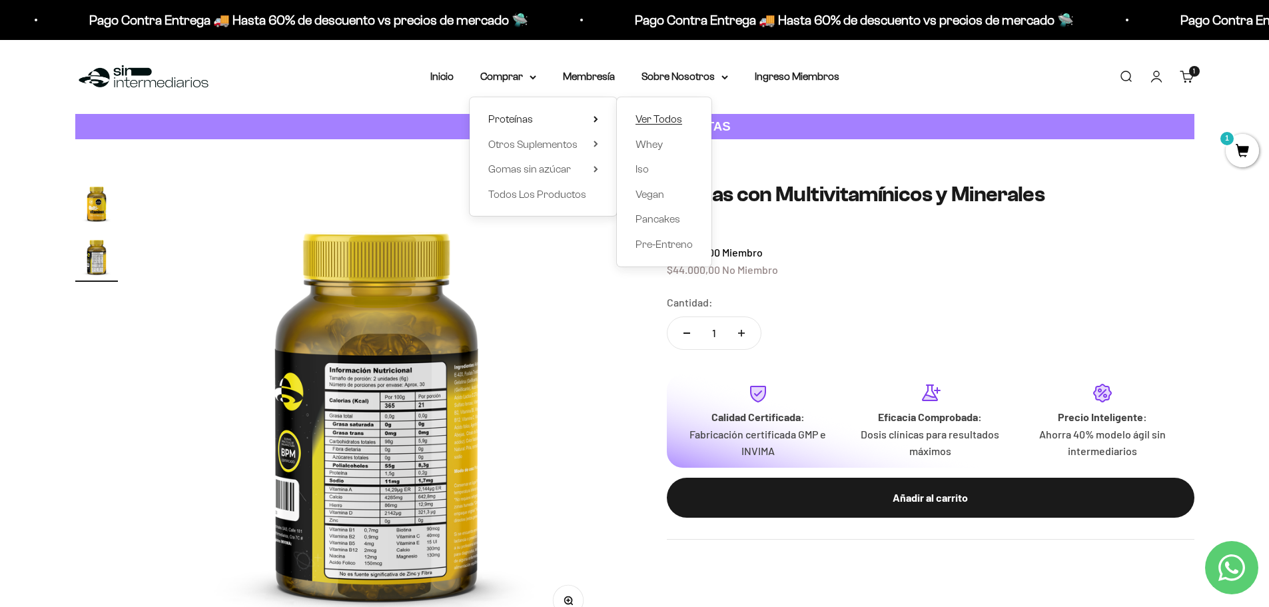
click at [664, 119] on span "Ver Todos" at bounding box center [658, 118] width 47 height 11
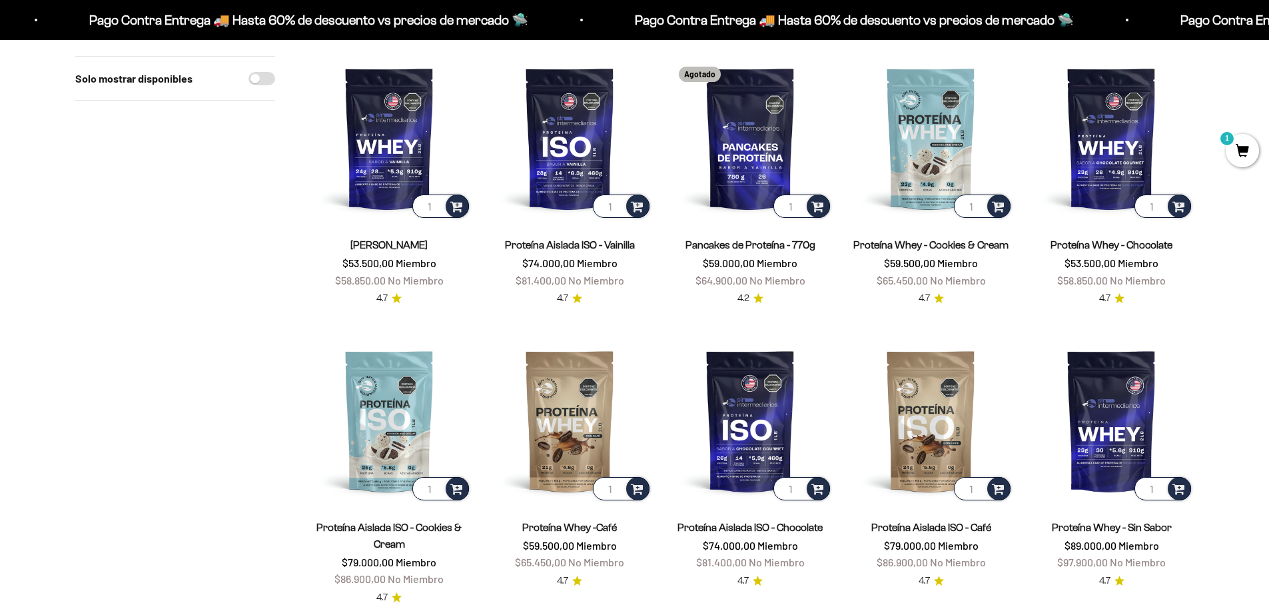
scroll to position [133, 0]
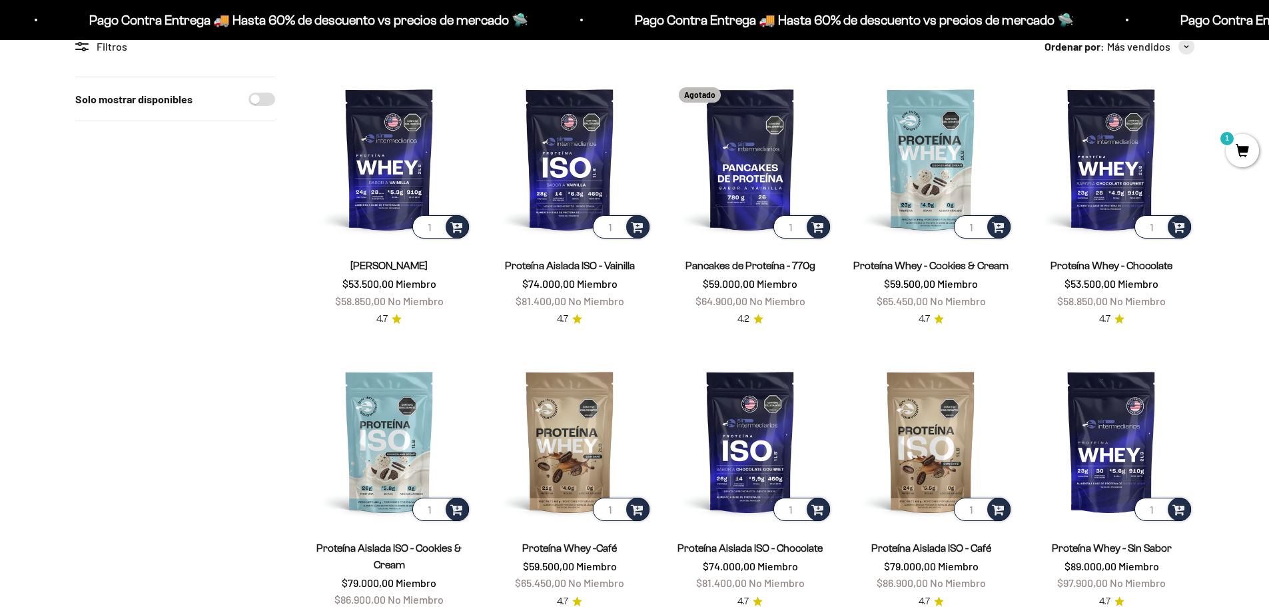
drag, startPoint x: 23, startPoint y: 296, endPoint x: 119, endPoint y: 230, distance: 117.0
click at [129, 228] on div "Solo mostrar disponibles" at bounding box center [175, 492] width 200 height 831
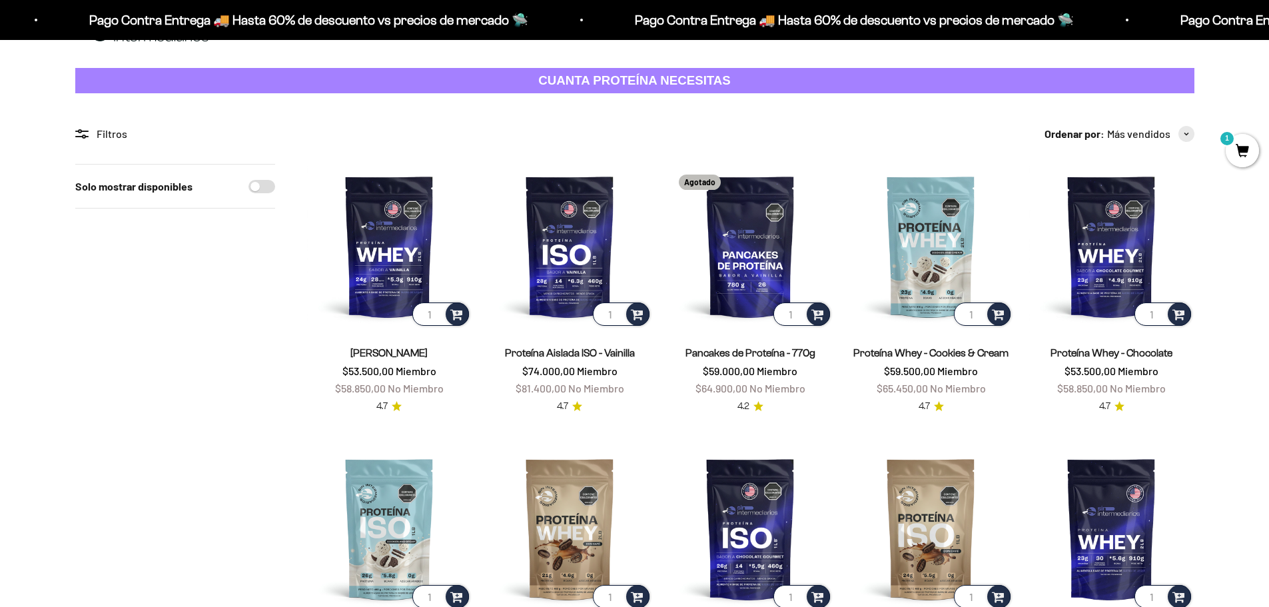
scroll to position [0, 0]
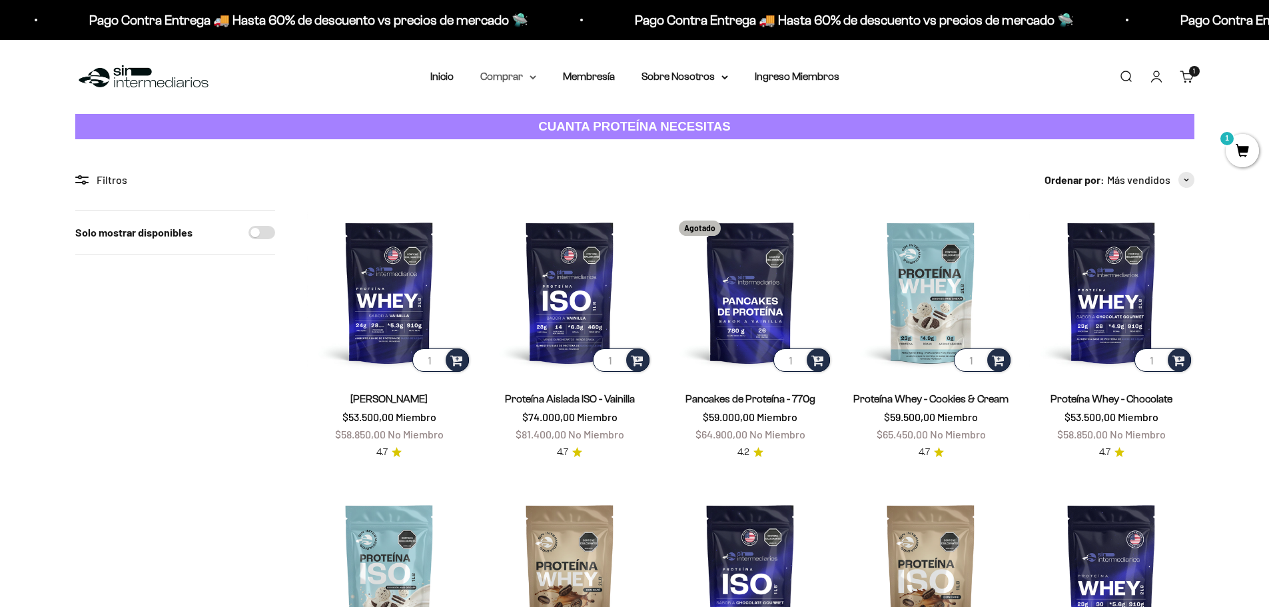
click at [513, 81] on summary "Comprar" at bounding box center [508, 76] width 56 height 17
click at [527, 144] on span "Otros Suplementos" at bounding box center [532, 144] width 89 height 11
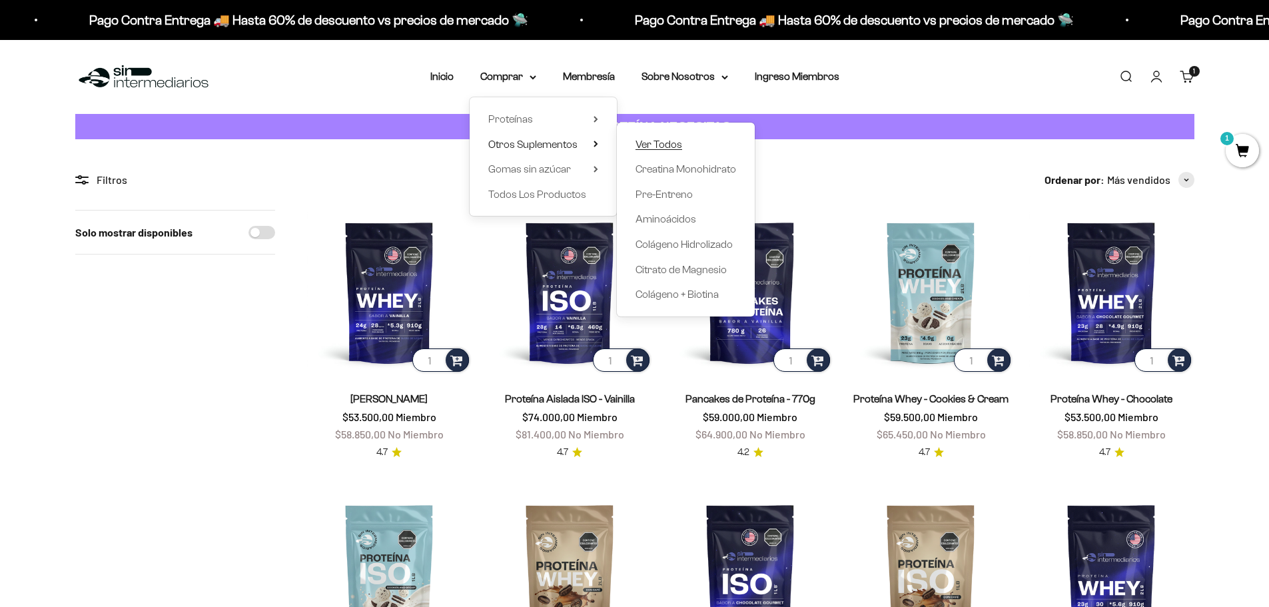
click at [662, 141] on span "Ver Todos" at bounding box center [658, 144] width 47 height 11
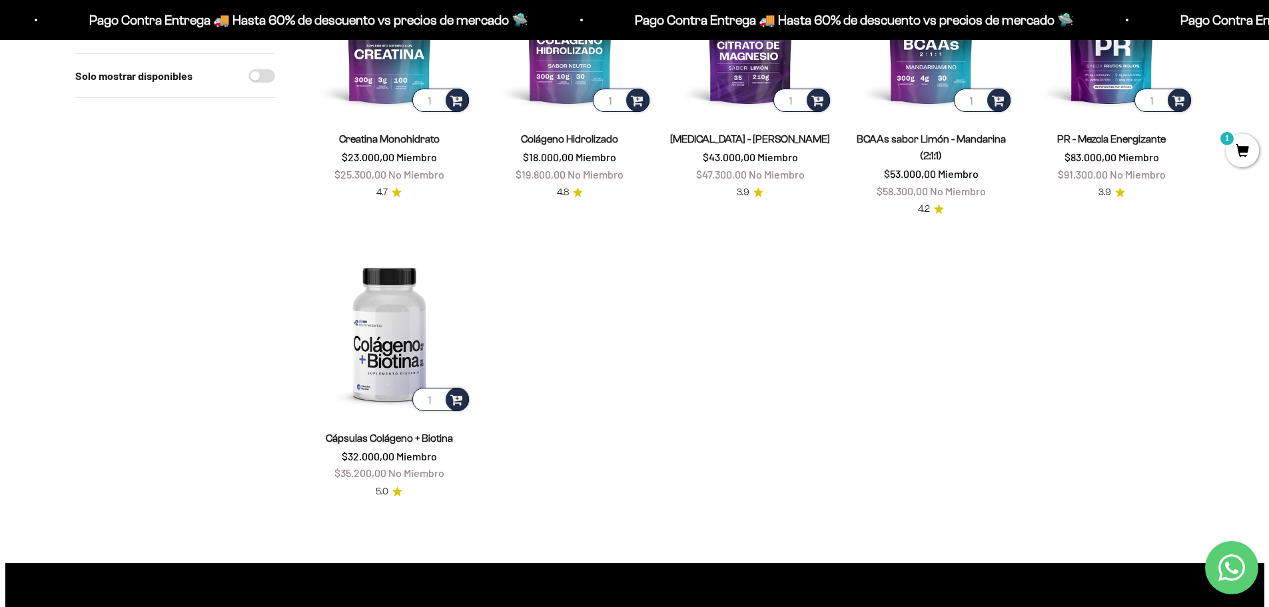
scroll to position [266, 0]
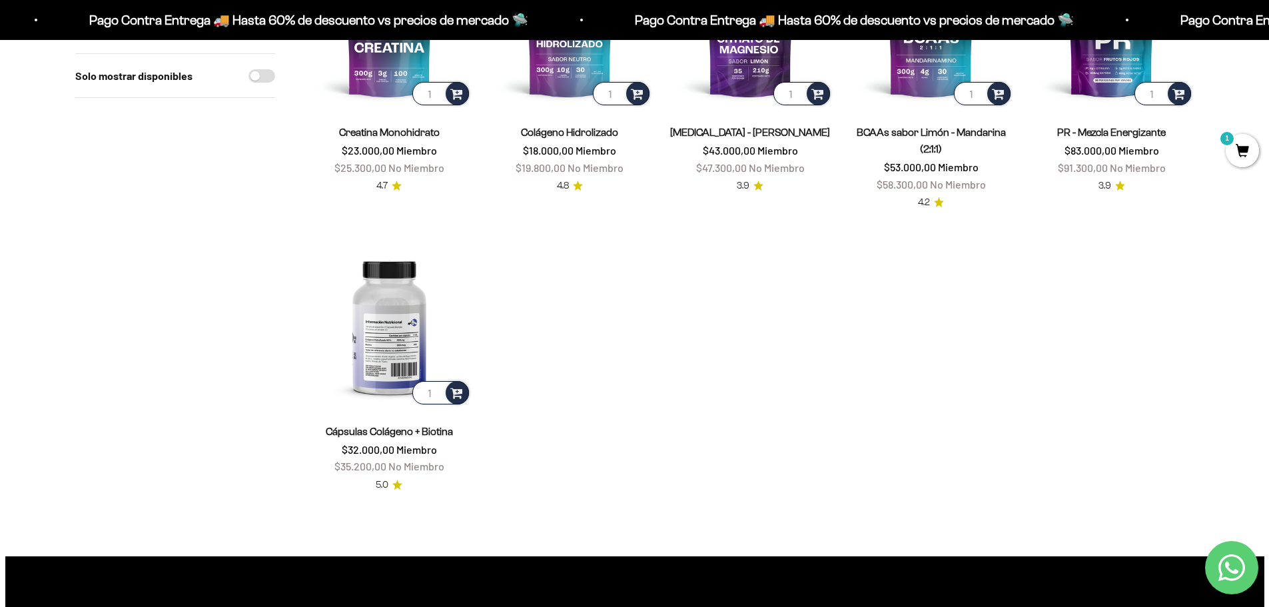
click at [407, 360] on img at bounding box center [389, 324] width 165 height 165
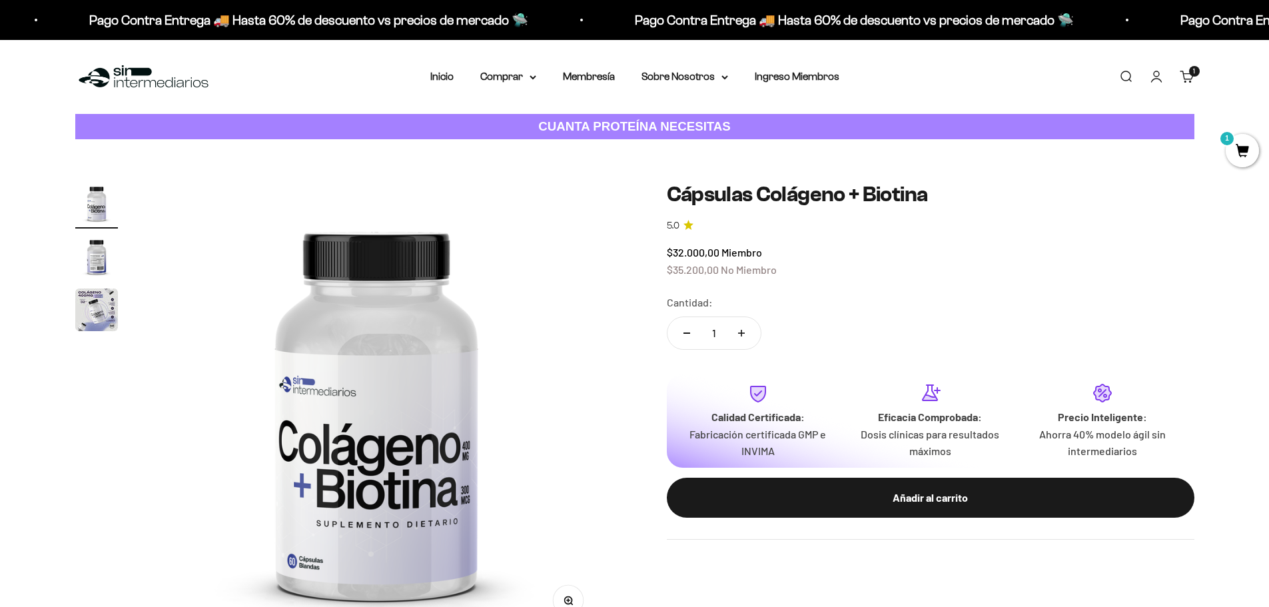
click at [97, 246] on img "Ir al artículo 2" at bounding box center [96, 256] width 43 height 43
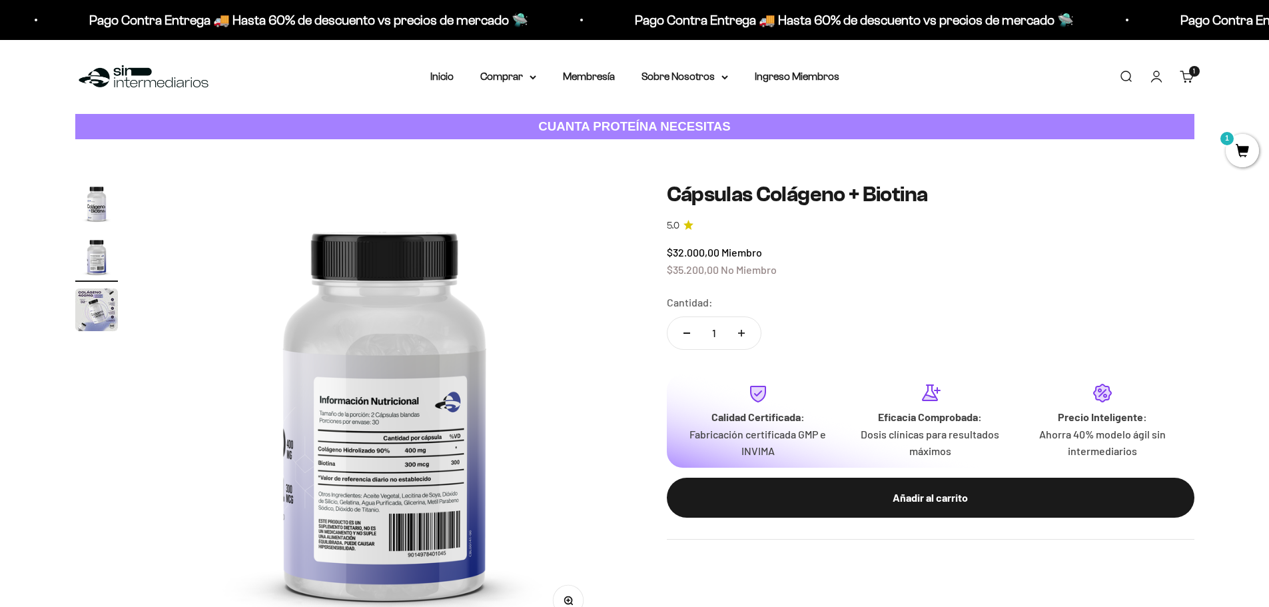
scroll to position [0, 469]
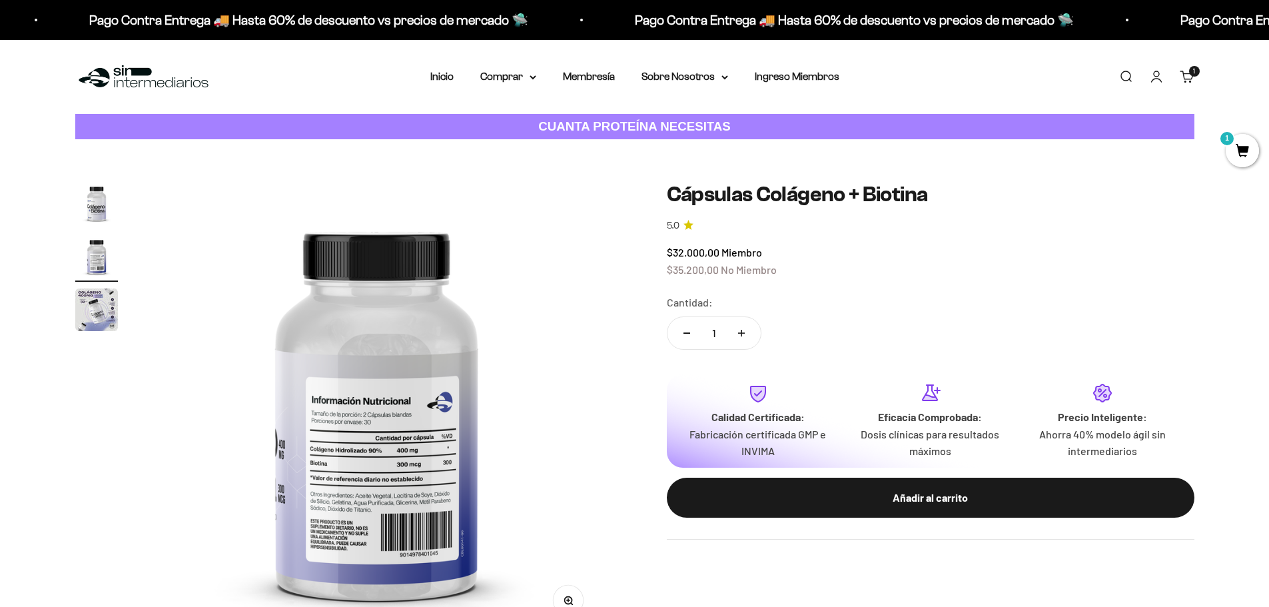
click at [91, 304] on img "Ir al artículo 3" at bounding box center [96, 309] width 43 height 43
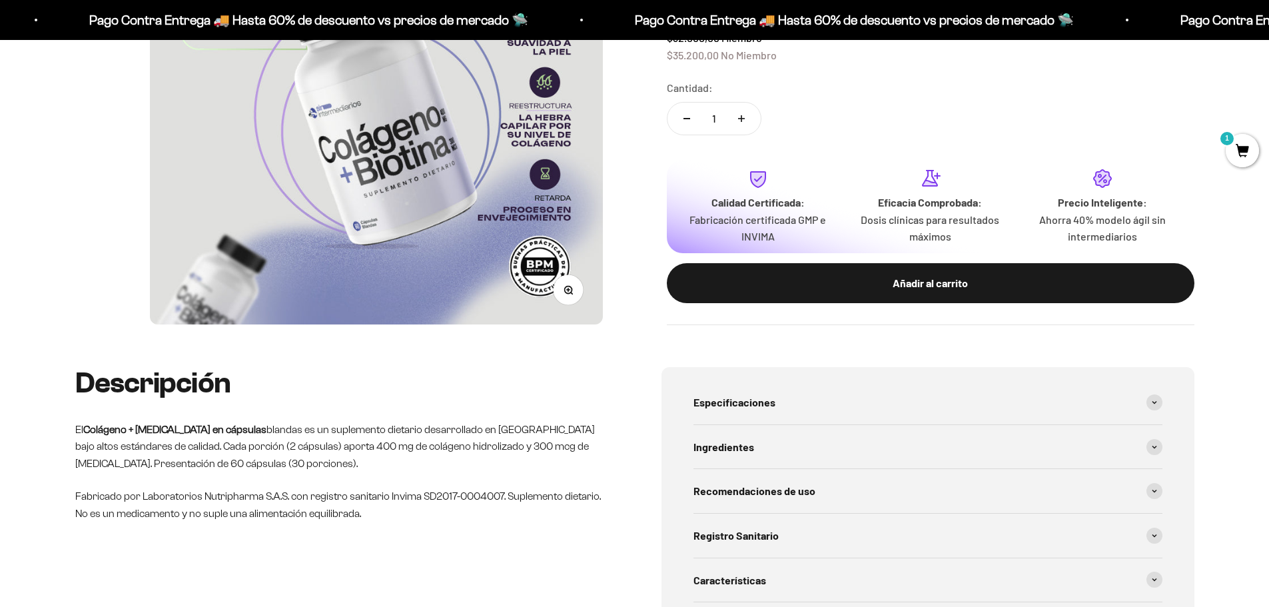
scroll to position [400, 0]
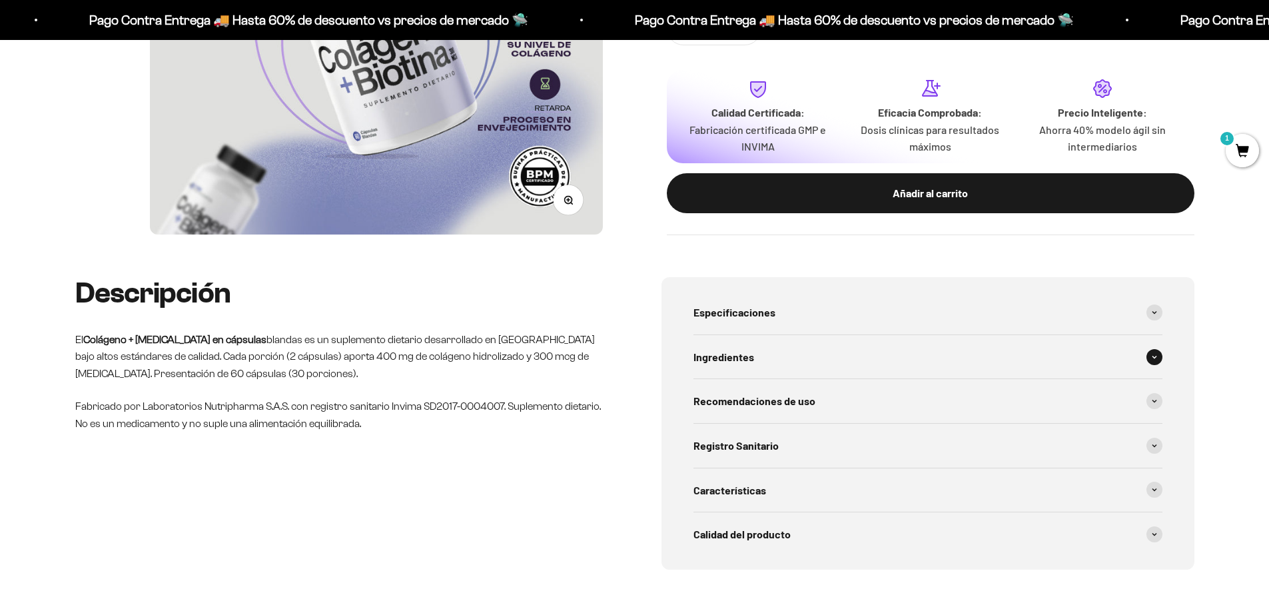
click at [1154, 352] on span at bounding box center [1154, 357] width 16 height 16
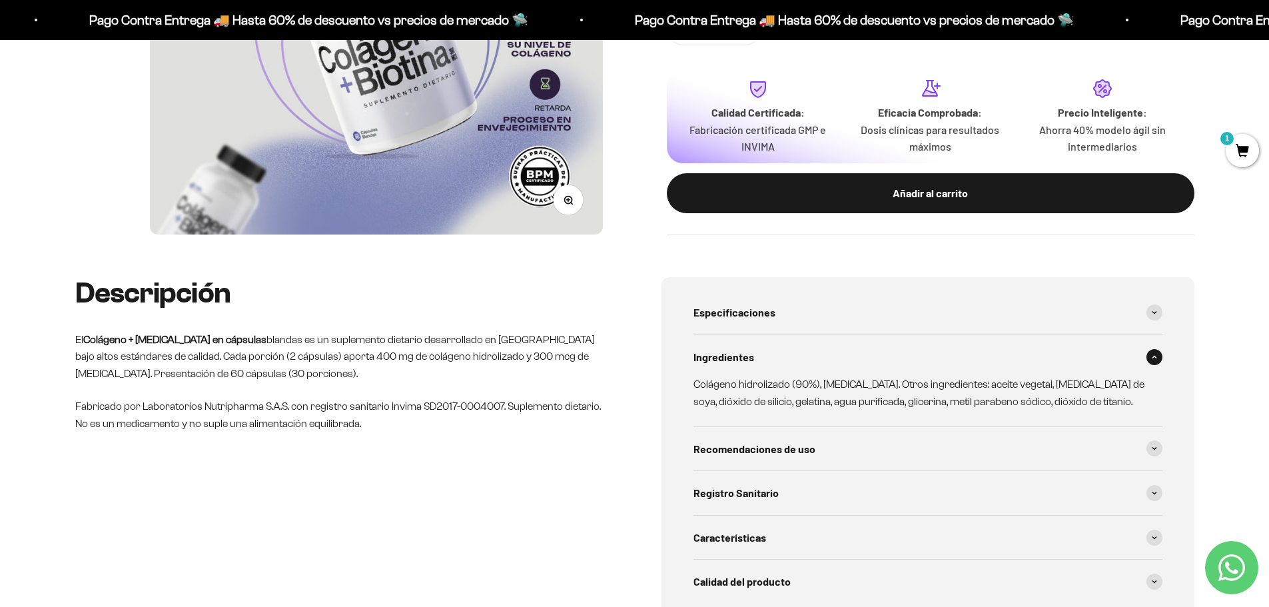
click at [1153, 358] on icon at bounding box center [1154, 357] width 5 height 4
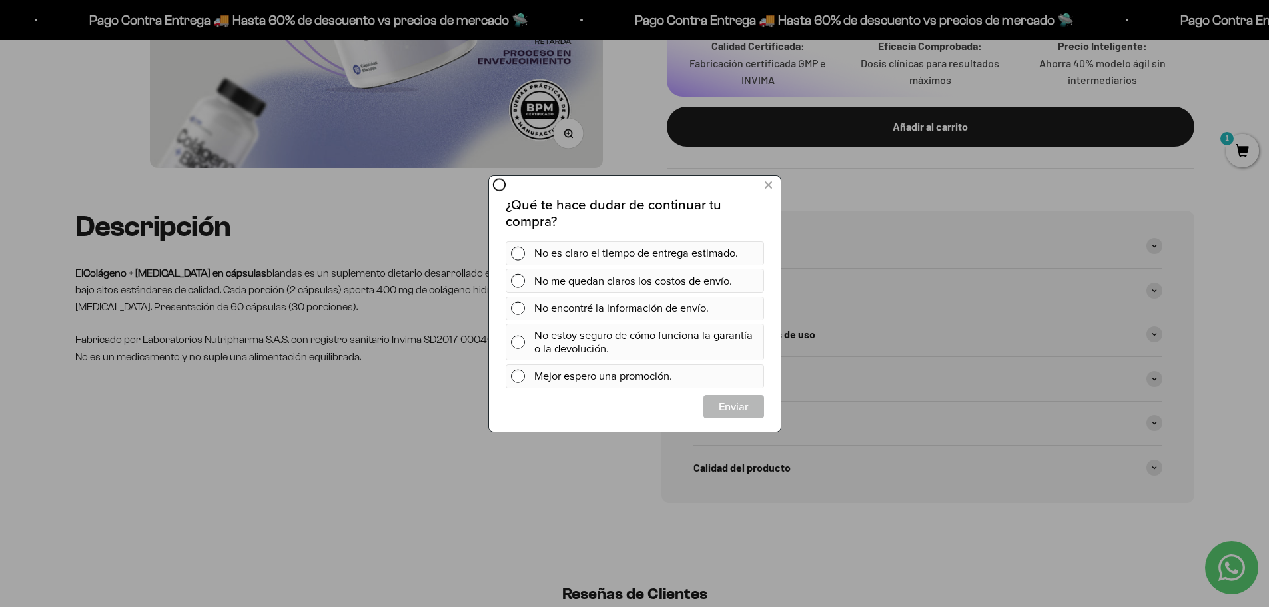
scroll to position [0, 0]
click at [768, 185] on icon at bounding box center [767, 185] width 7 height 18
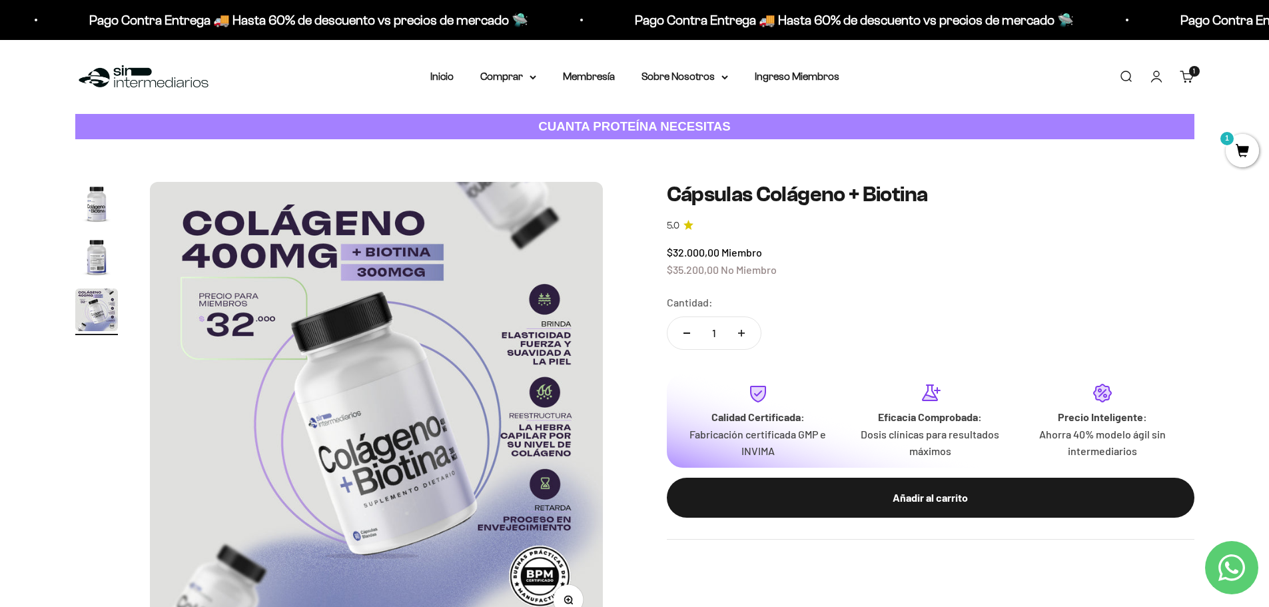
click at [1246, 150] on span "1" at bounding box center [1242, 150] width 33 height 33
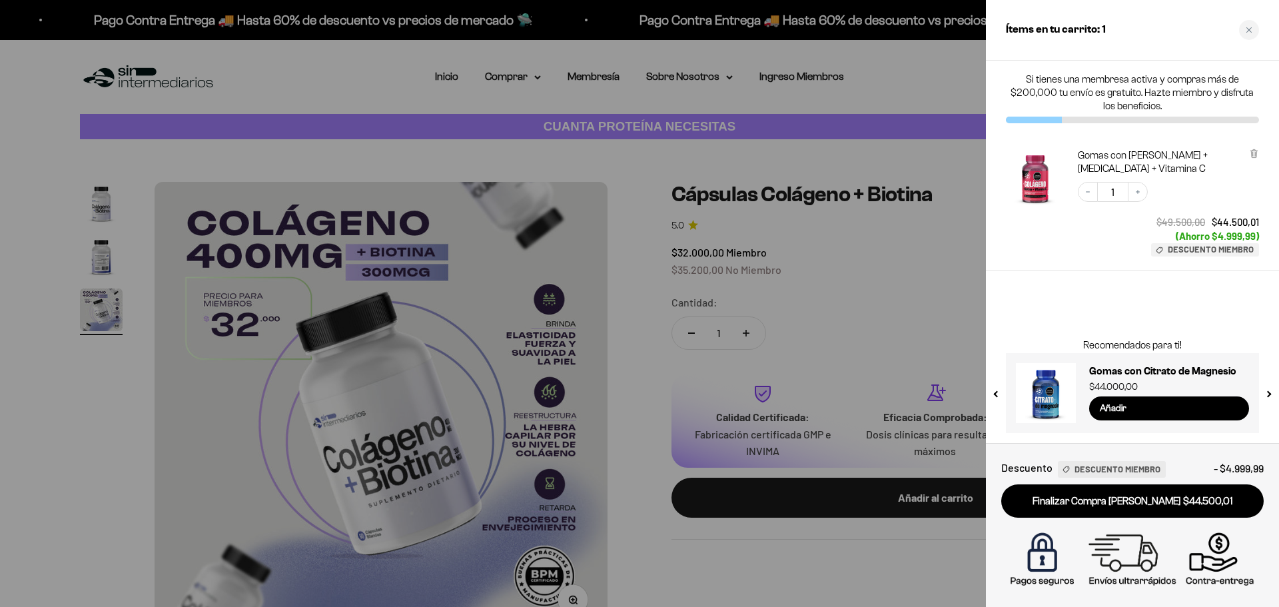
drag, startPoint x: 901, startPoint y: 78, endPoint x: 961, endPoint y: 31, distance: 75.9
click at [901, 78] on div at bounding box center [639, 303] width 1279 height 607
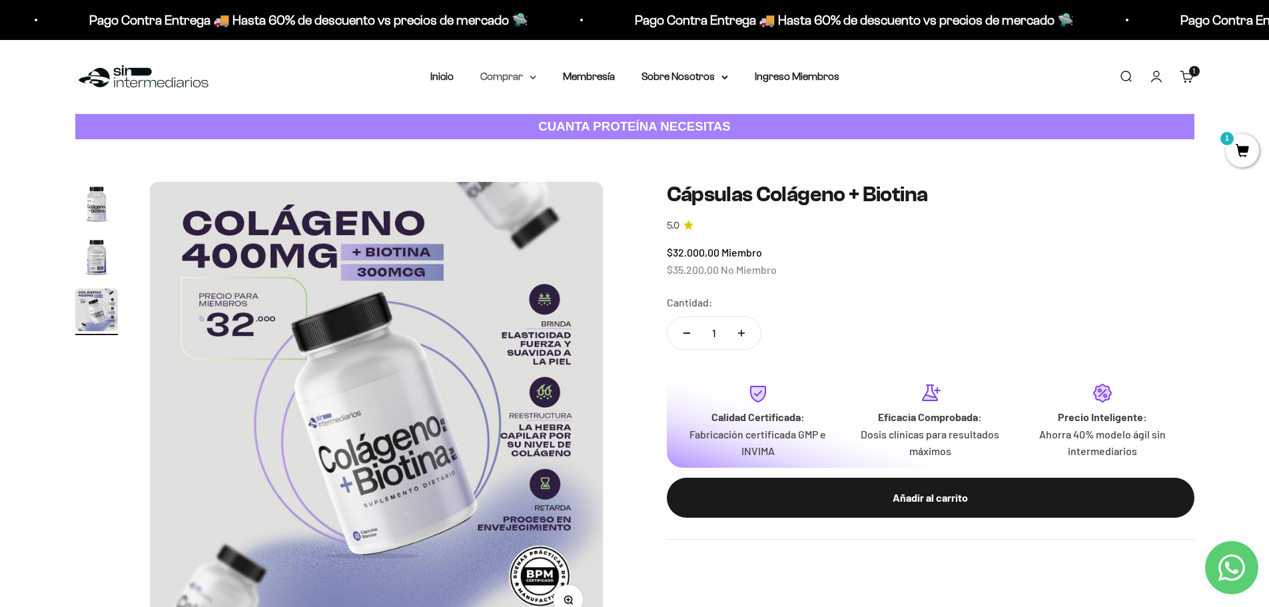
click at [518, 73] on summary "Comprar" at bounding box center [508, 76] width 56 height 17
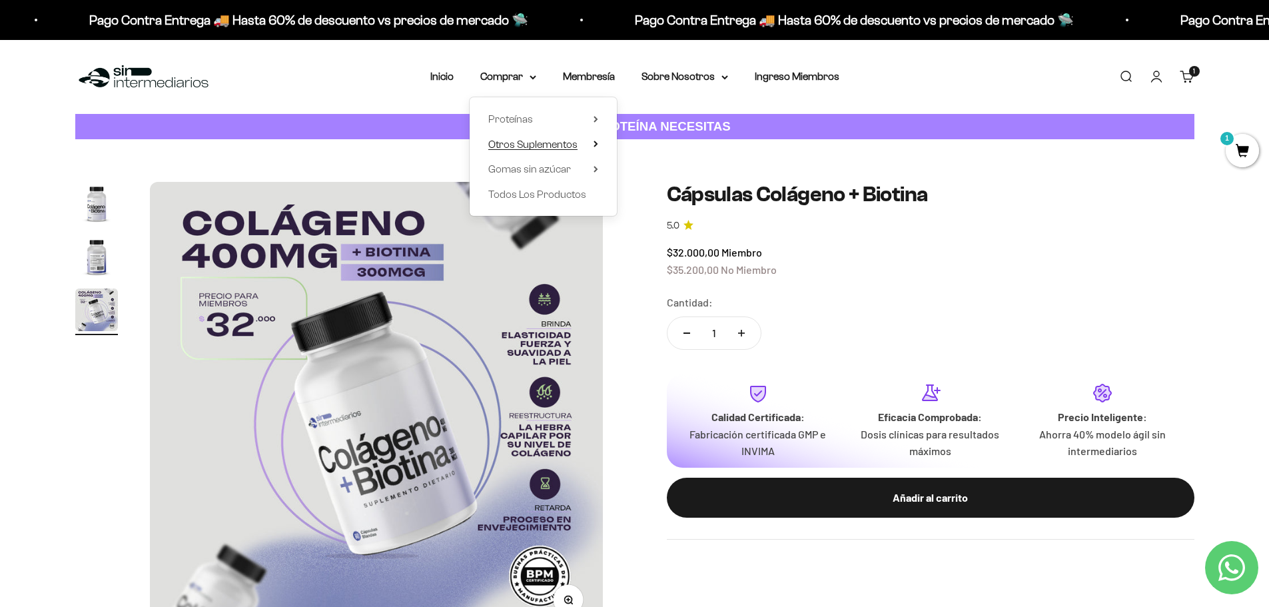
click at [539, 151] on span "Otros Suplementos" at bounding box center [532, 144] width 89 height 17
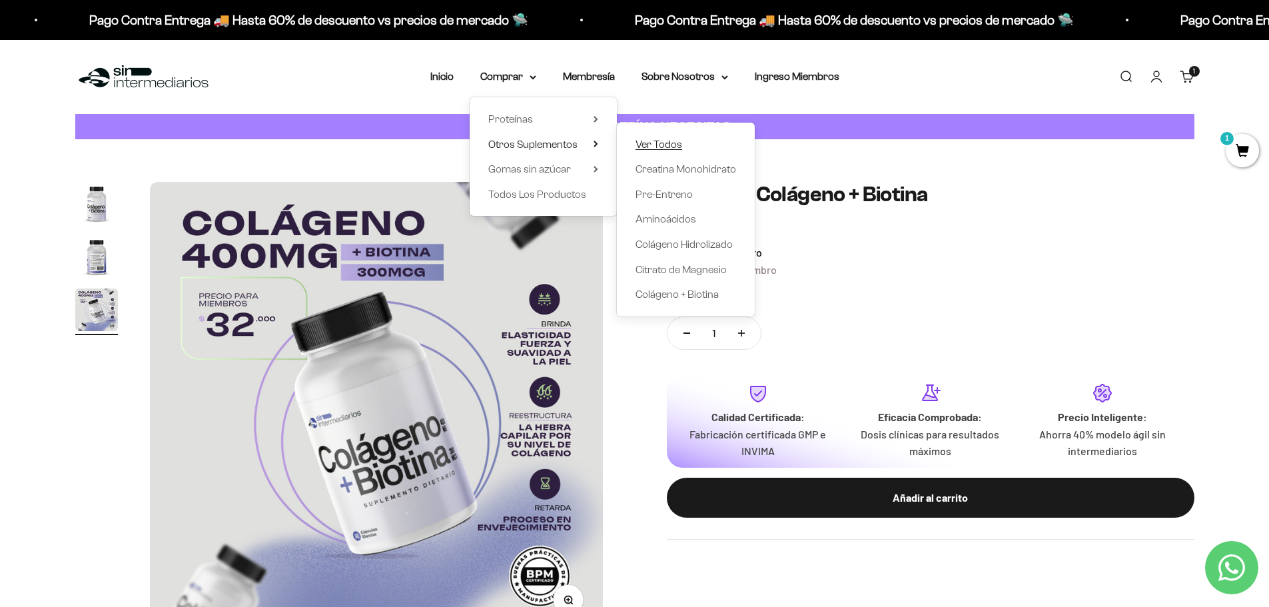
click at [667, 148] on span "Ver Todos" at bounding box center [658, 144] width 47 height 11
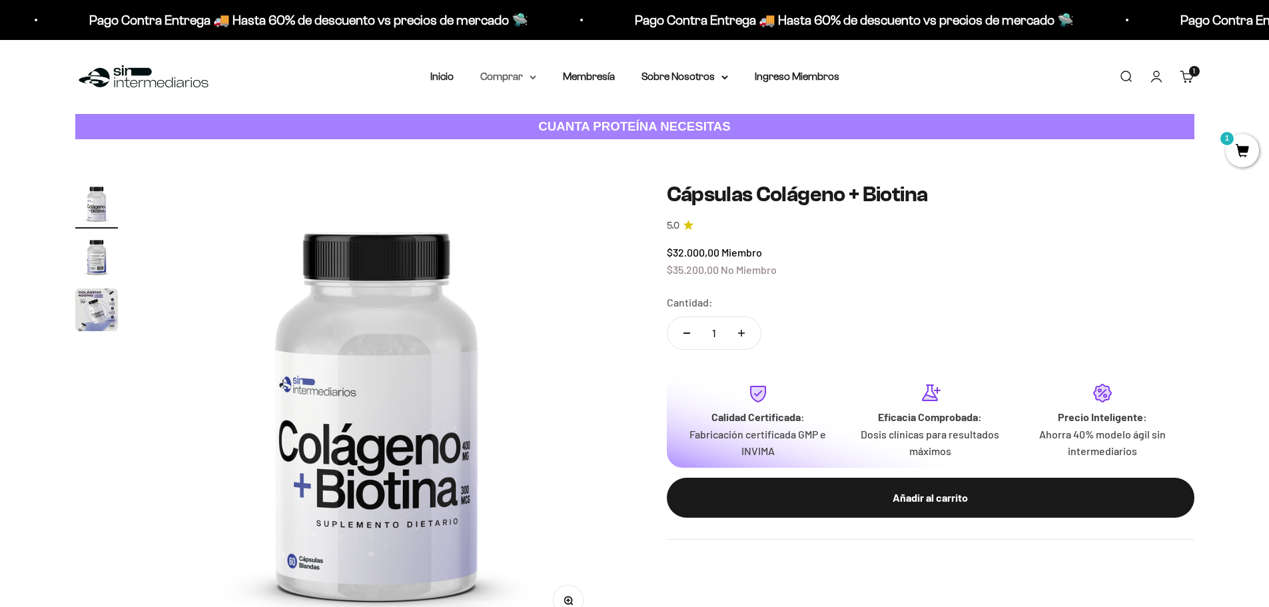
click at [512, 78] on summary "Comprar" at bounding box center [508, 76] width 56 height 17
click at [540, 170] on span "Gomas sin azúcar" at bounding box center [529, 168] width 83 height 11
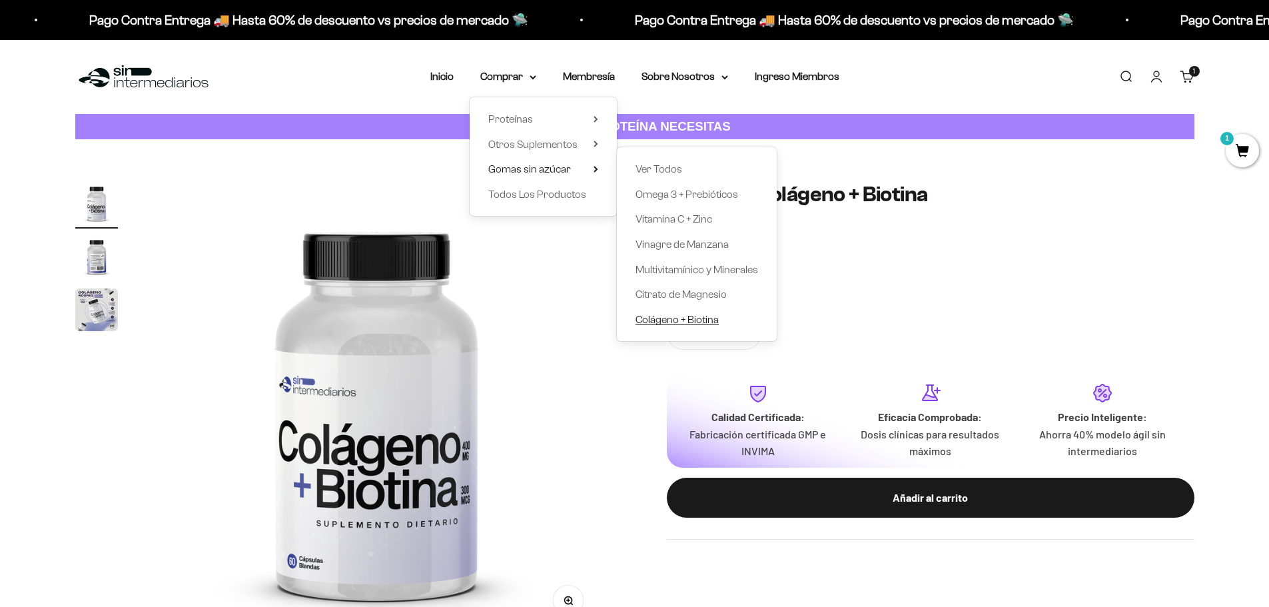
click at [667, 320] on span "Colágeno + Biotina" at bounding box center [676, 319] width 83 height 11
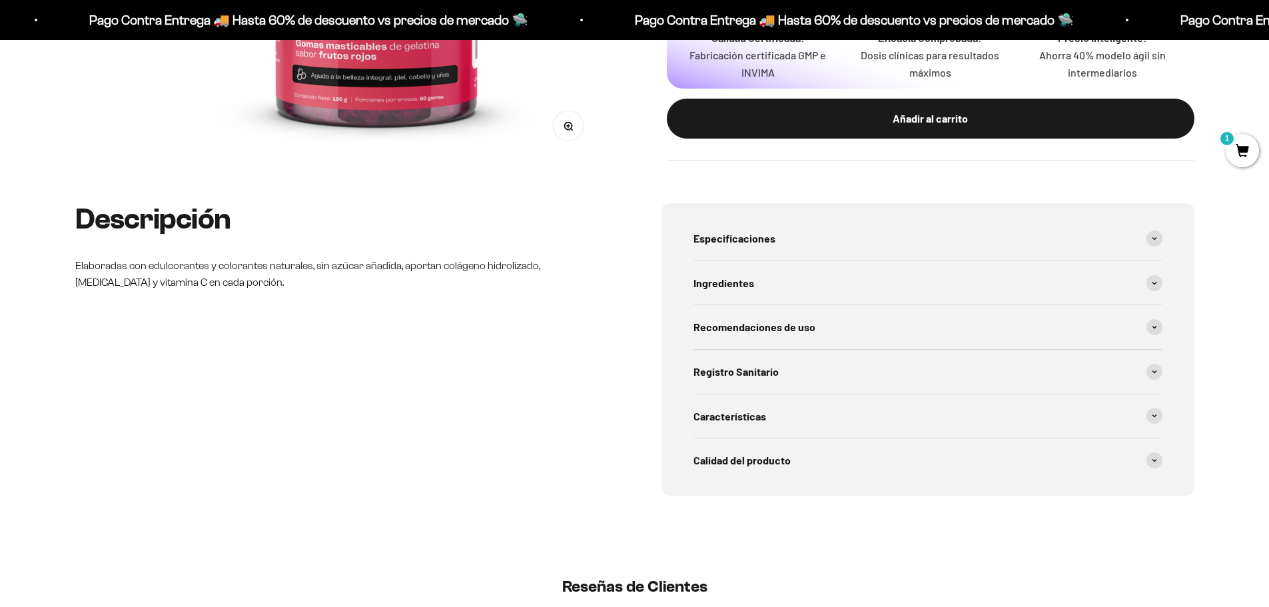
scroll to position [533, 0]
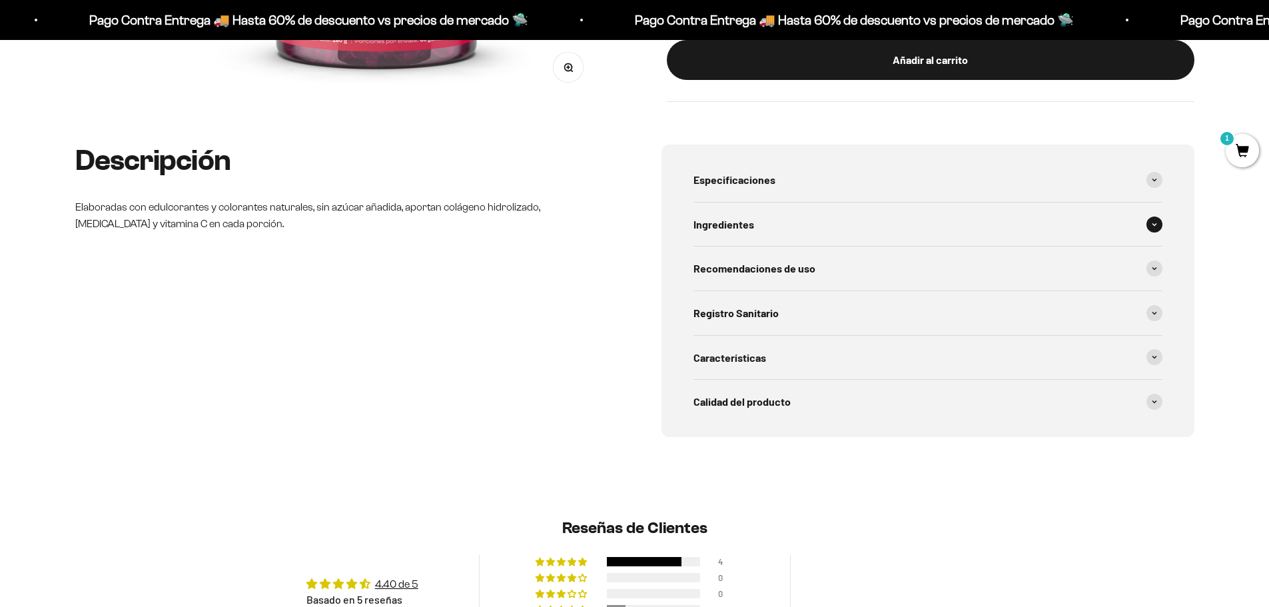
click at [713, 218] on span "Ingredientes" at bounding box center [723, 224] width 61 height 17
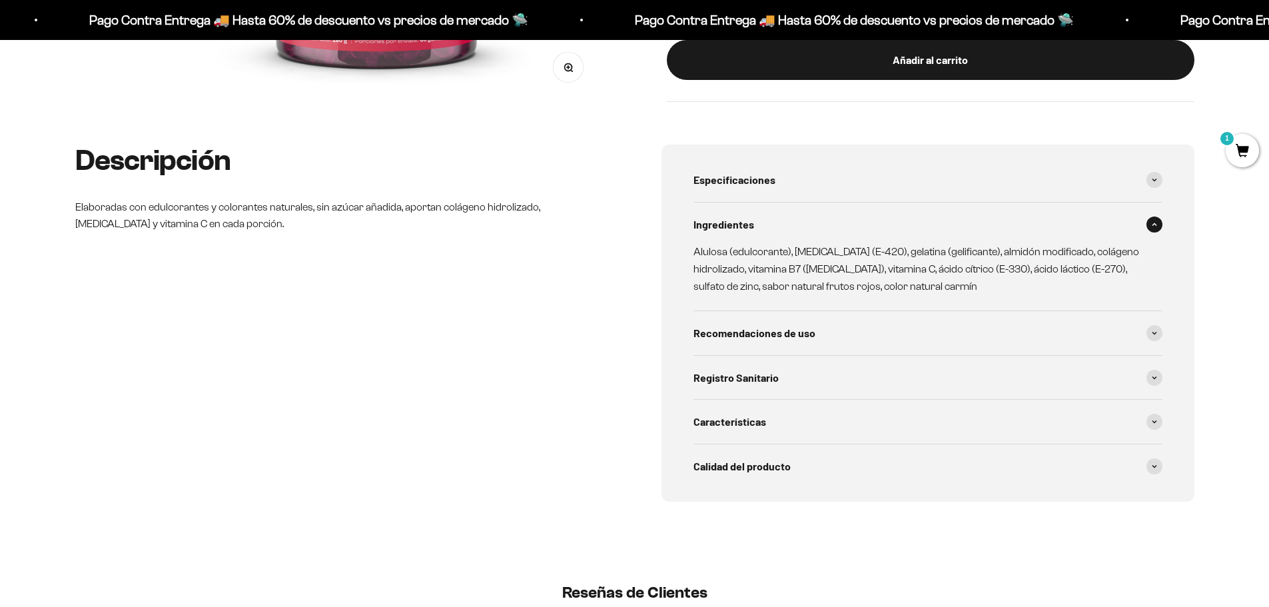
click at [1156, 223] on icon at bounding box center [1154, 224] width 5 height 4
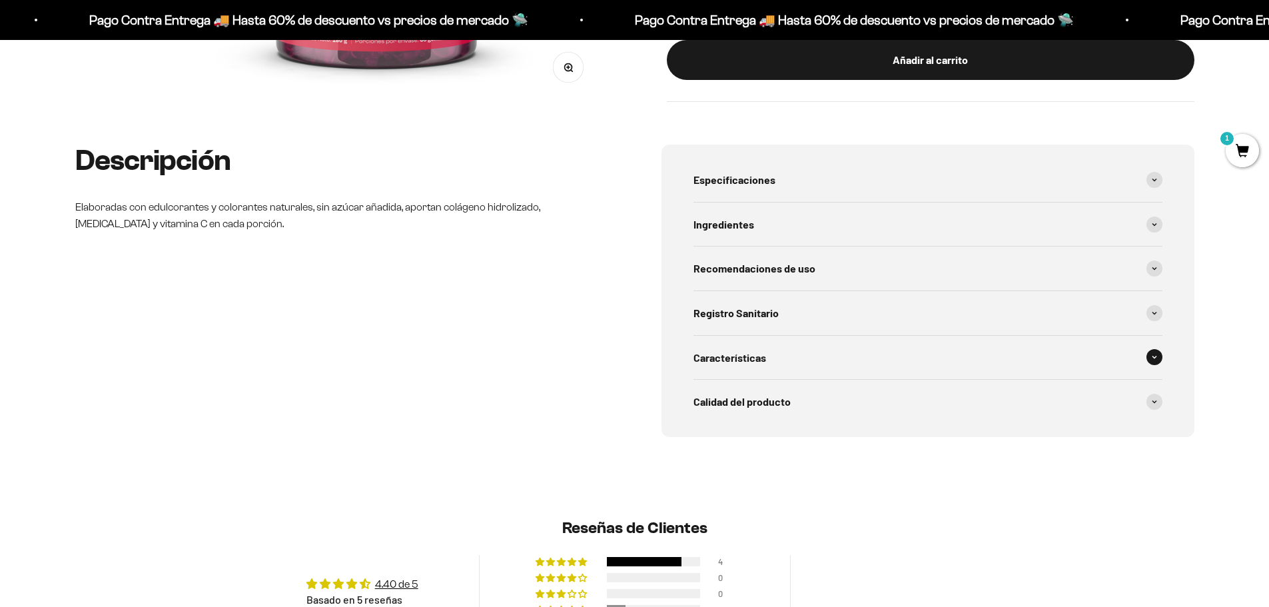
click at [1148, 362] on div "Características" at bounding box center [927, 358] width 469 height 44
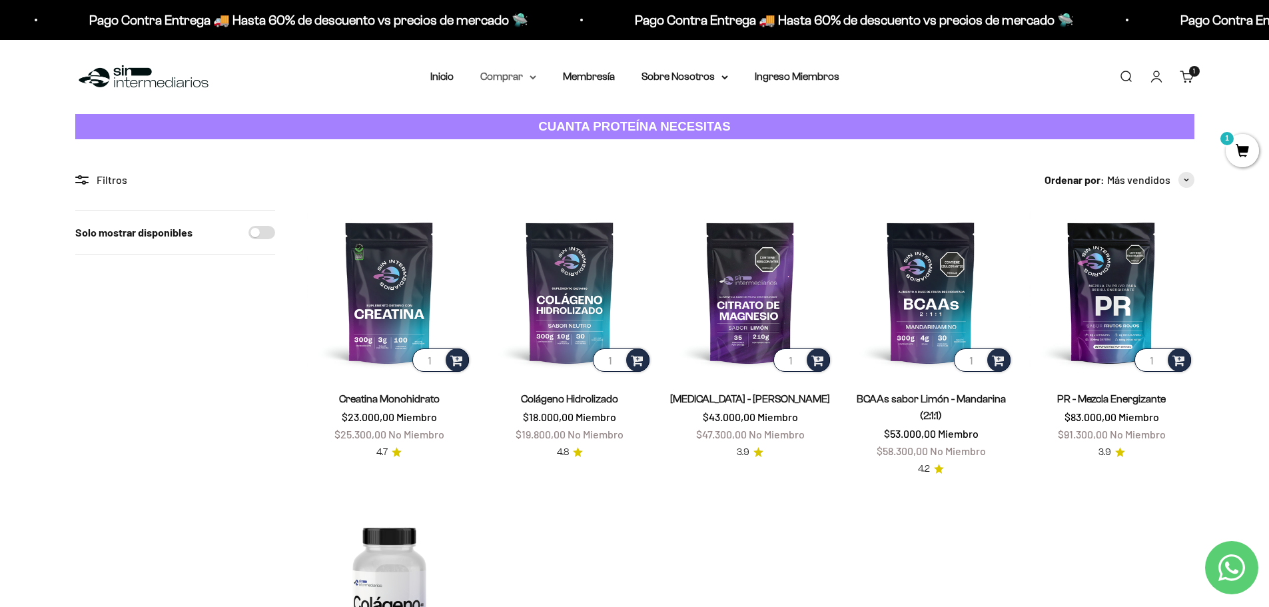
click at [499, 75] on summary "Comprar" at bounding box center [508, 76] width 56 height 17
click at [514, 167] on span "Gomas sin azúcar" at bounding box center [529, 168] width 83 height 11
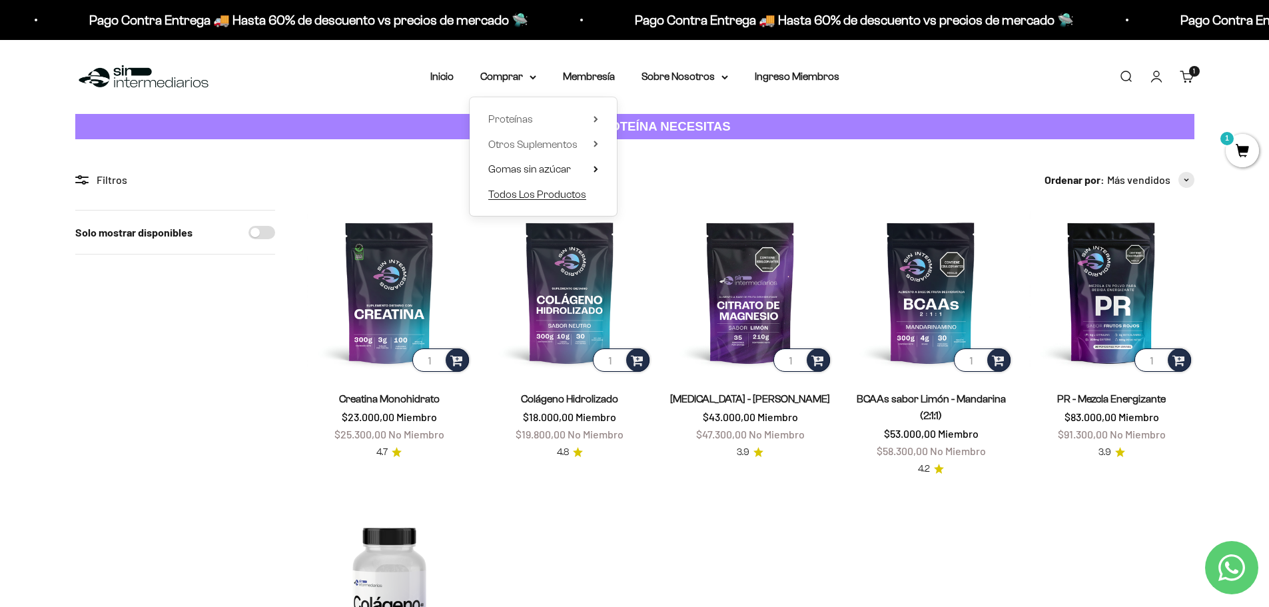
click at [544, 199] on span "Todos Los Productos" at bounding box center [537, 194] width 98 height 11
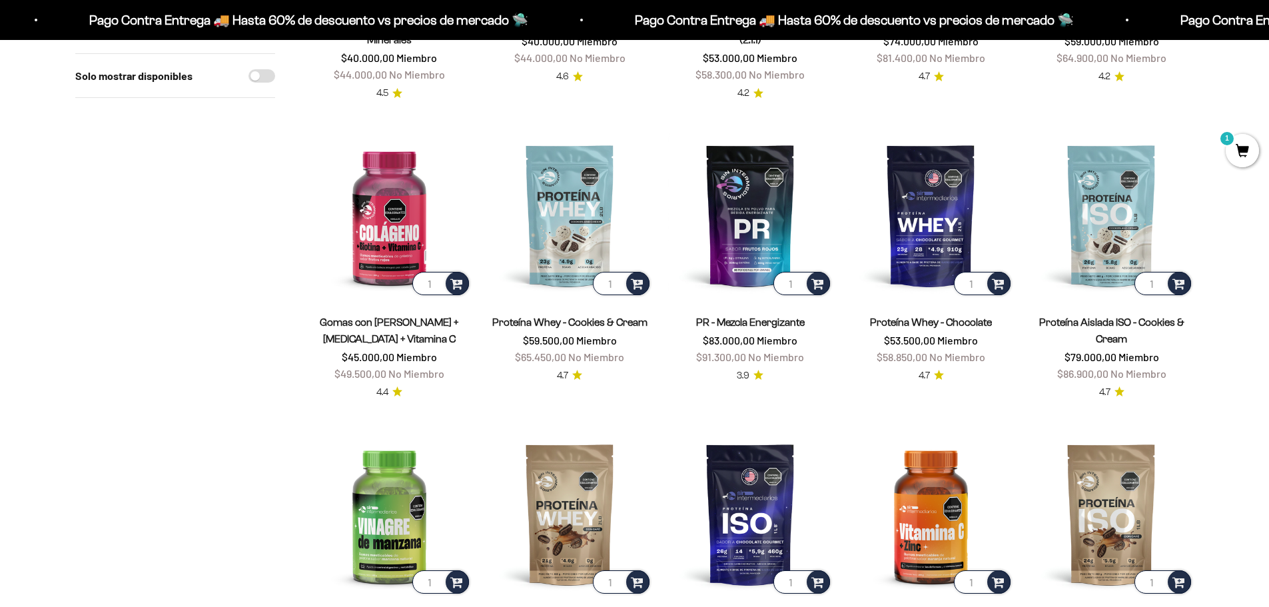
scroll to position [666, 0]
